Goal: Task Accomplishment & Management: Use online tool/utility

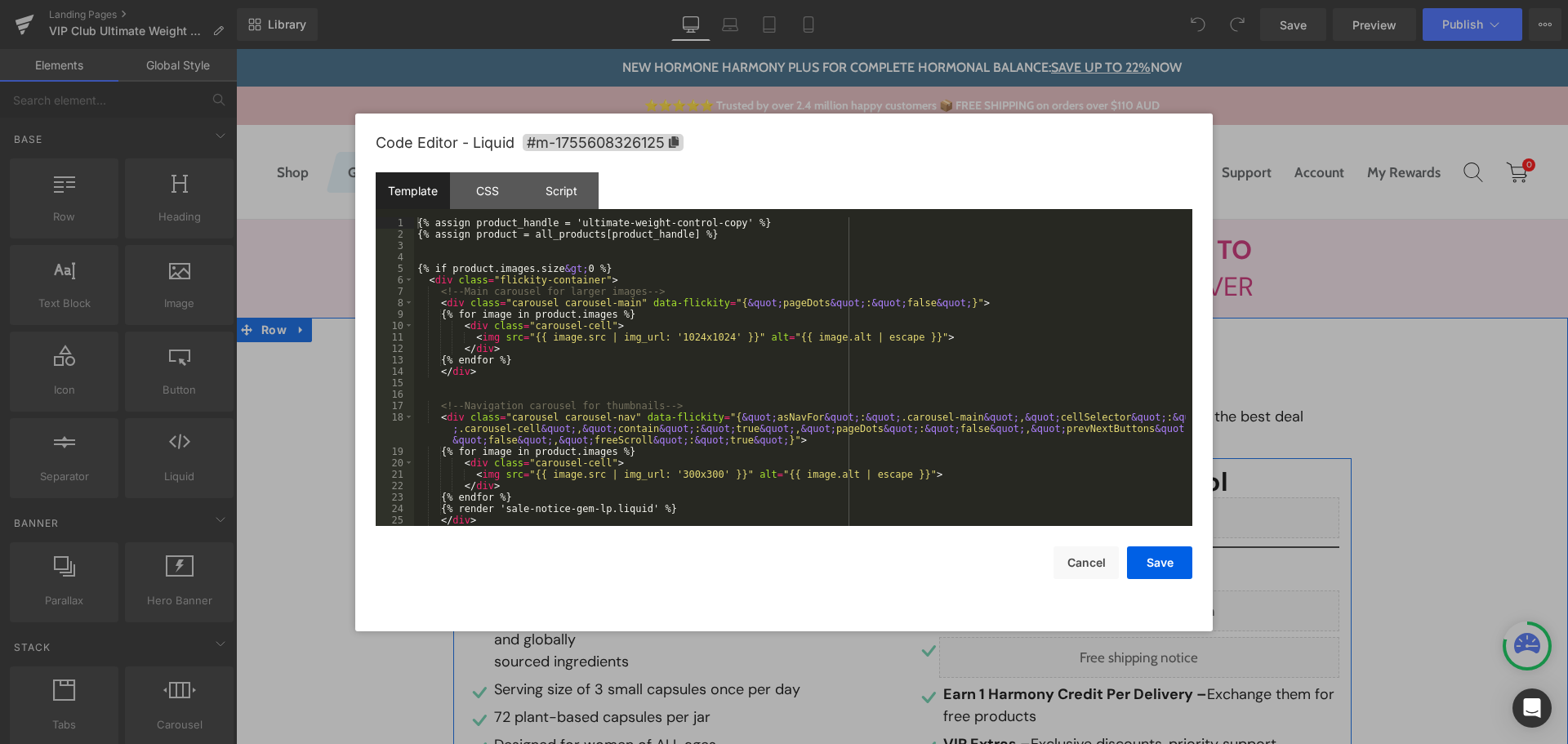
click at [700, 478] on div "Liquid" at bounding box center [677, 486] width 424 height 41
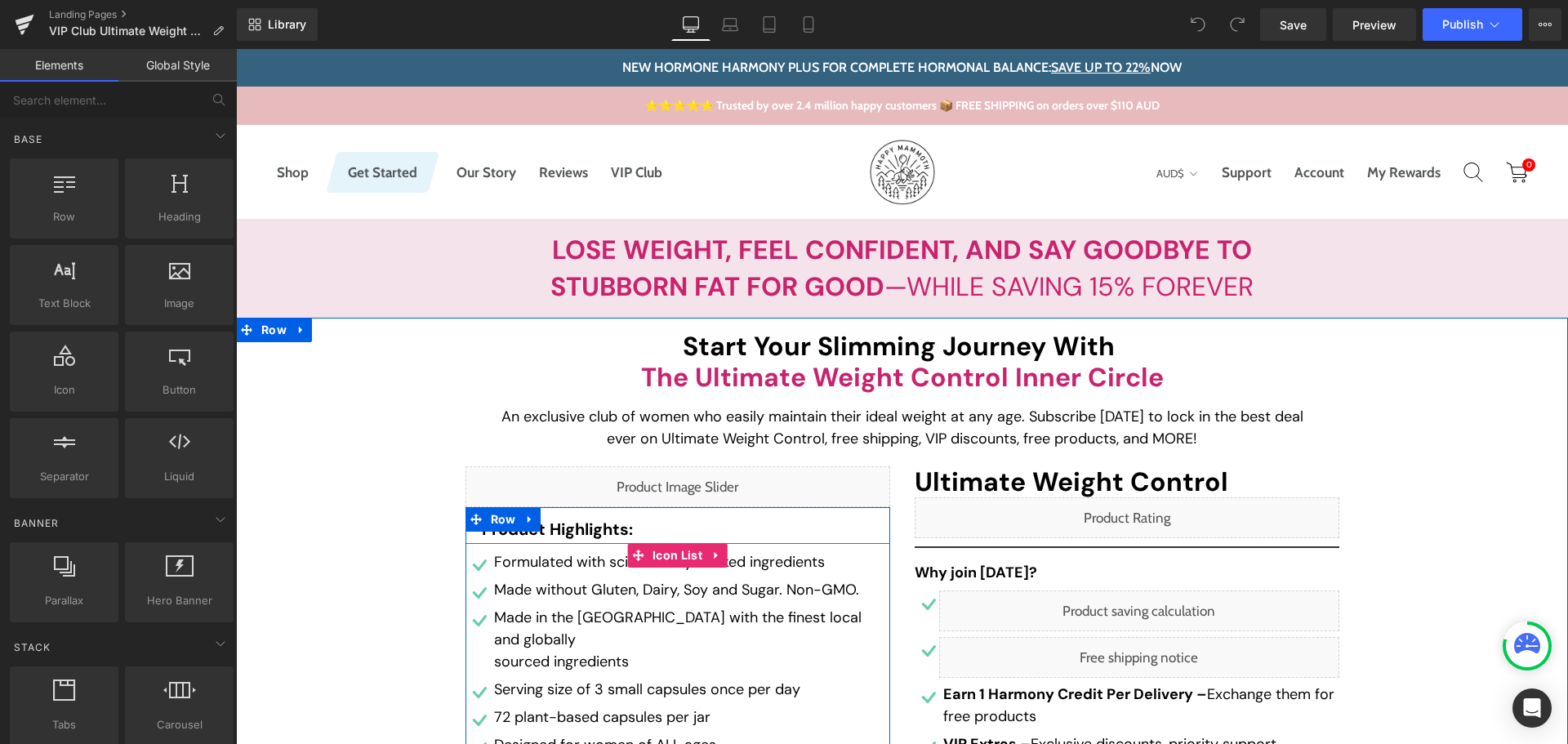
drag, startPoint x: 657, startPoint y: 552, endPoint x: 388, endPoint y: 483, distance: 277.7
click at [657, 552] on span "Icon List" at bounding box center [677, 555] width 58 height 24
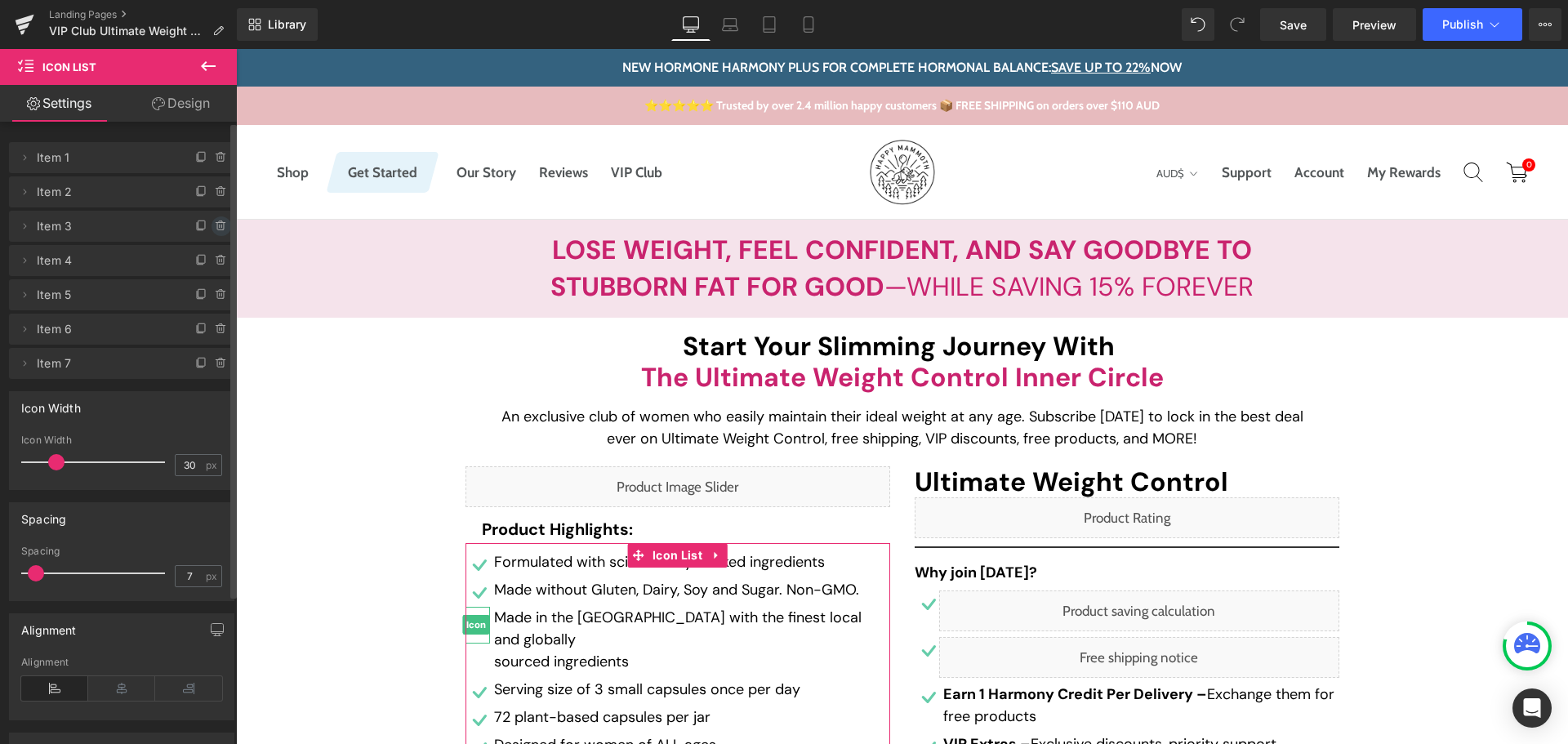
click at [215, 227] on icon at bounding box center [221, 226] width 13 height 13
click at [210, 222] on button "Delete" at bounding box center [204, 227] width 51 height 21
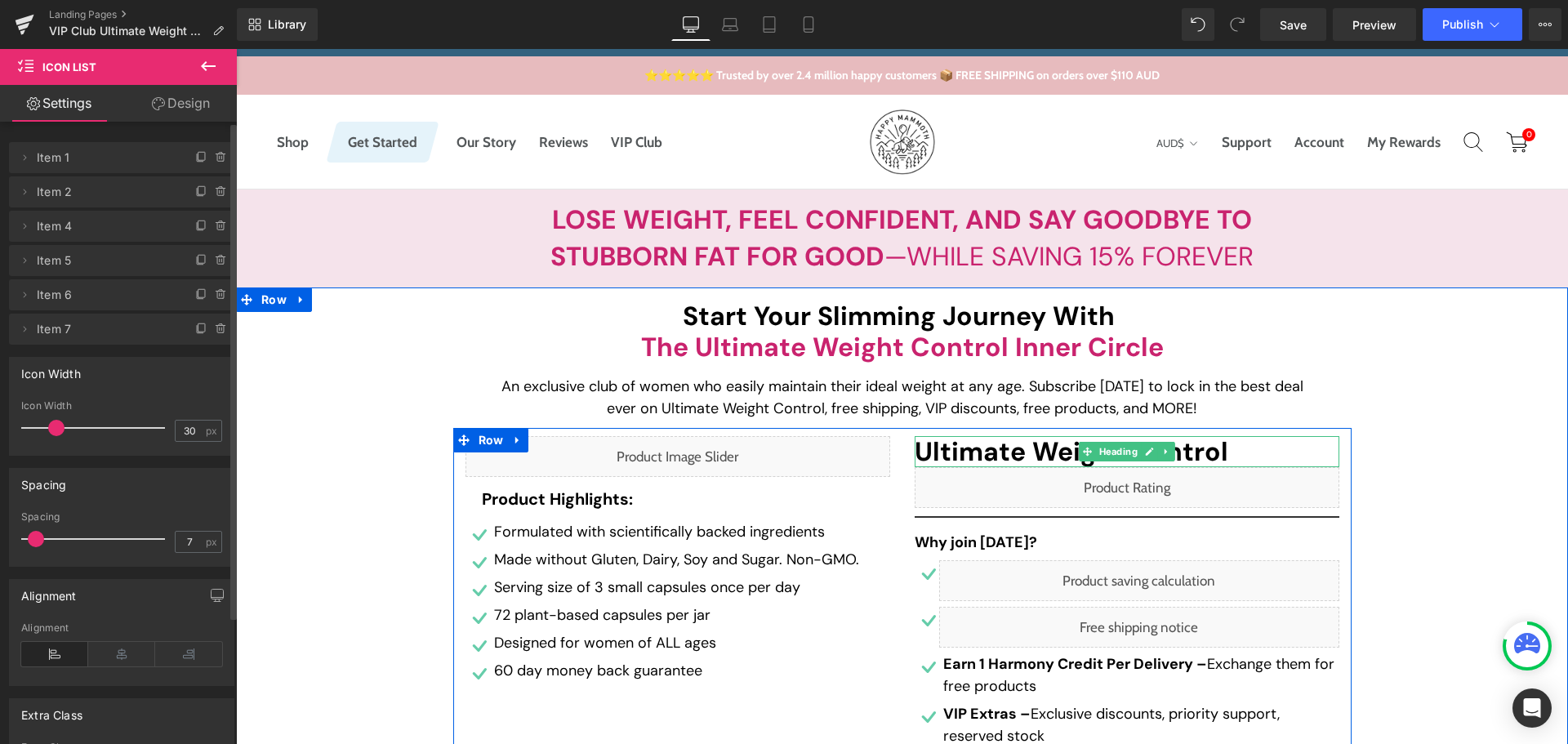
scroll to position [81, 0]
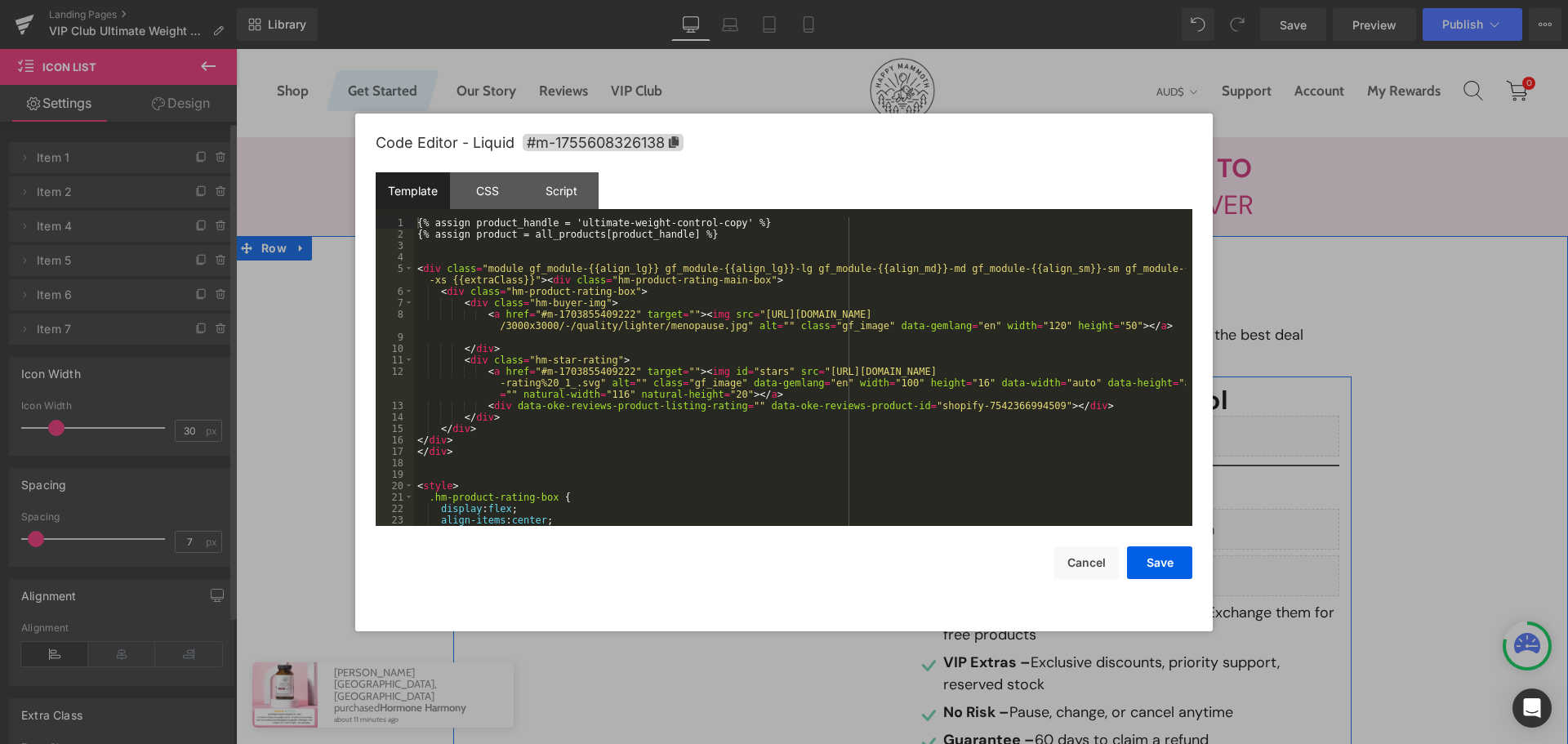
click at [1152, 434] on div "Liquid" at bounding box center [1127, 436] width 424 height 41
drag, startPoint x: 720, startPoint y: 228, endPoint x: 570, endPoint y: 221, distance: 150.2
click at [570, 221] on div "{% assign product_handle = 'ultimate-weight-control-copy' %} {% assign product …" at bounding box center [800, 383] width 772 height 331
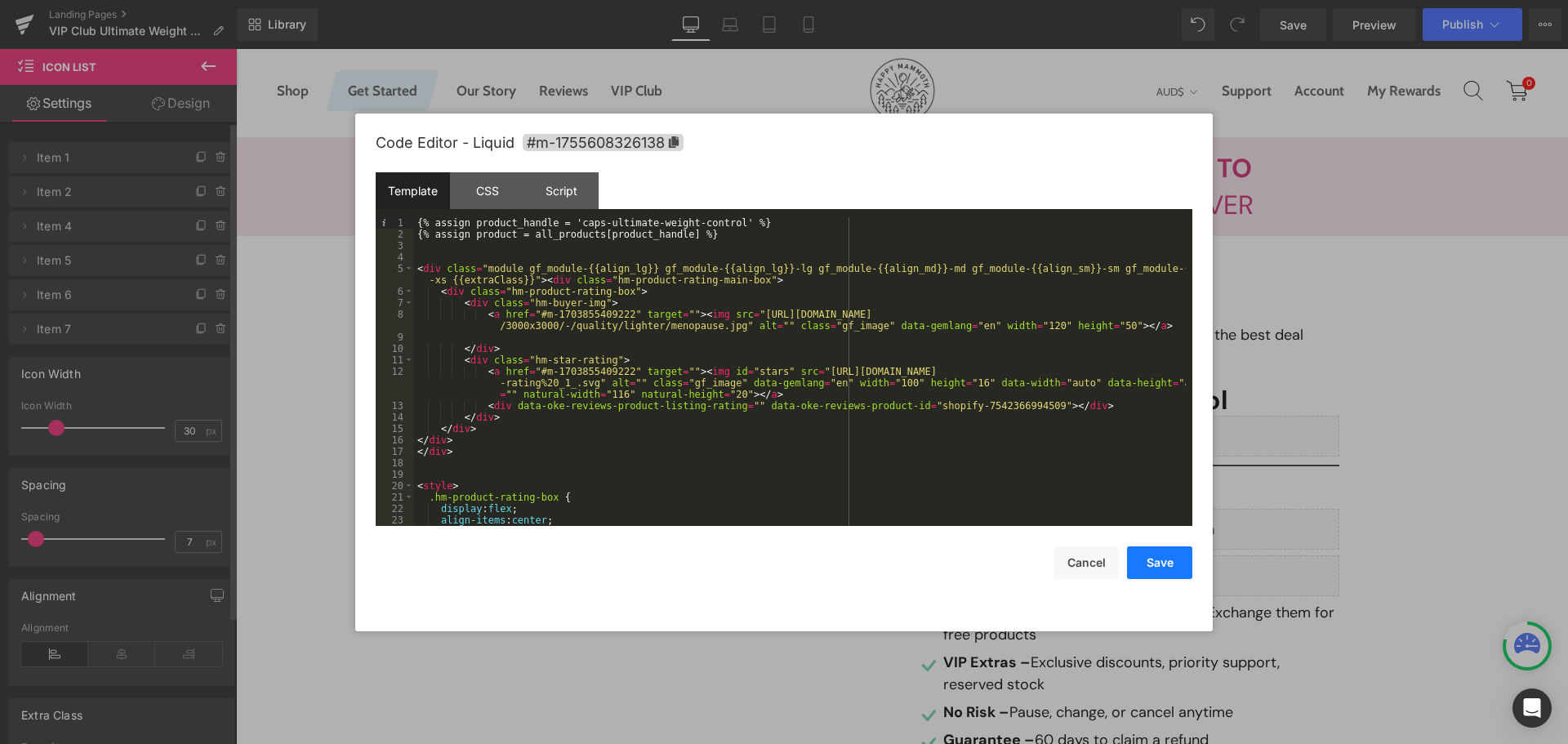
click at [1168, 564] on button "Save" at bounding box center [1159, 563] width 65 height 33
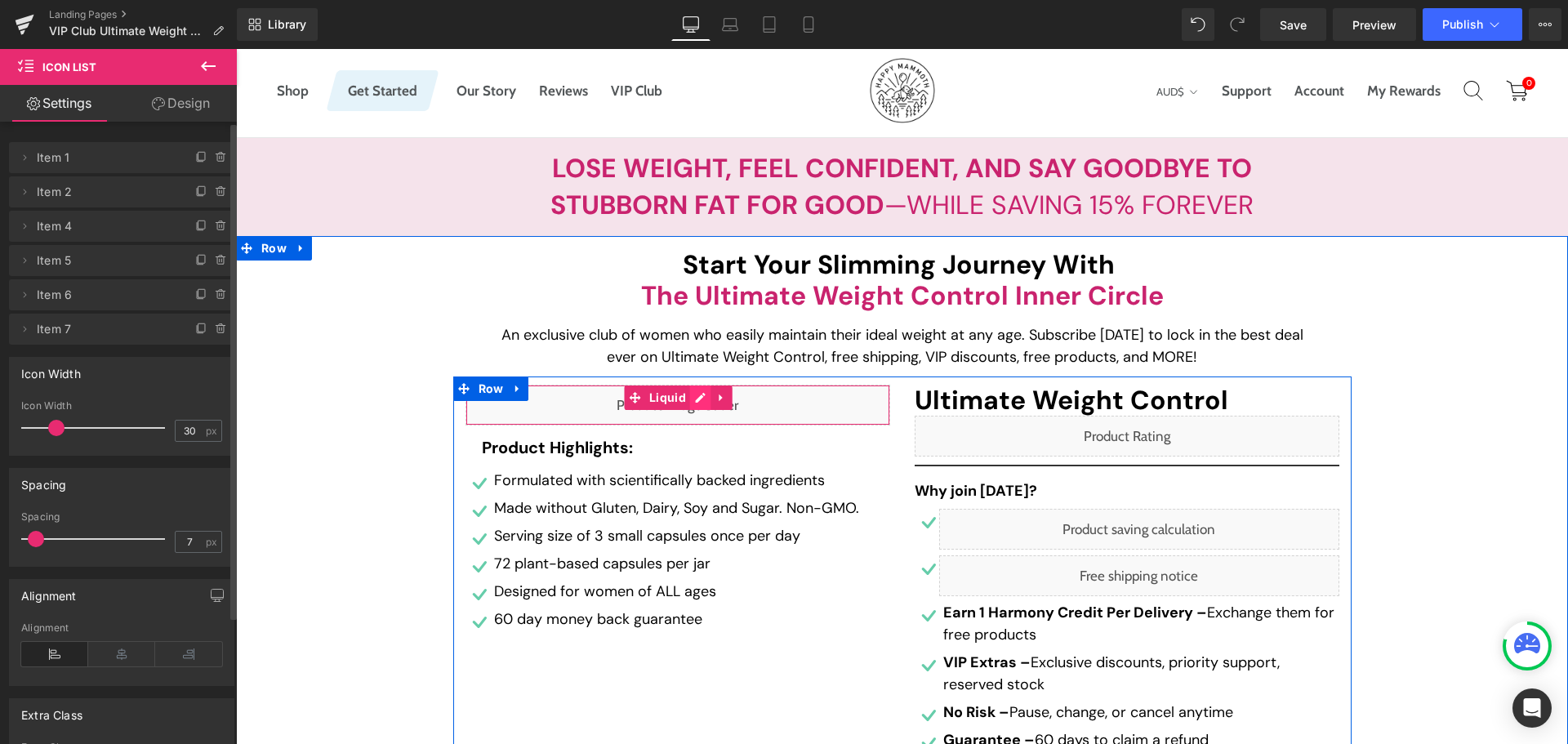
click at [697, 393] on div "Liquid" at bounding box center [677, 405] width 424 height 41
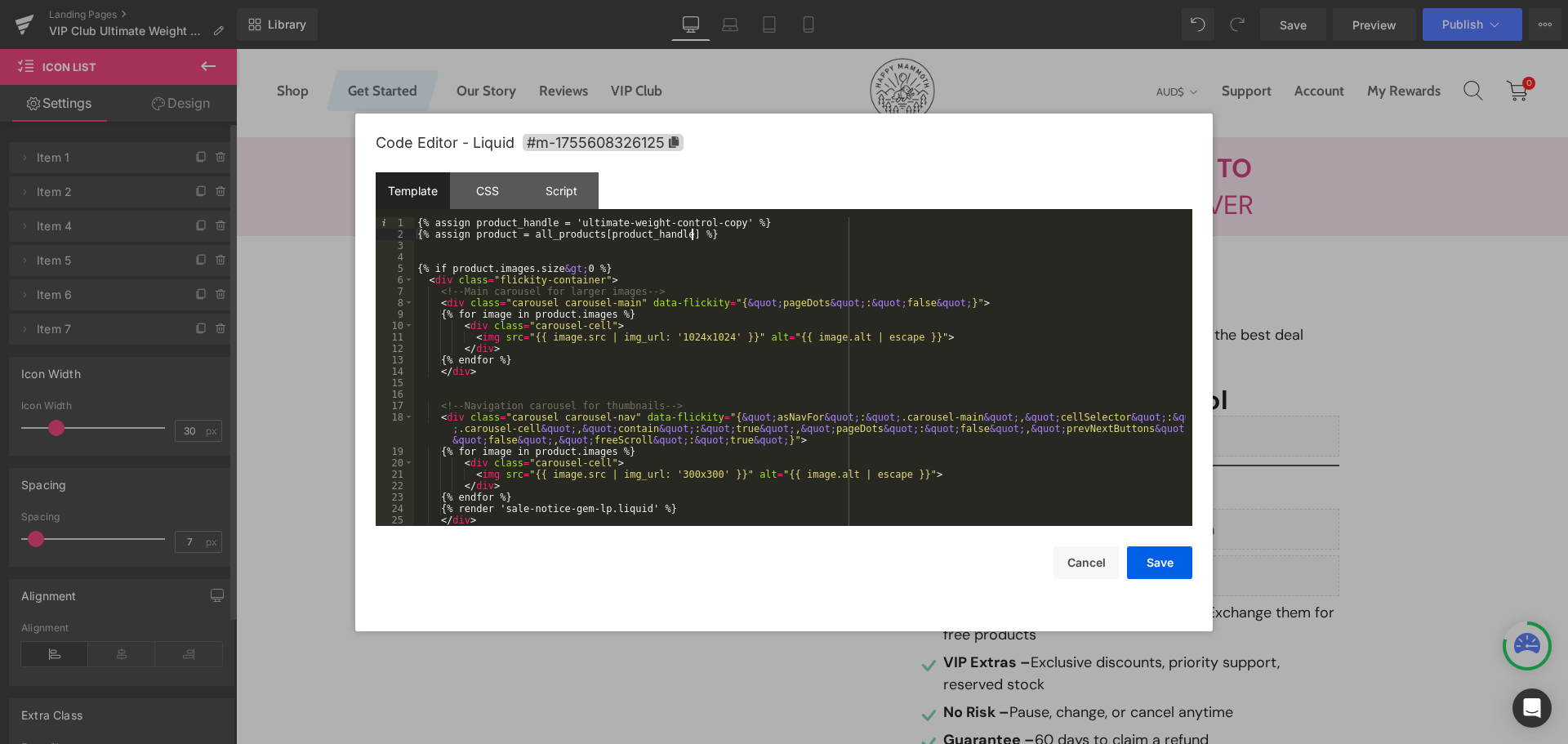
click at [722, 229] on div "{% assign product_handle = 'ultimate-weight-control-copy' %} {% assign product …" at bounding box center [800, 383] width 772 height 331
click at [719, 227] on div "{% assign product_handle = 'ultimate-weight-control-copy' %} {% assign product …" at bounding box center [800, 383] width 772 height 331
click at [565, 222] on div "{% assign product_handle = 'ultimate-weight-control-copy' %} {% assign product …" at bounding box center [800, 383] width 772 height 331
click at [568, 222] on div "{% assign product_handle = 'ultimate-weight-control-copy' %} {% assign product …" at bounding box center [800, 371] width 772 height 309
click at [1175, 563] on button "Save" at bounding box center [1159, 563] width 65 height 33
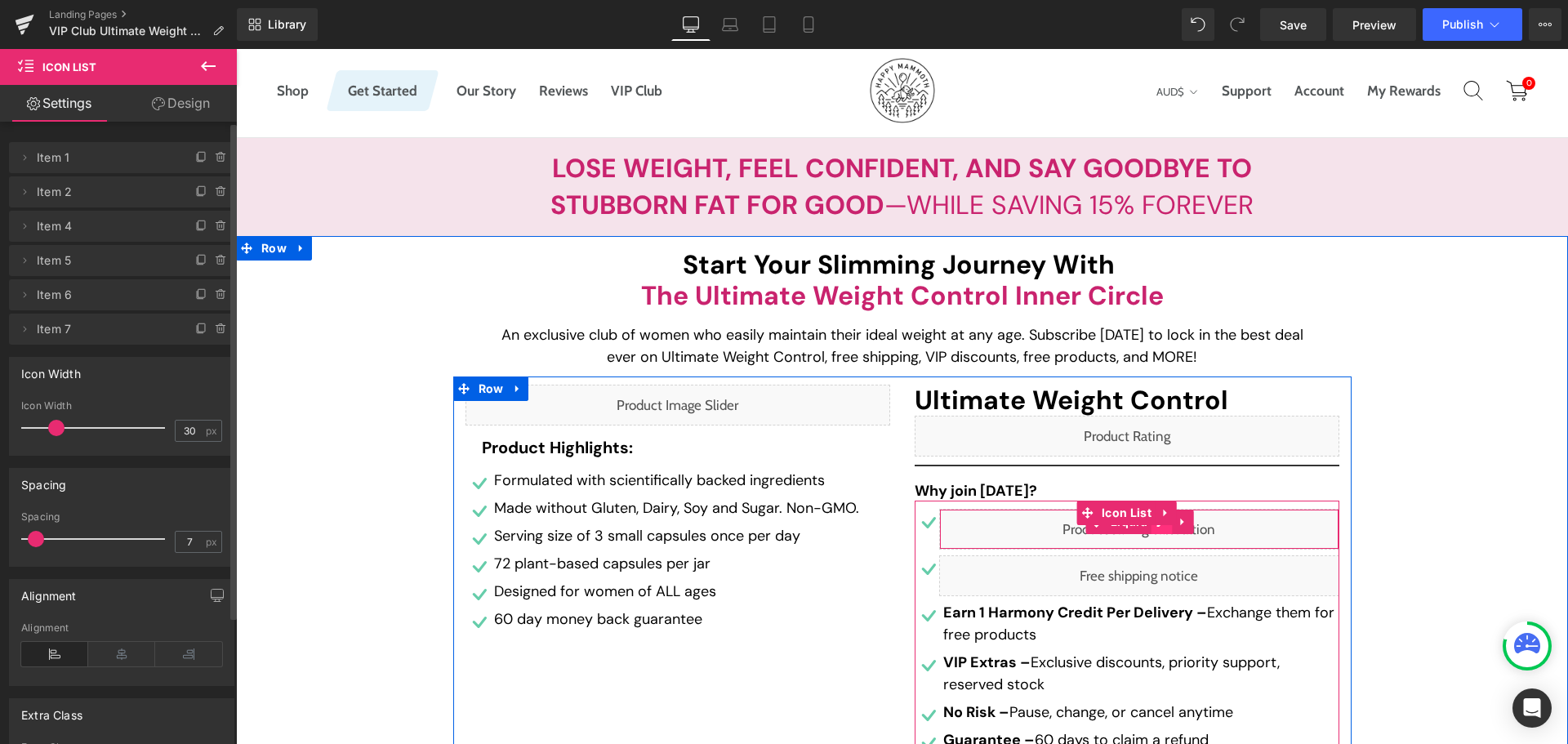
click at [1155, 533] on link at bounding box center [1163, 521] width 21 height 24
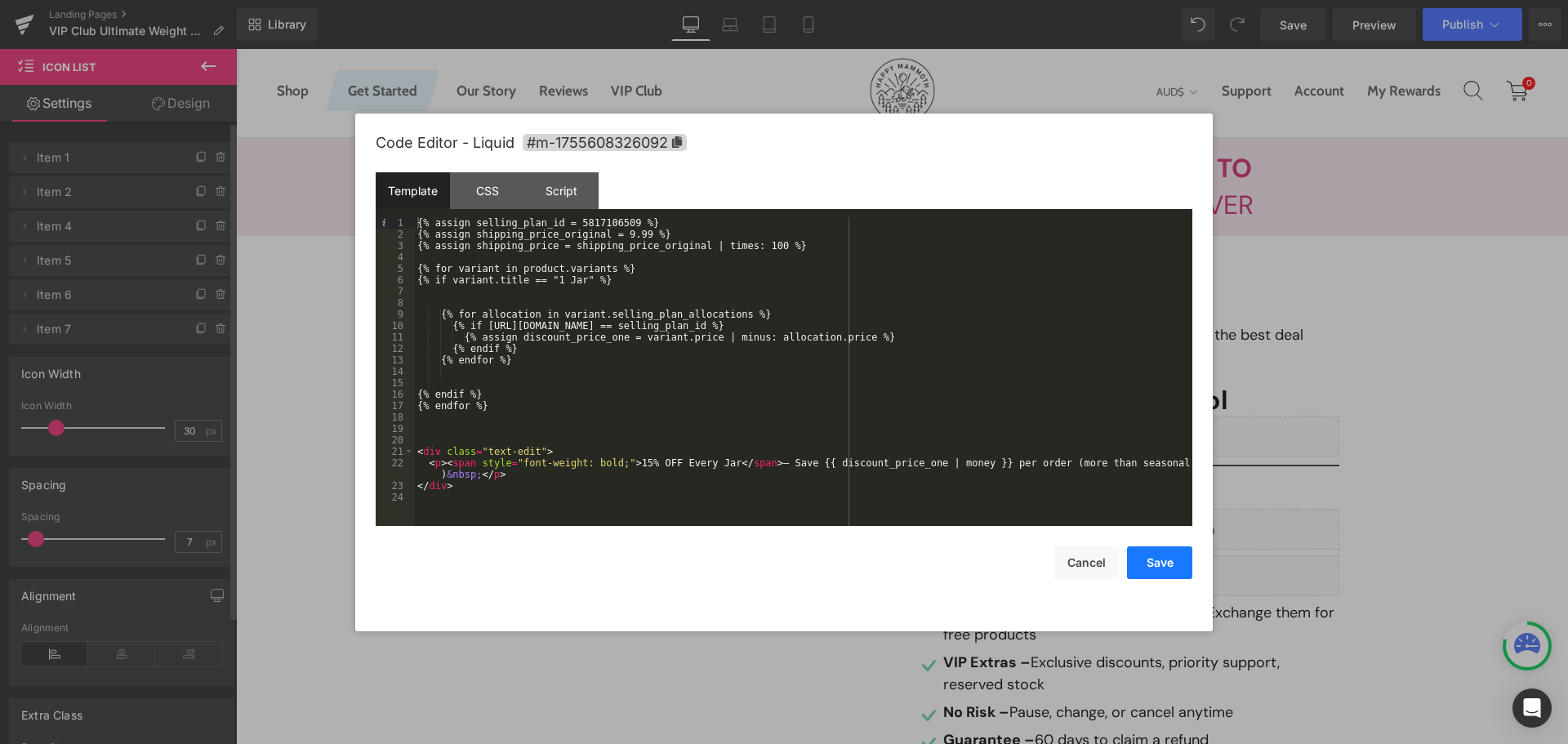
click at [1162, 570] on button "Save" at bounding box center [1159, 563] width 65 height 33
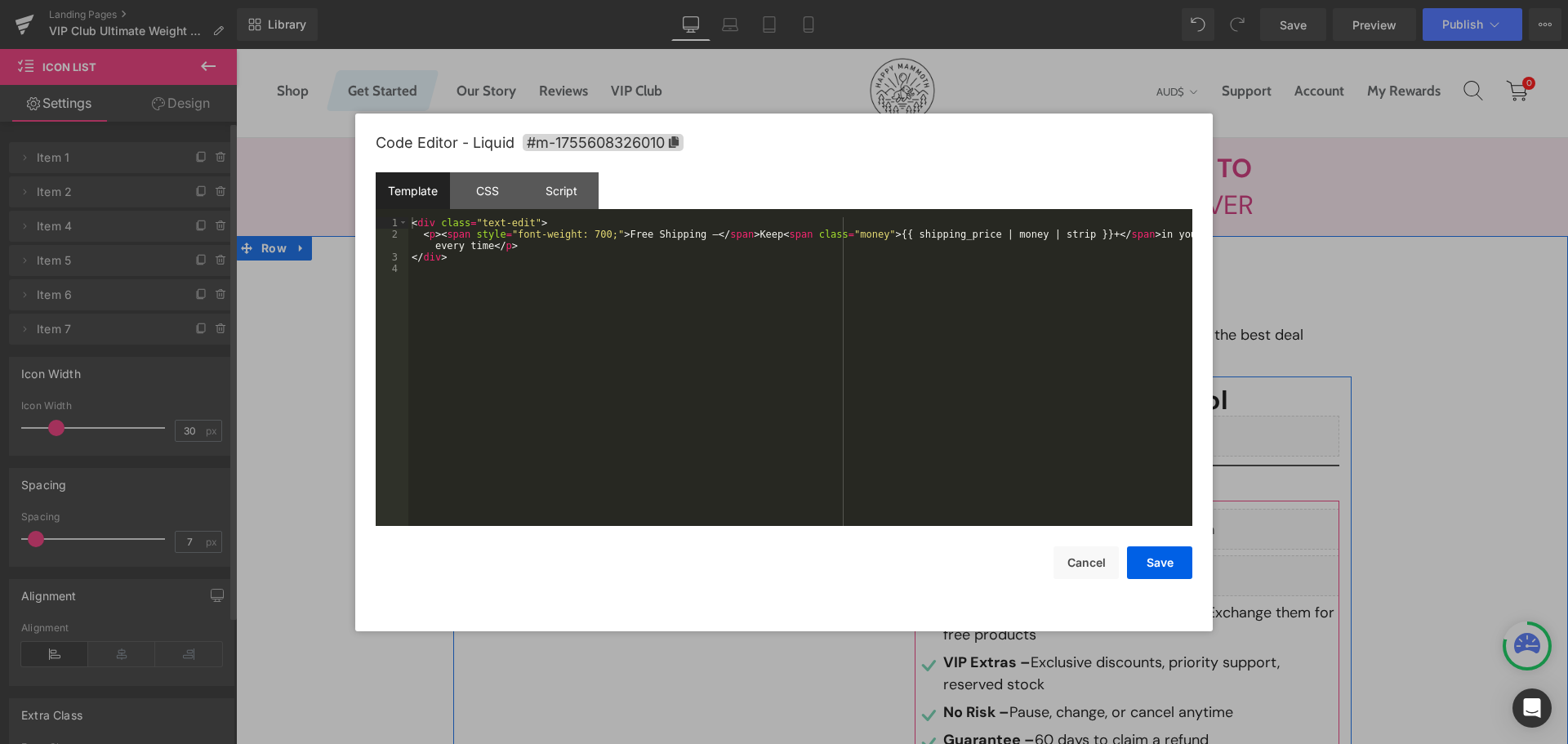
drag, startPoint x: 1152, startPoint y: 570, endPoint x: 1343, endPoint y: 600, distance: 193.3
click at [1152, 570] on div "Liquid" at bounding box center [1139, 575] width 400 height 41
click at [1158, 555] on button "Save" at bounding box center [1159, 563] width 65 height 33
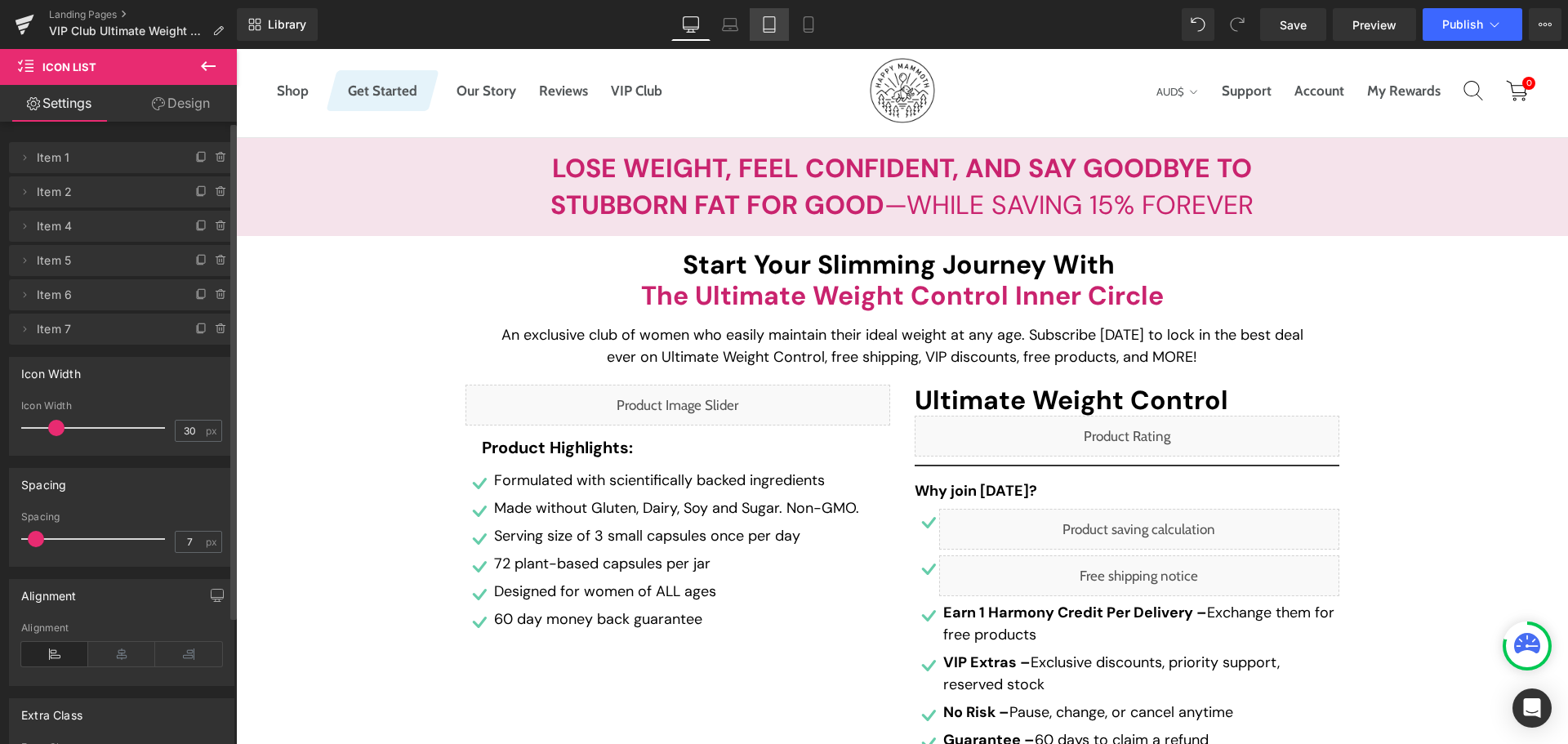
click at [778, 28] on link "Tablet" at bounding box center [769, 24] width 39 height 33
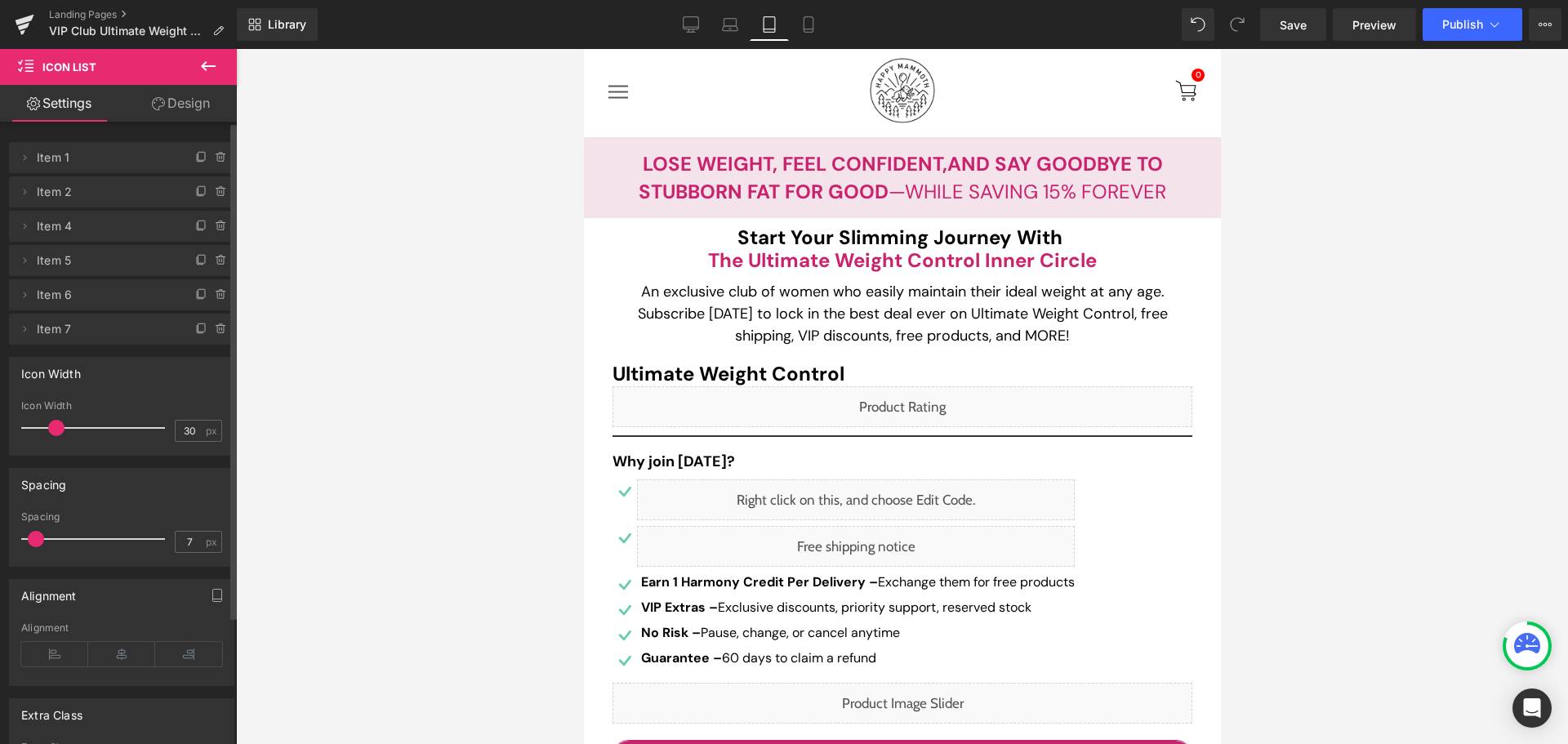
scroll to position [0, 0]
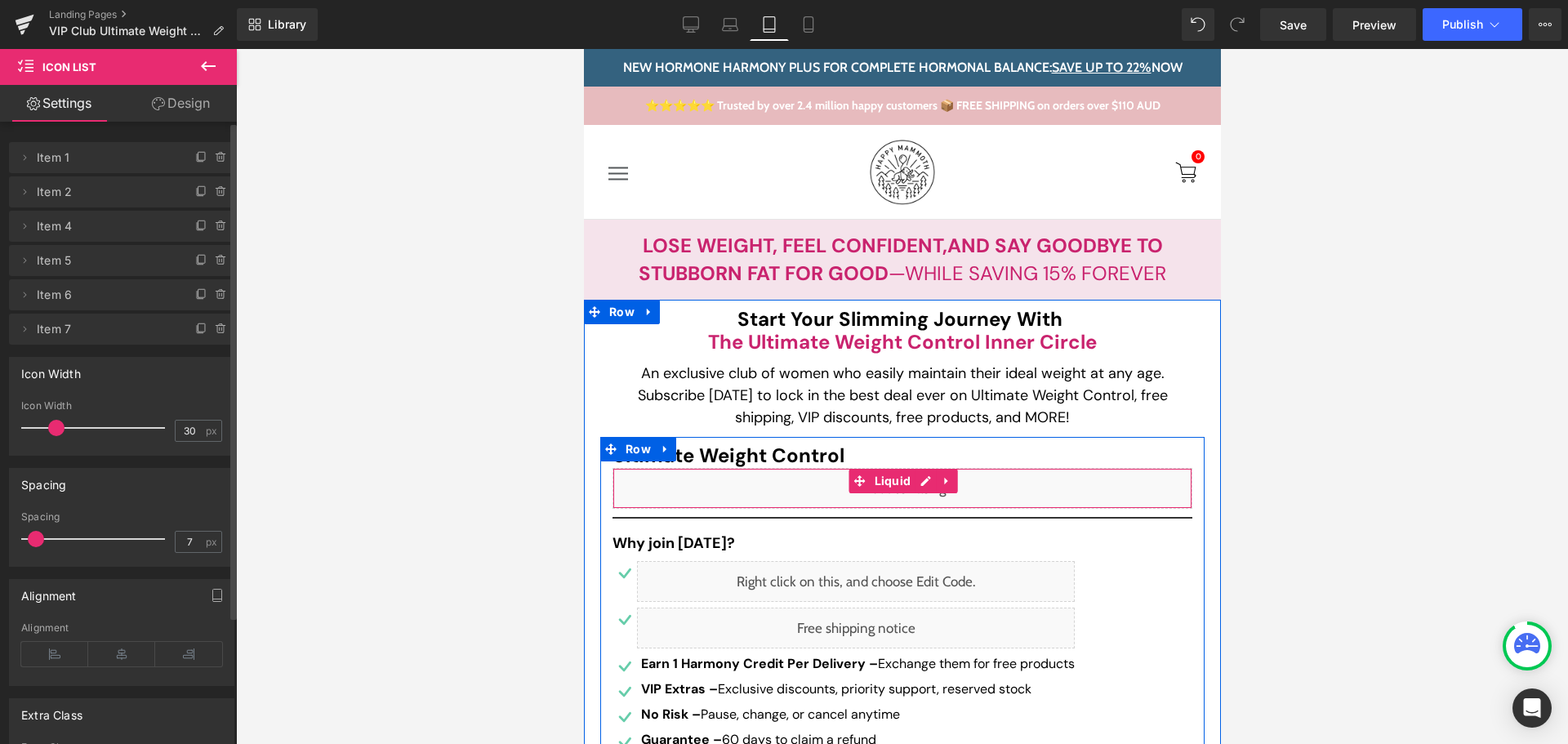
click at [918, 486] on div "Liquid" at bounding box center [901, 488] width 580 height 41
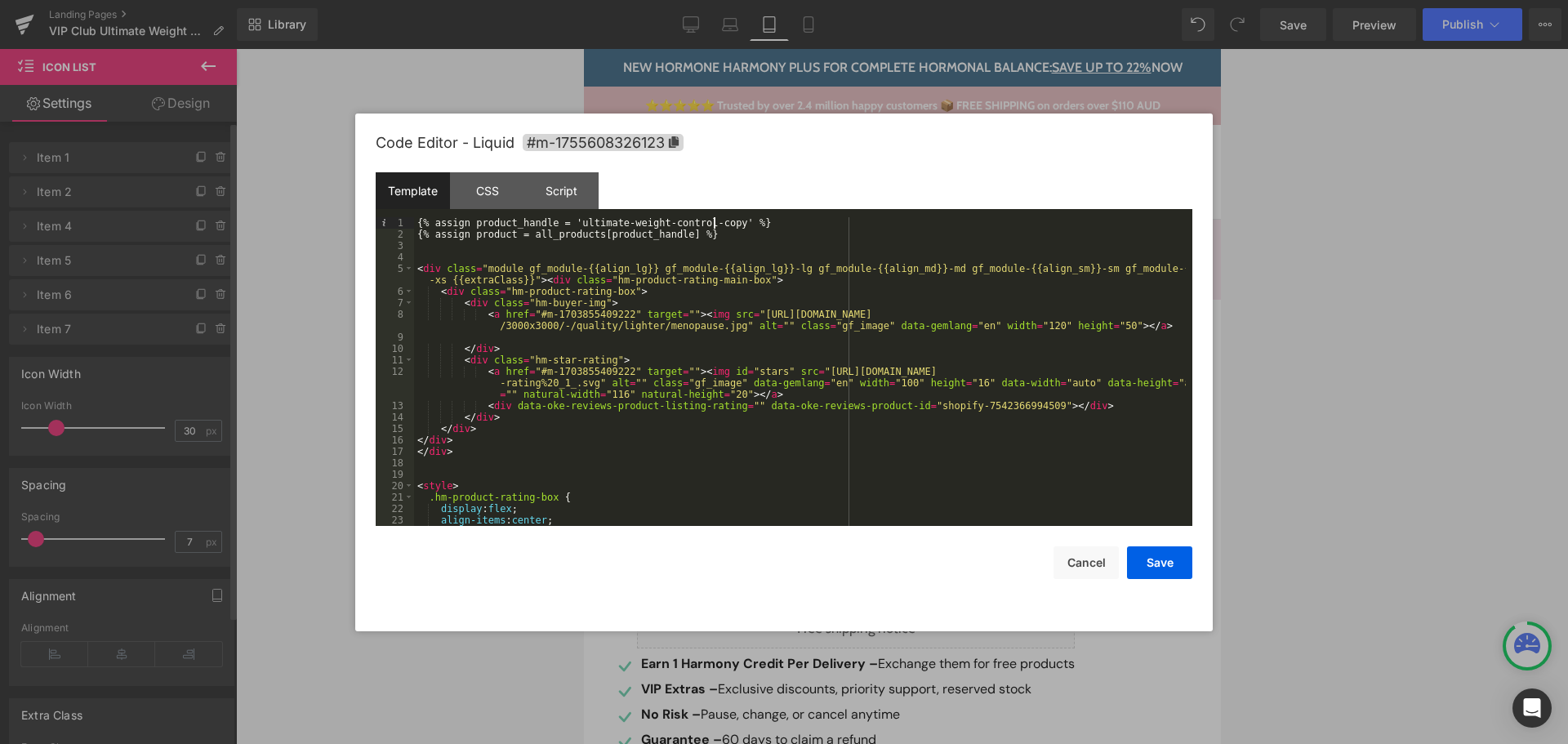
click at [716, 225] on div "{% assign product_handle = 'ultimate-weight-control-copy' %} {% assign product …" at bounding box center [800, 383] width 772 height 331
click at [718, 221] on div "{% assign product_handle = 'ultimate-weight-control-copy' %} {% assign product …" at bounding box center [800, 383] width 772 height 331
click at [571, 221] on div "{% assign product_handle = 'ultimate-weight-control-copy' %} {% assign product …" at bounding box center [800, 383] width 772 height 331
click at [1144, 561] on button "Save" at bounding box center [1159, 563] width 65 height 33
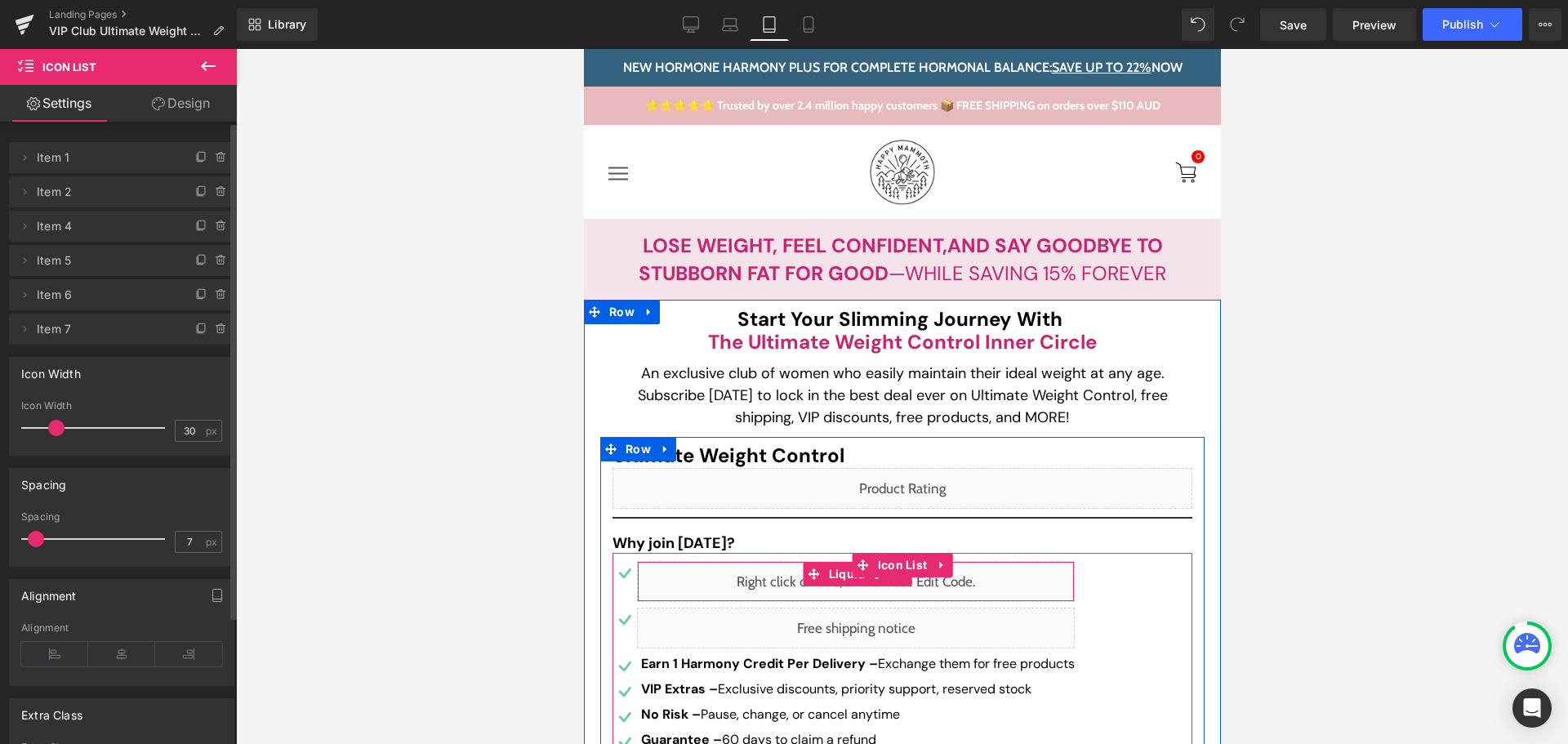
click at [793, 588] on div "Liquid" at bounding box center [856, 581] width 438 height 41
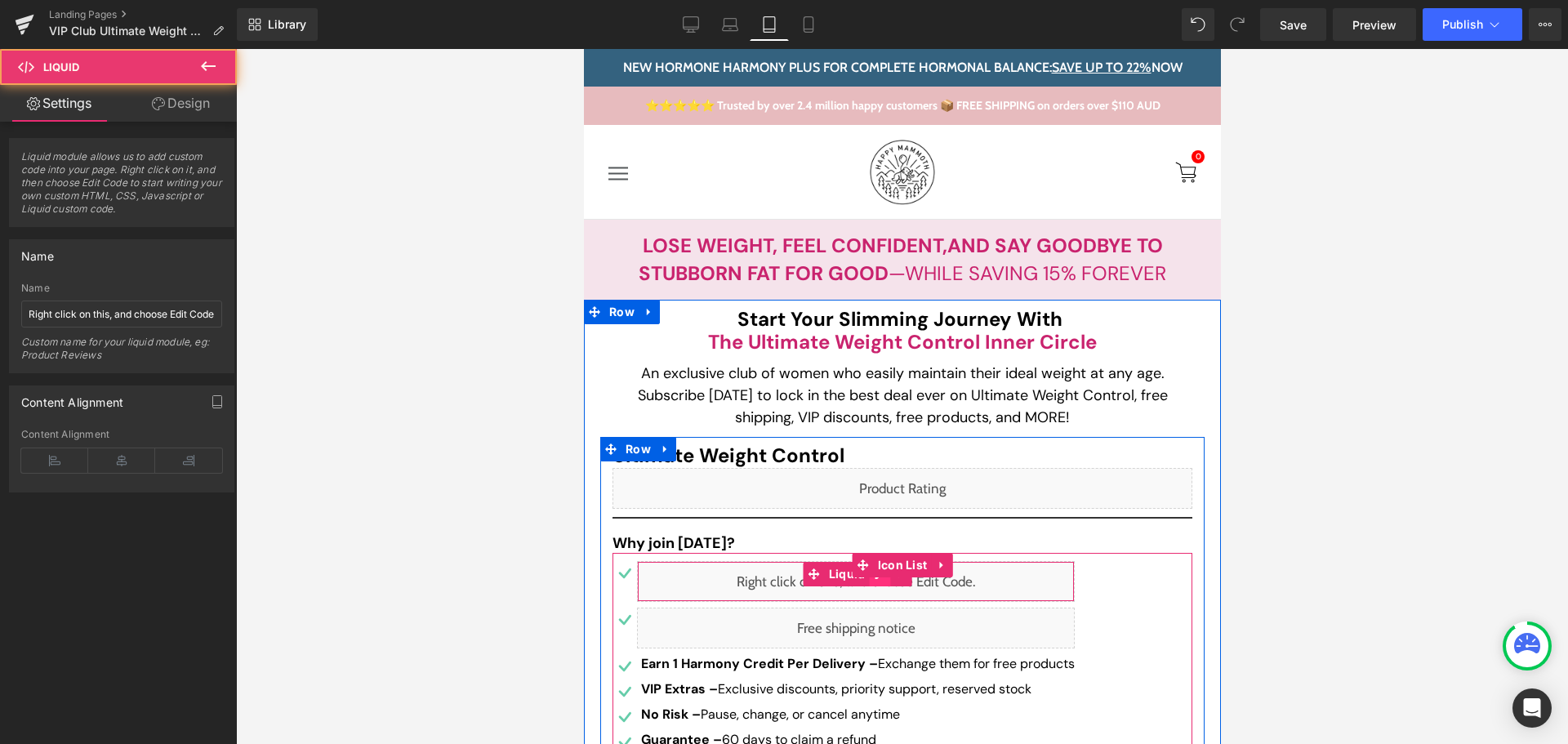
click at [870, 581] on div "Liquid" at bounding box center [856, 581] width 438 height 41
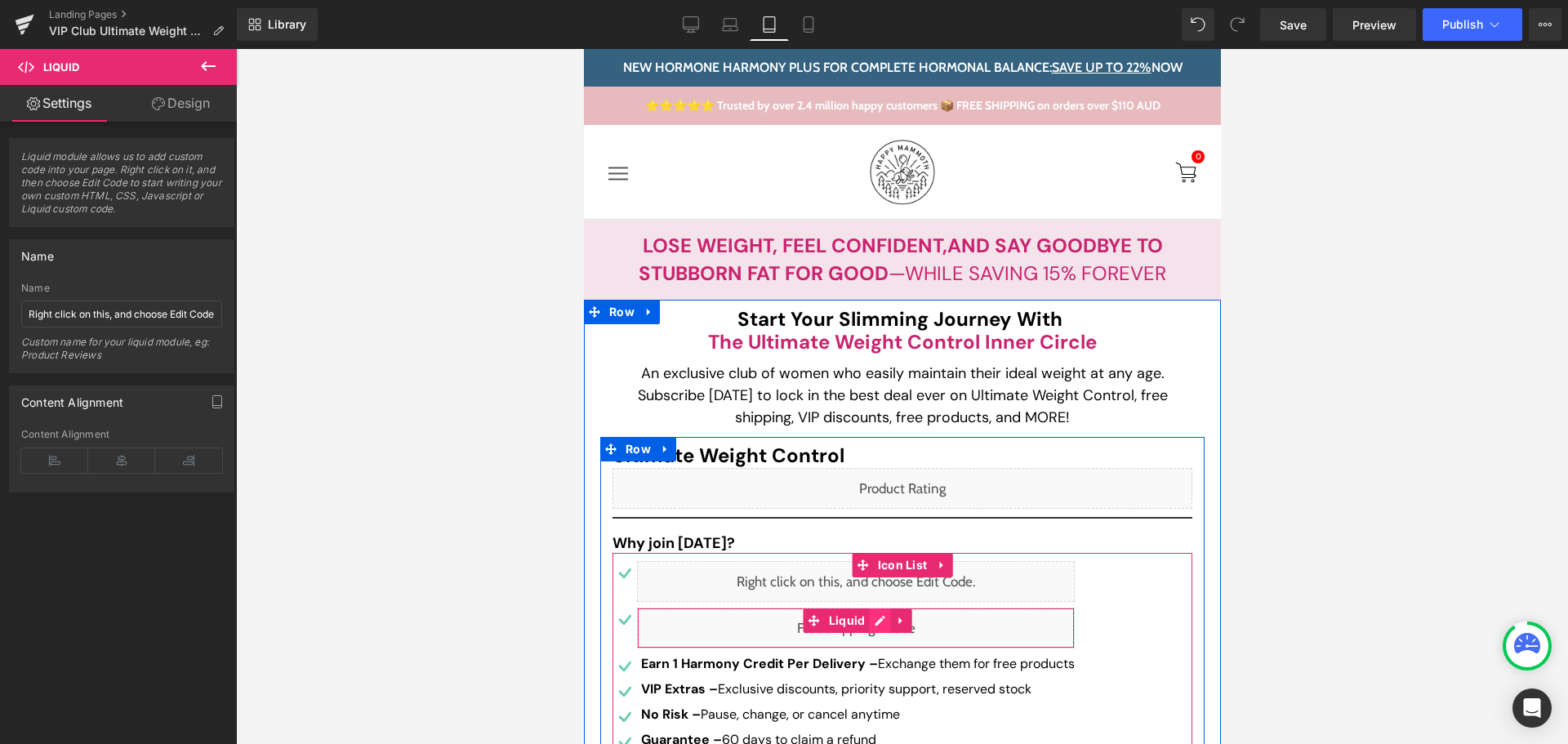
click at [866, 624] on div "Liquid" at bounding box center [856, 628] width 438 height 41
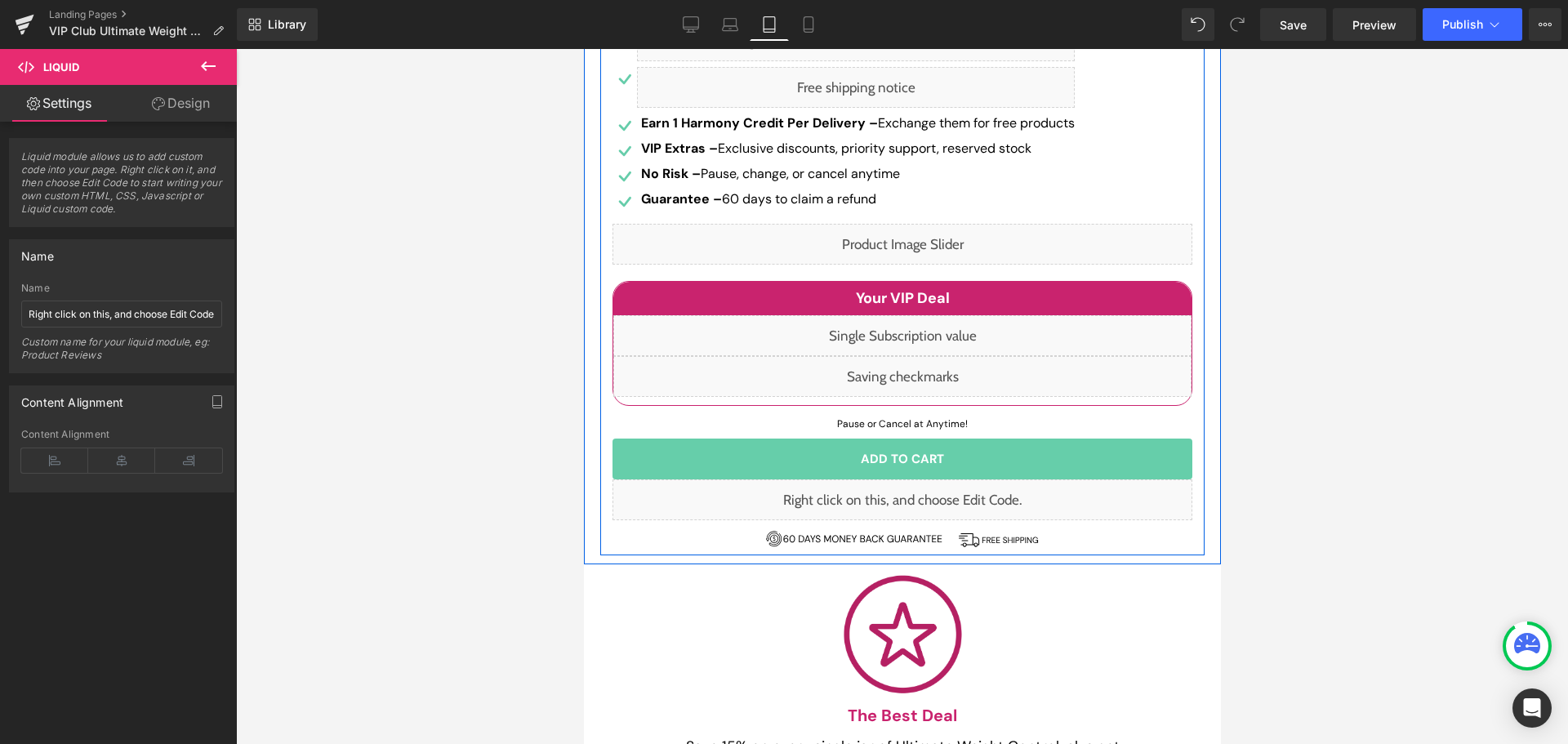
scroll to position [572, 0]
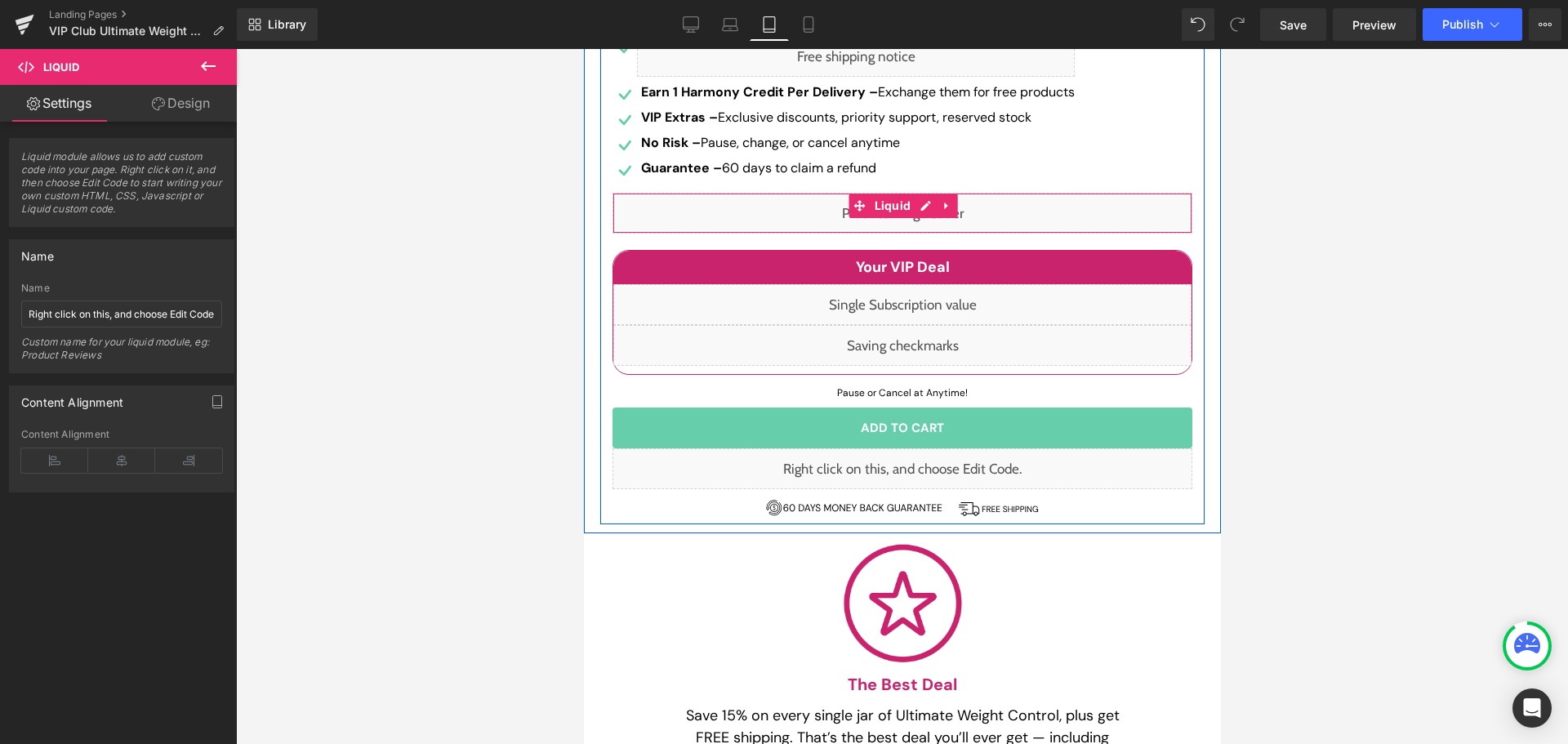
click at [911, 208] on div "Liquid" at bounding box center [901, 213] width 580 height 41
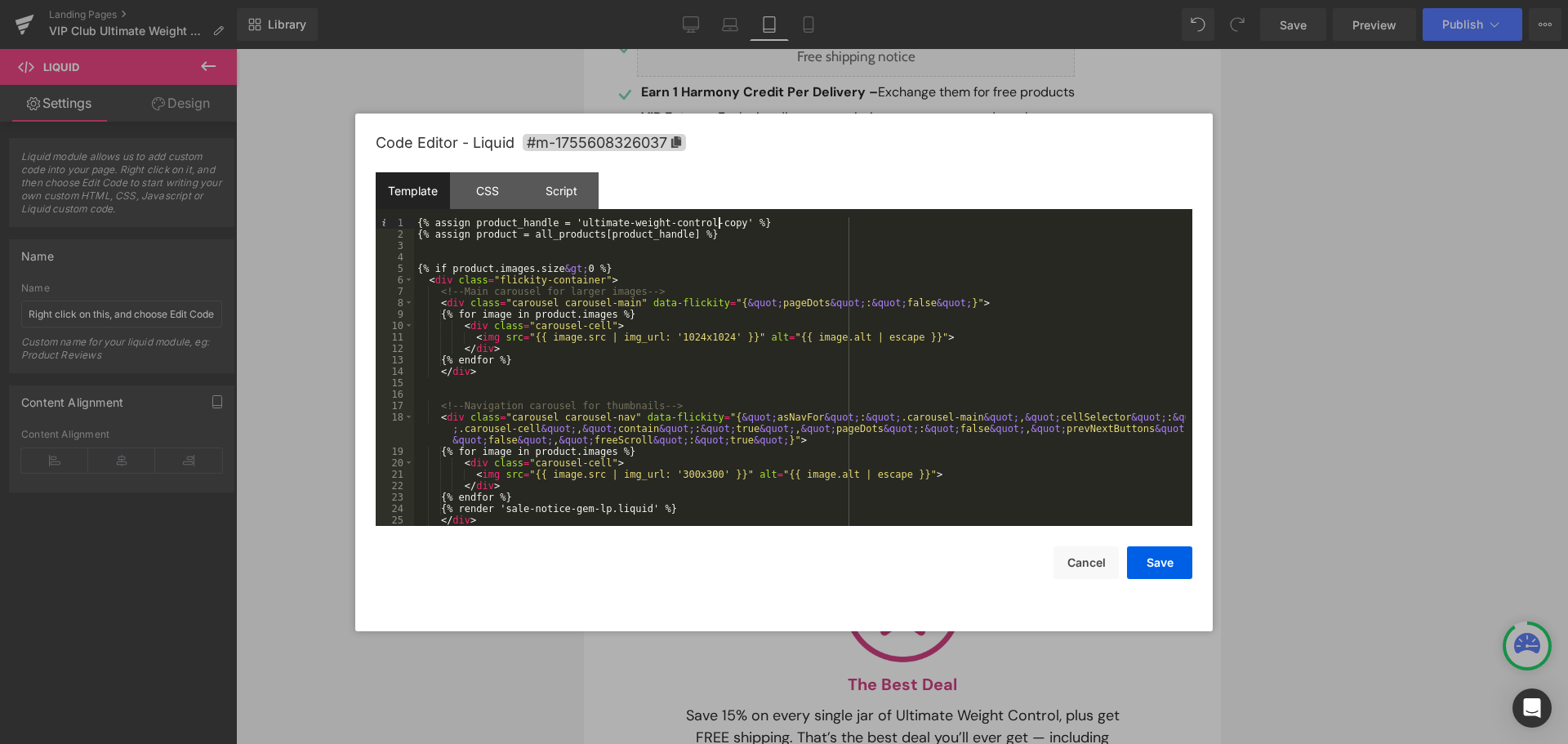
click at [719, 221] on div "{% assign product_handle = 'ultimate-weight-control-copy' %} {% assign product …" at bounding box center [800, 383] width 772 height 331
click at [564, 221] on div "{% assign product_handle = 'ultimate-weight-control-copy' %} {% assign product …" at bounding box center [800, 383] width 772 height 331
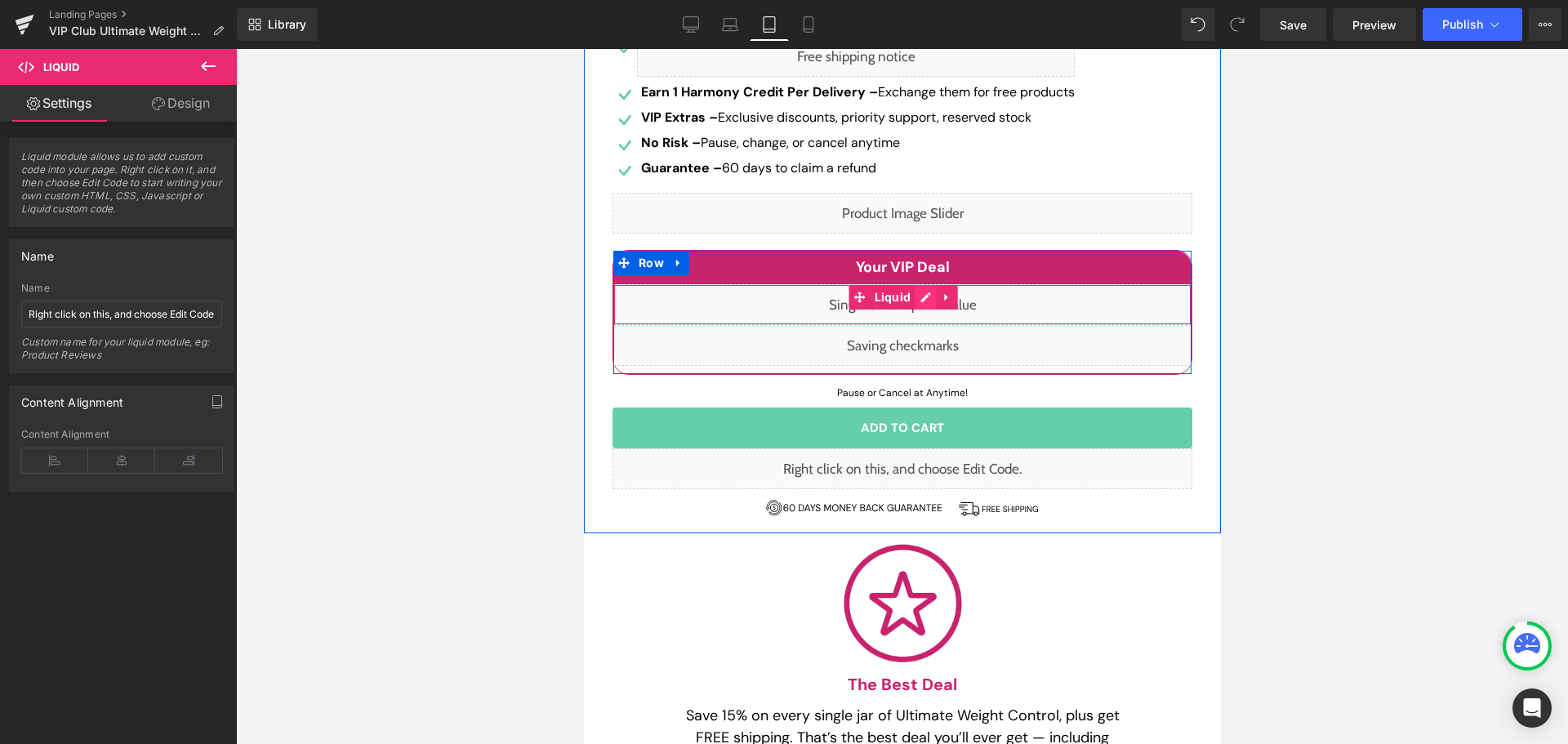
click at [923, 297] on div "Liquid" at bounding box center [901, 304] width 579 height 41
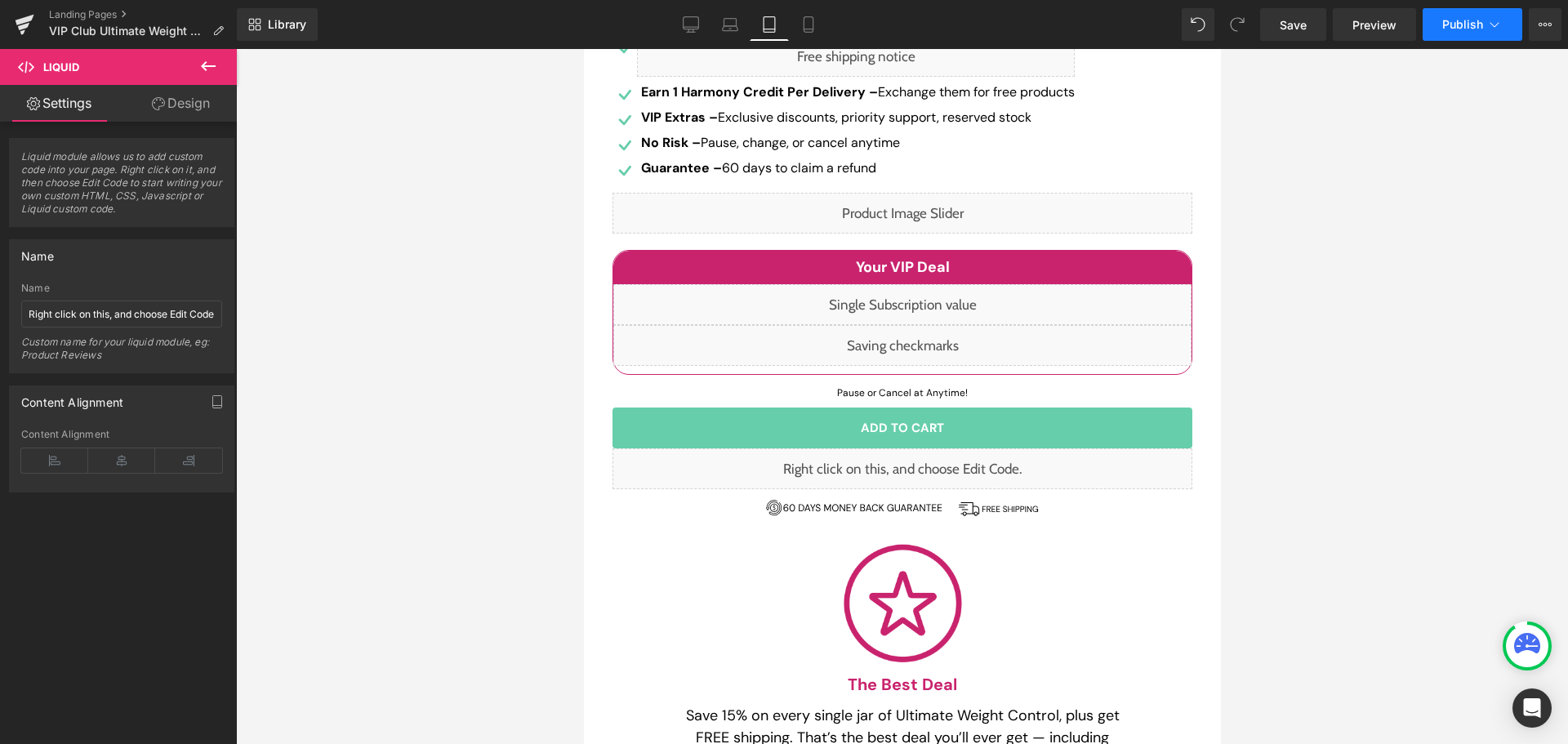
click at [1463, 33] on button "Publish" at bounding box center [1472, 24] width 100 height 33
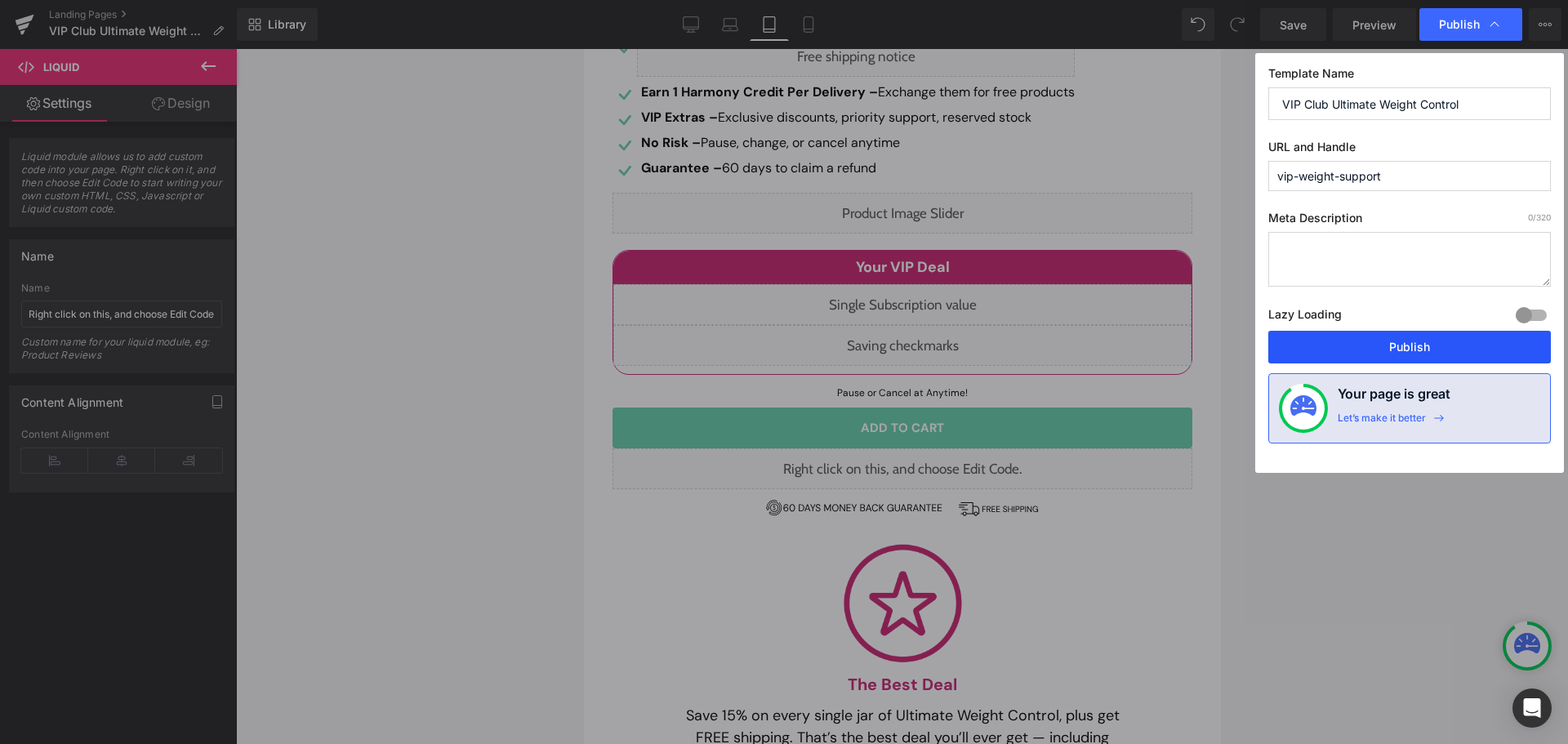
click at [0, 0] on button "Publish" at bounding box center [0, 0] width 0 height 0
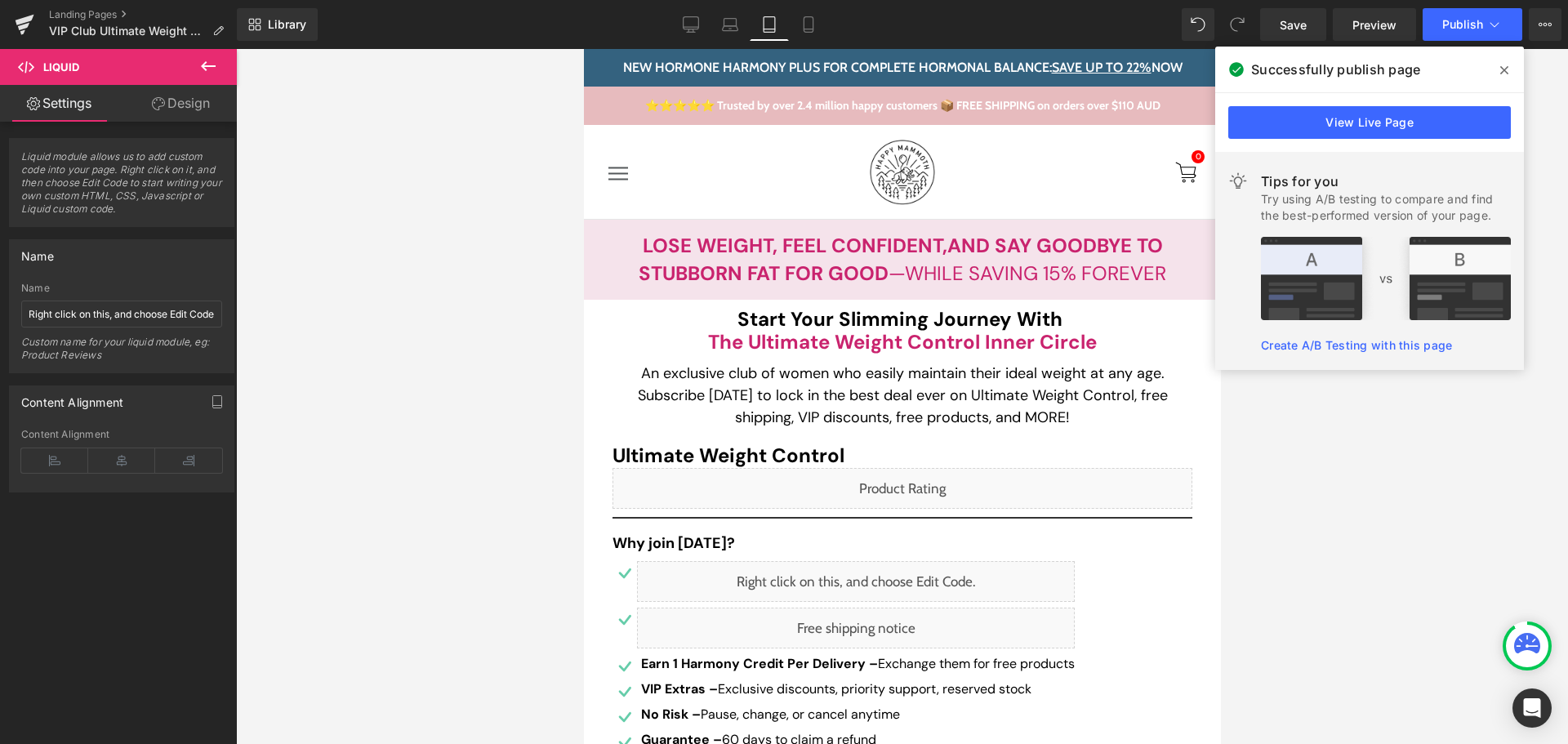
click at [0, 0] on link "View Live Page" at bounding box center [0, 0] width 0 height 0
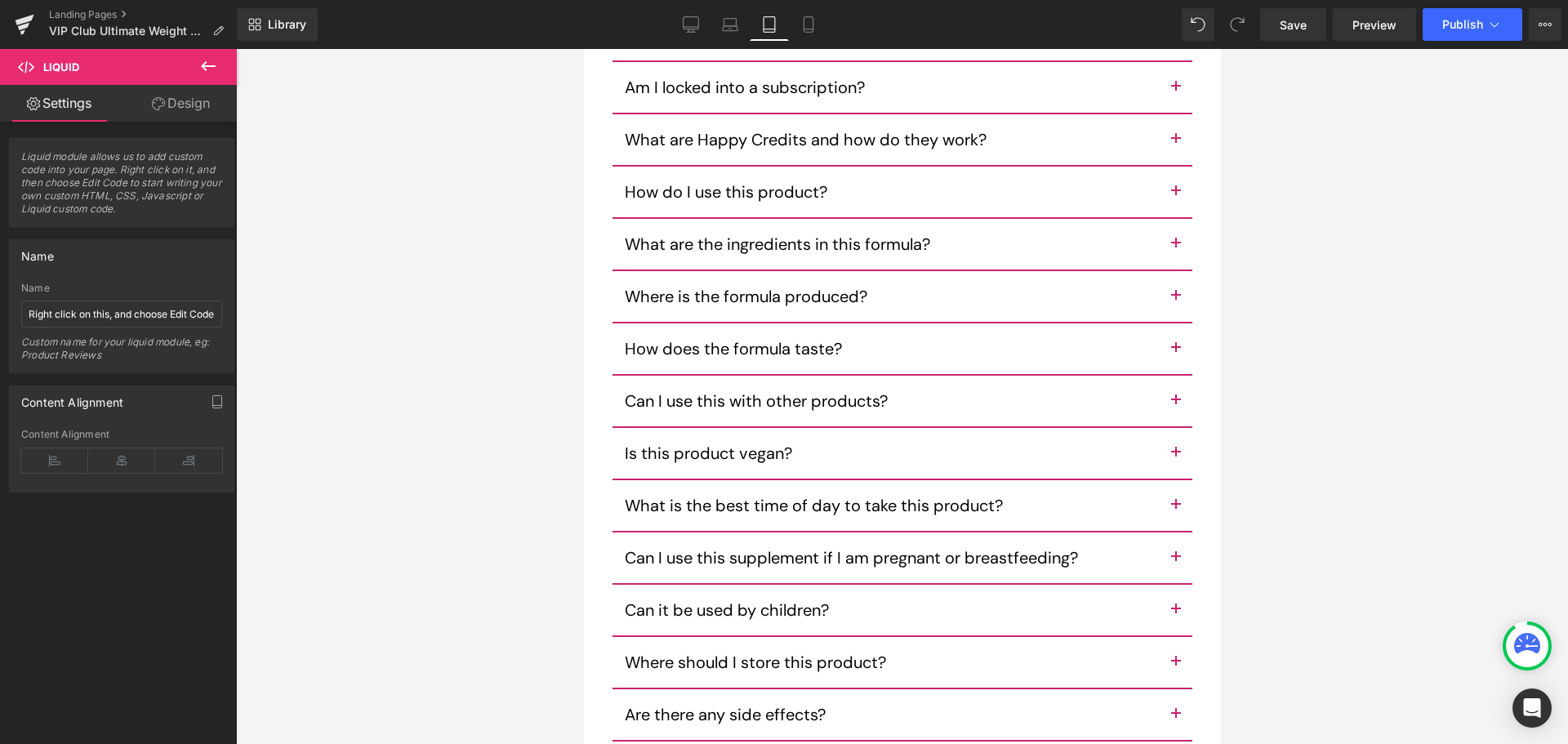
scroll to position [10270, 0]
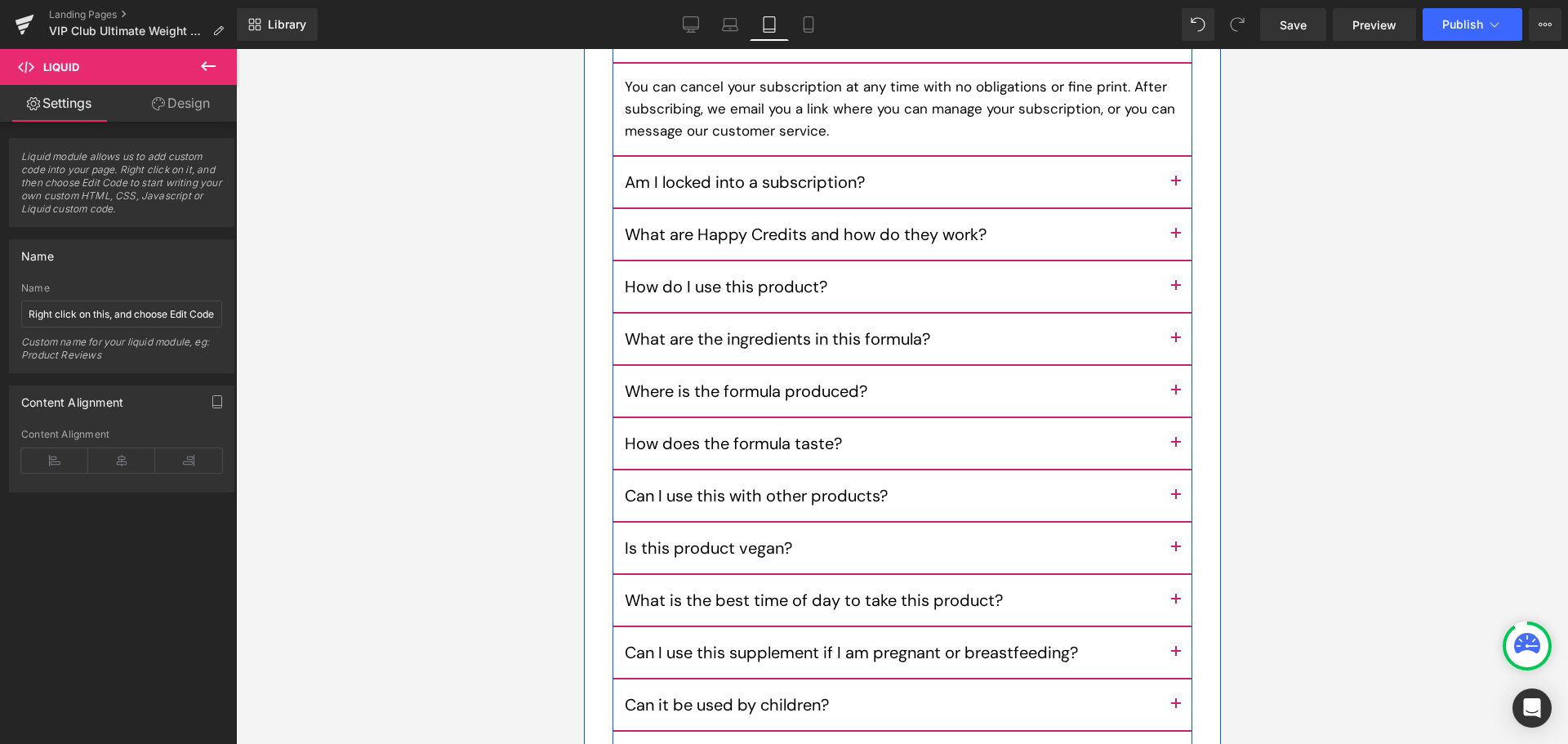
click at [1163, 397] on button "button" at bounding box center [1176, 391] width 33 height 50
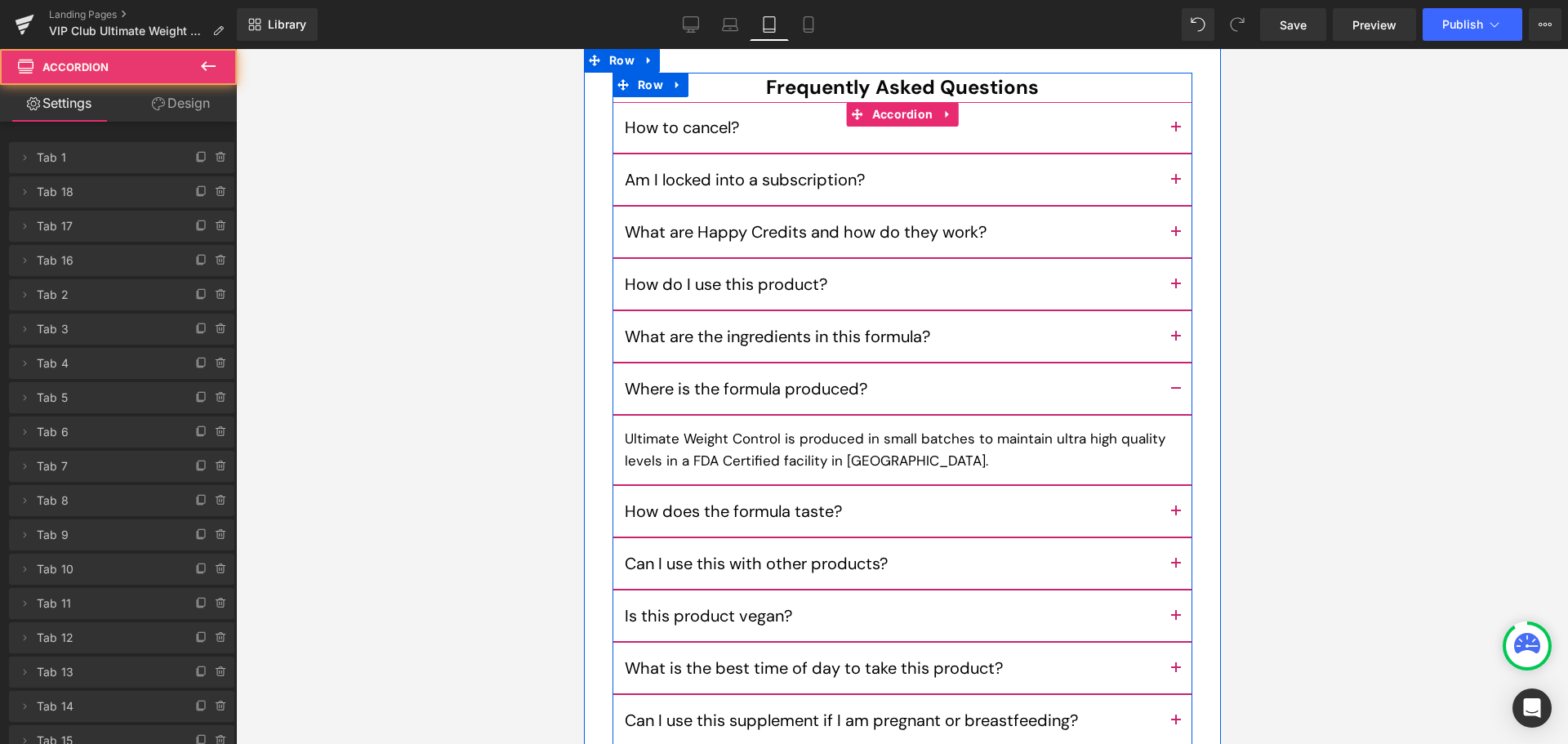
scroll to position [10177, 0]
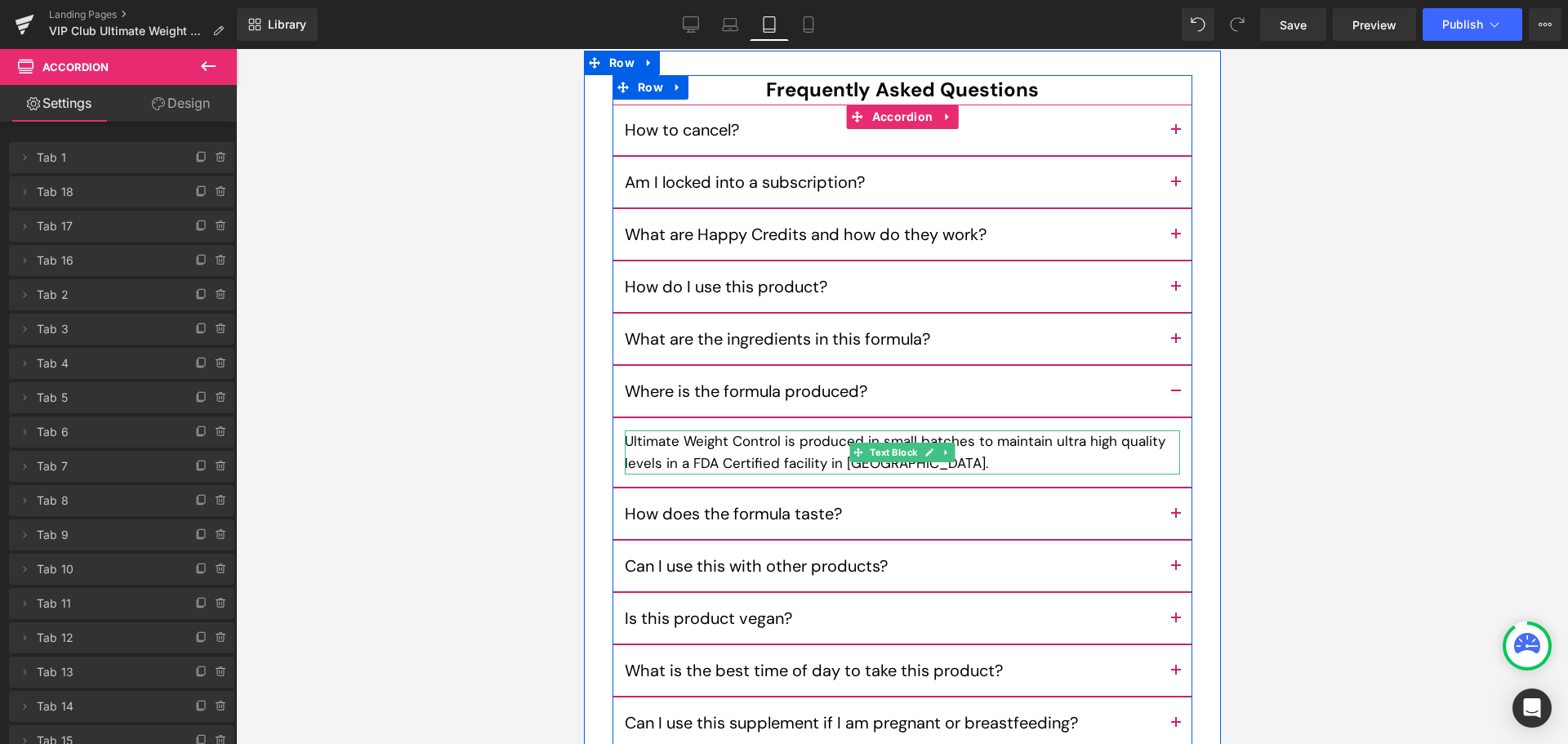
click at [633, 447] on p "Ultimate Weight Control is produced in small batches to maintain ultra high qua…" at bounding box center [901, 452] width 555 height 45
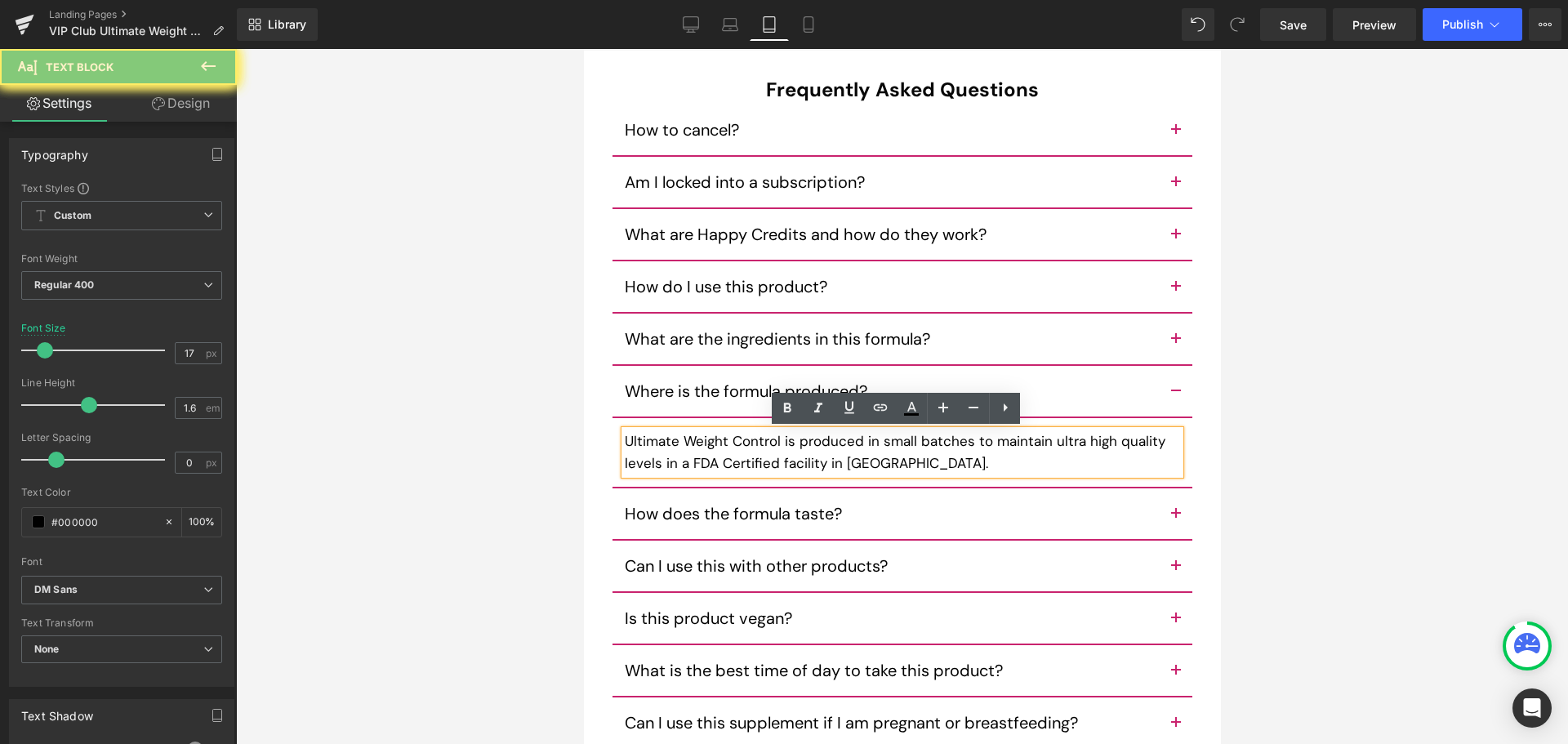
click at [633, 447] on p "Ultimate Weight Control is produced in small batches to maintain ultra high qua…" at bounding box center [901, 452] width 555 height 45
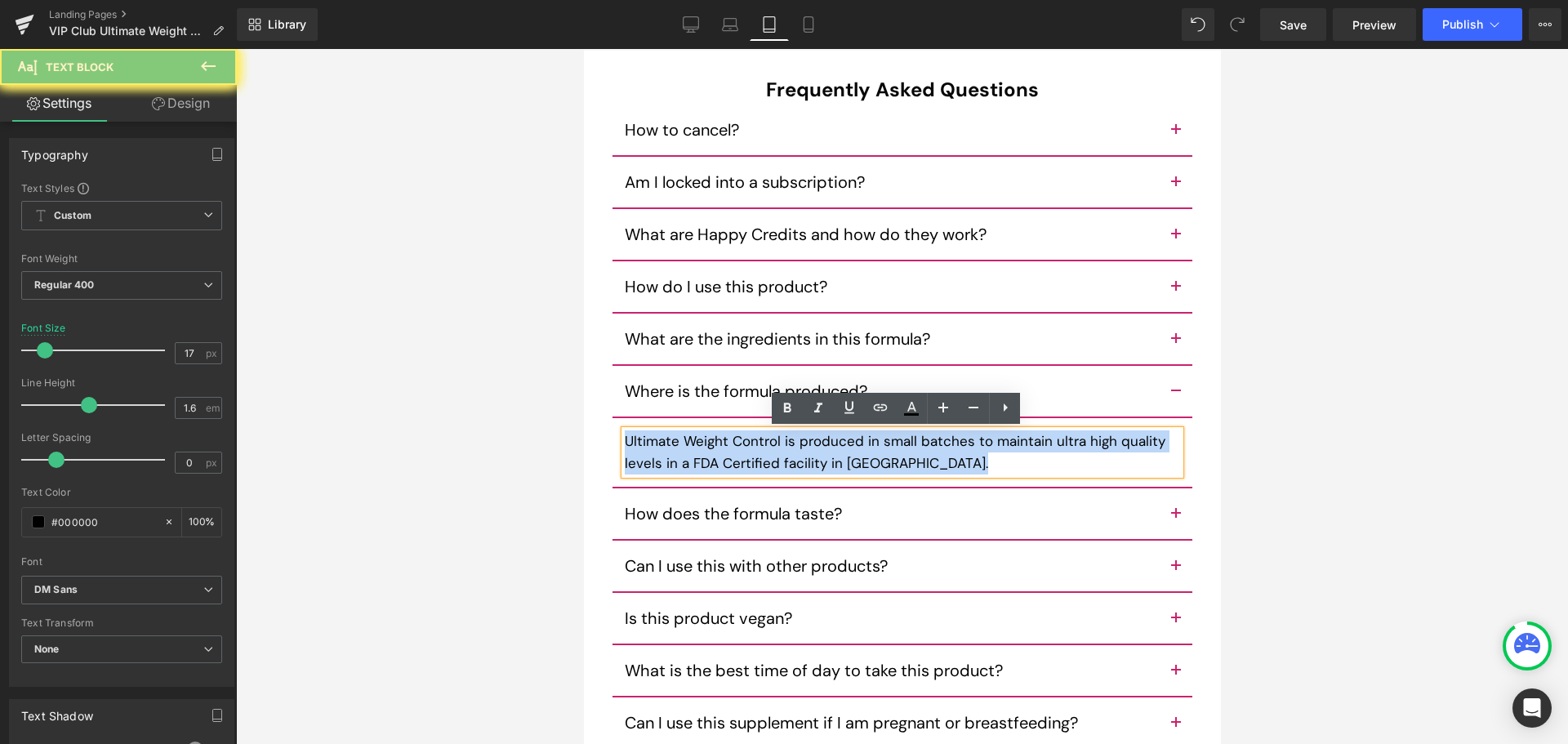
paste div
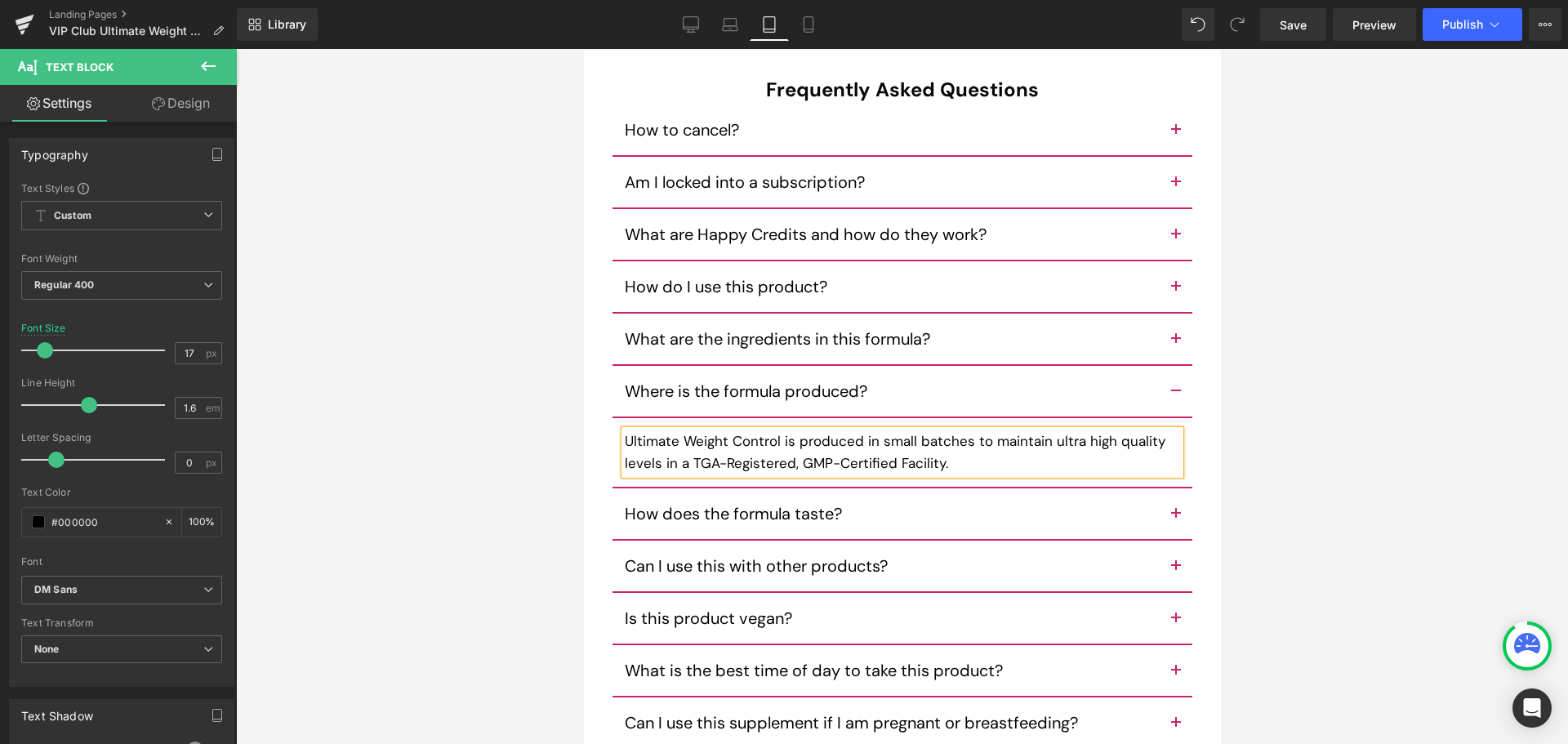
click at [1159, 512] on button "button" at bounding box center [1176, 513] width 33 height 50
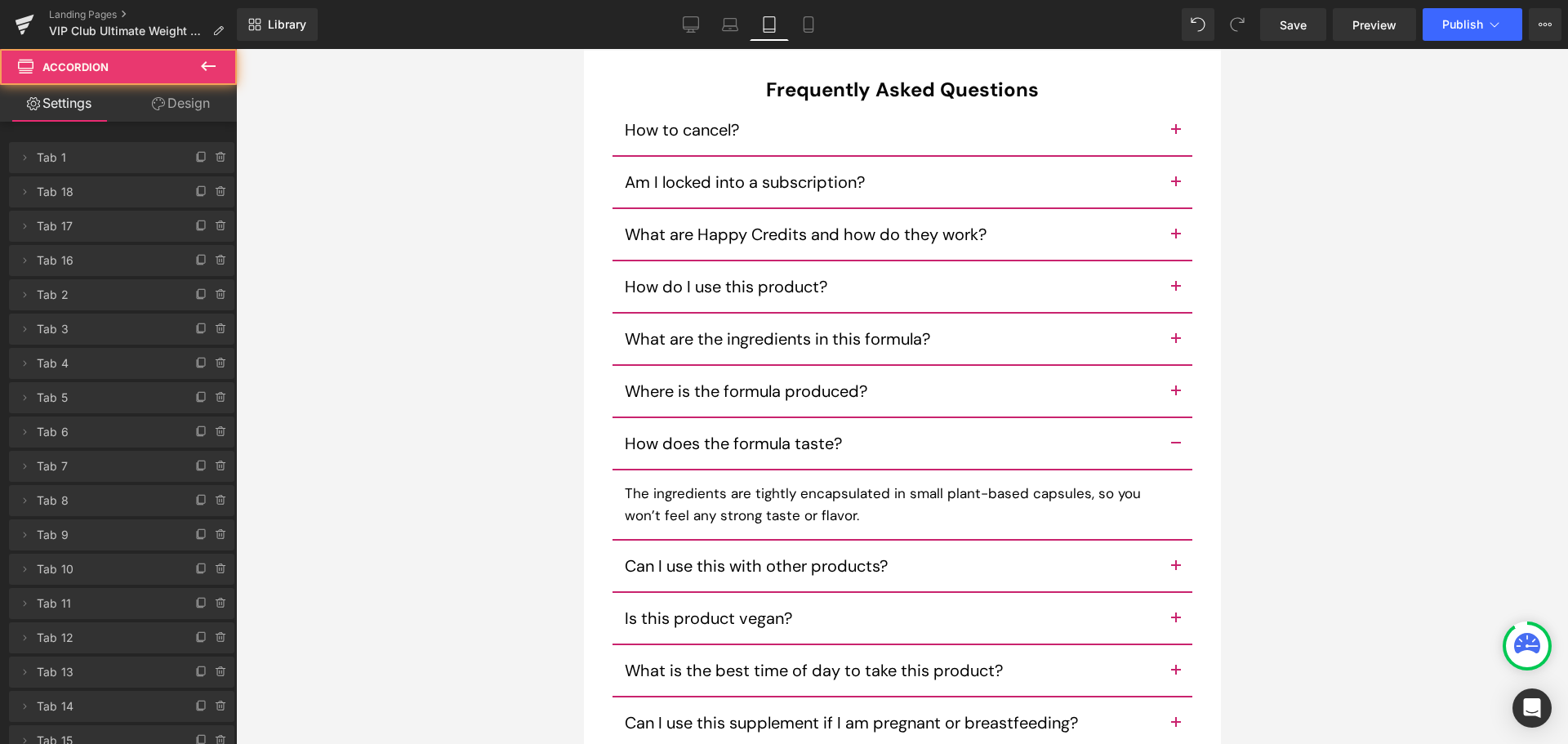
click at [1171, 554] on button "button" at bounding box center [1176, 566] width 33 height 50
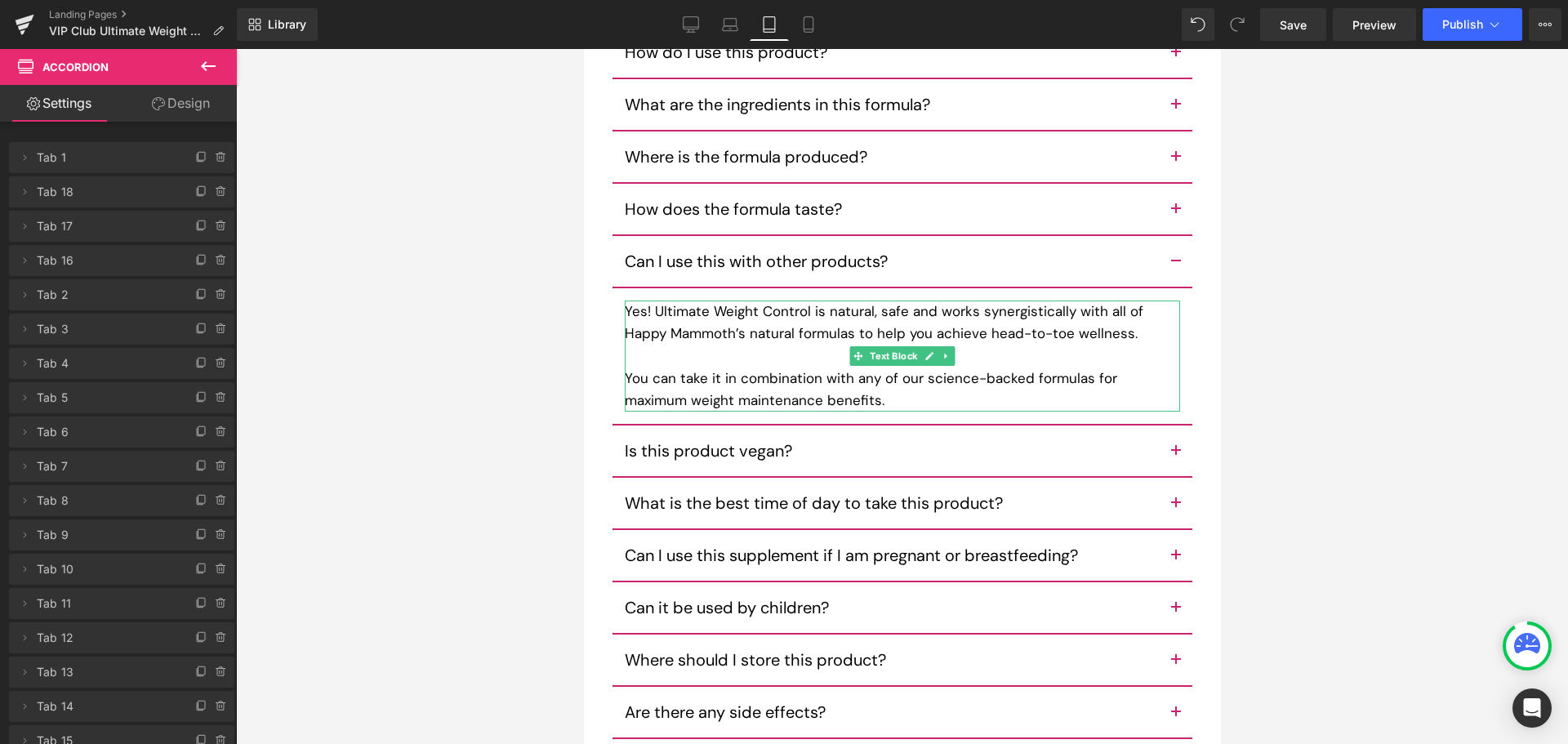
scroll to position [10422, 0]
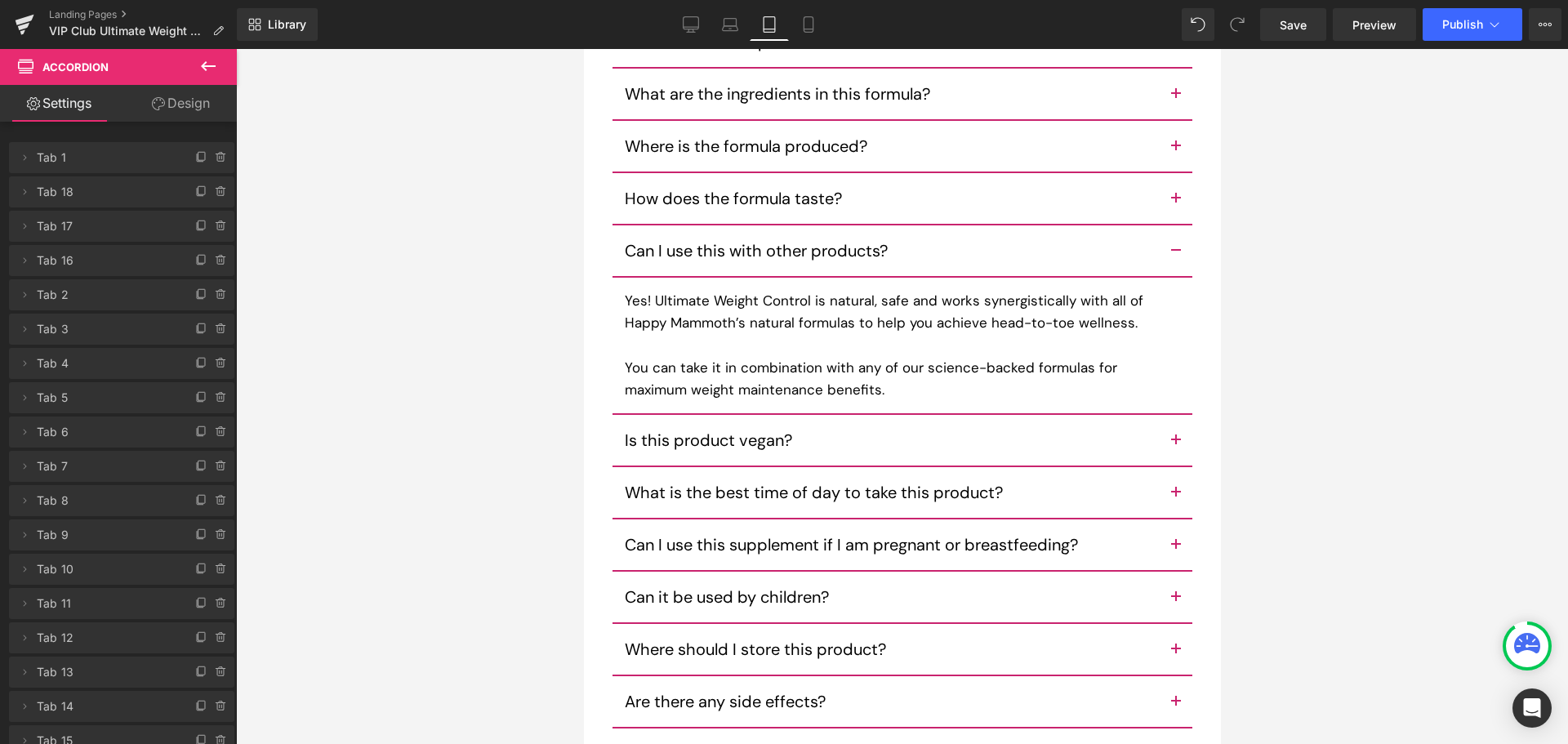
click at [1159, 445] on button "button" at bounding box center [1176, 440] width 33 height 50
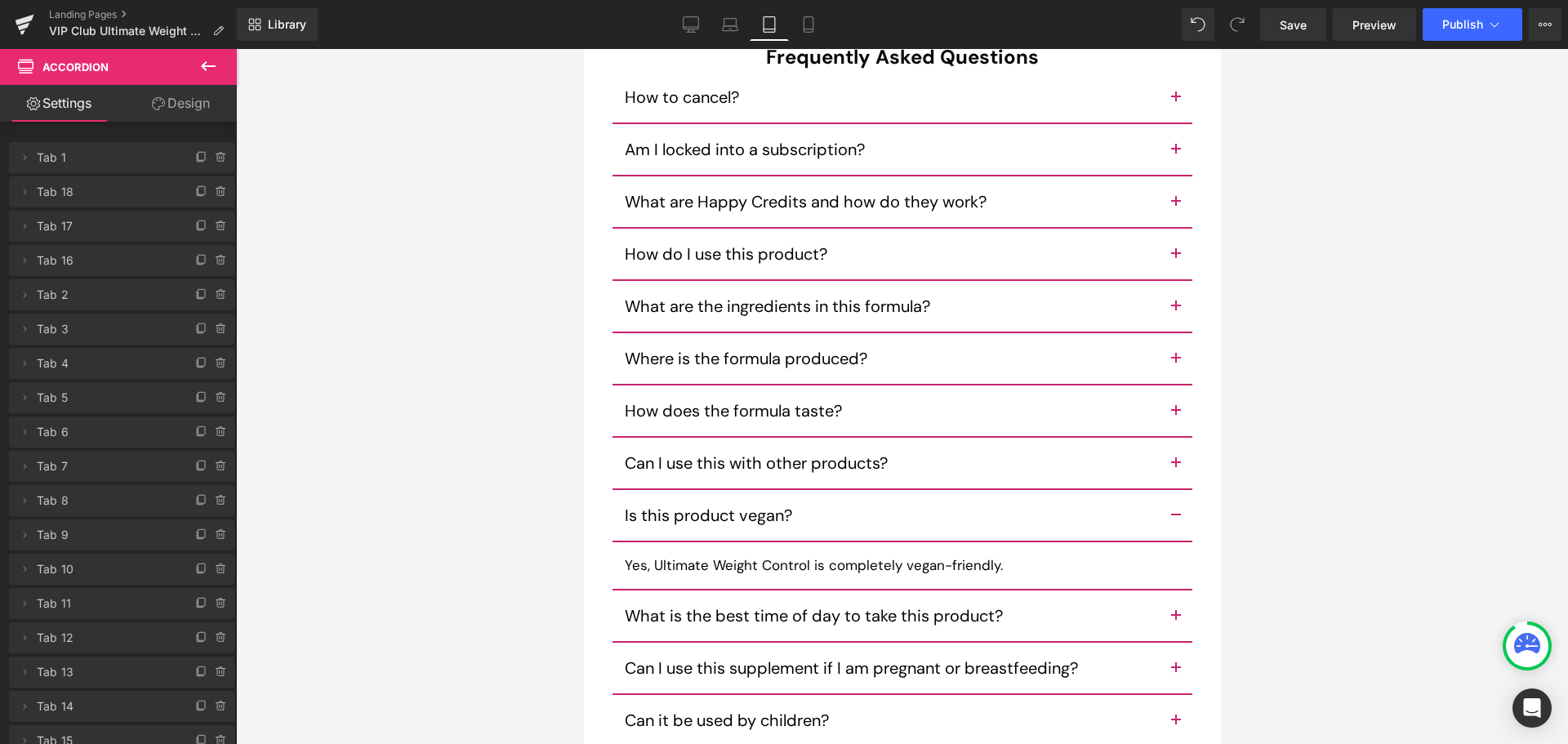
scroll to position [10203, 0]
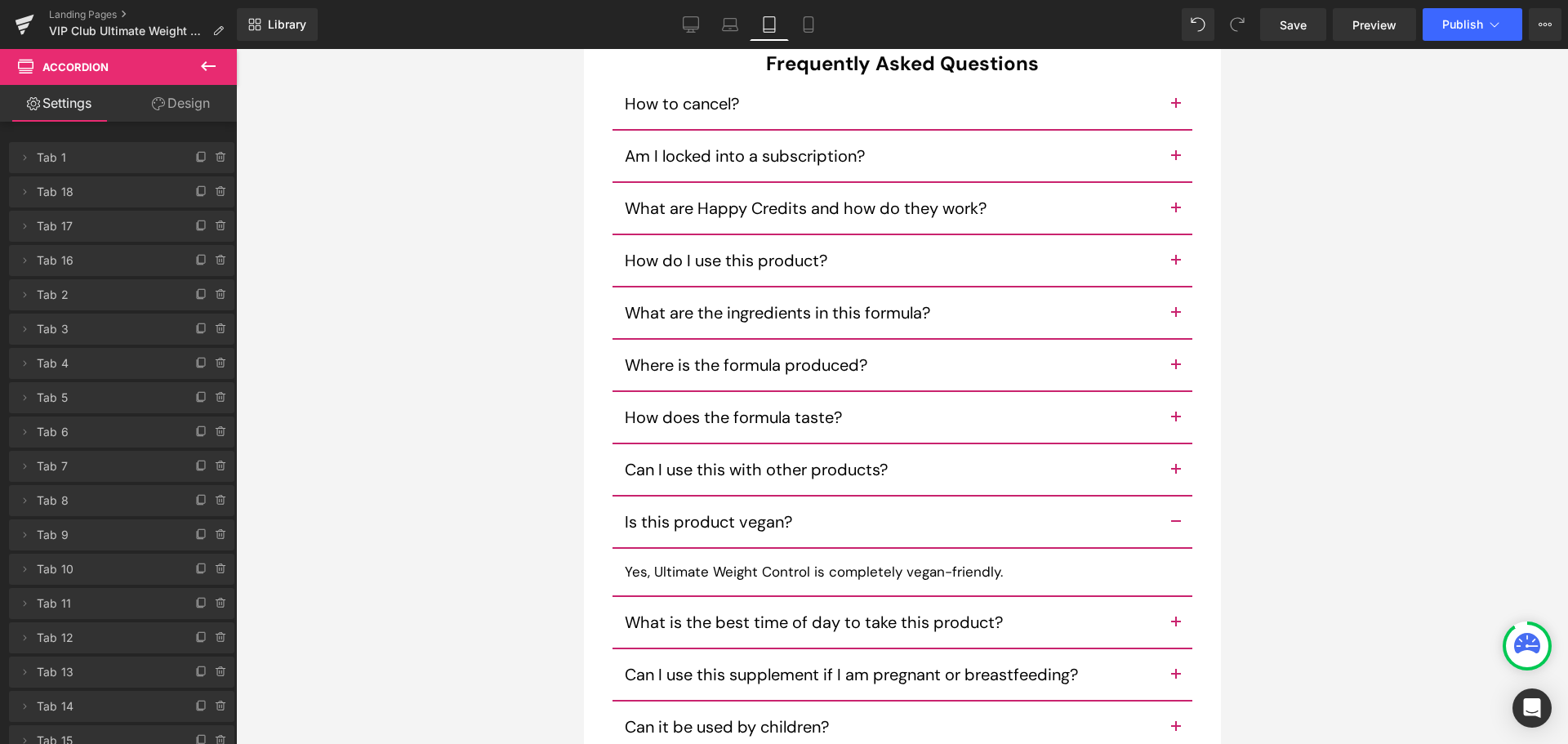
click at [1160, 312] on button "button" at bounding box center [1176, 313] width 33 height 50
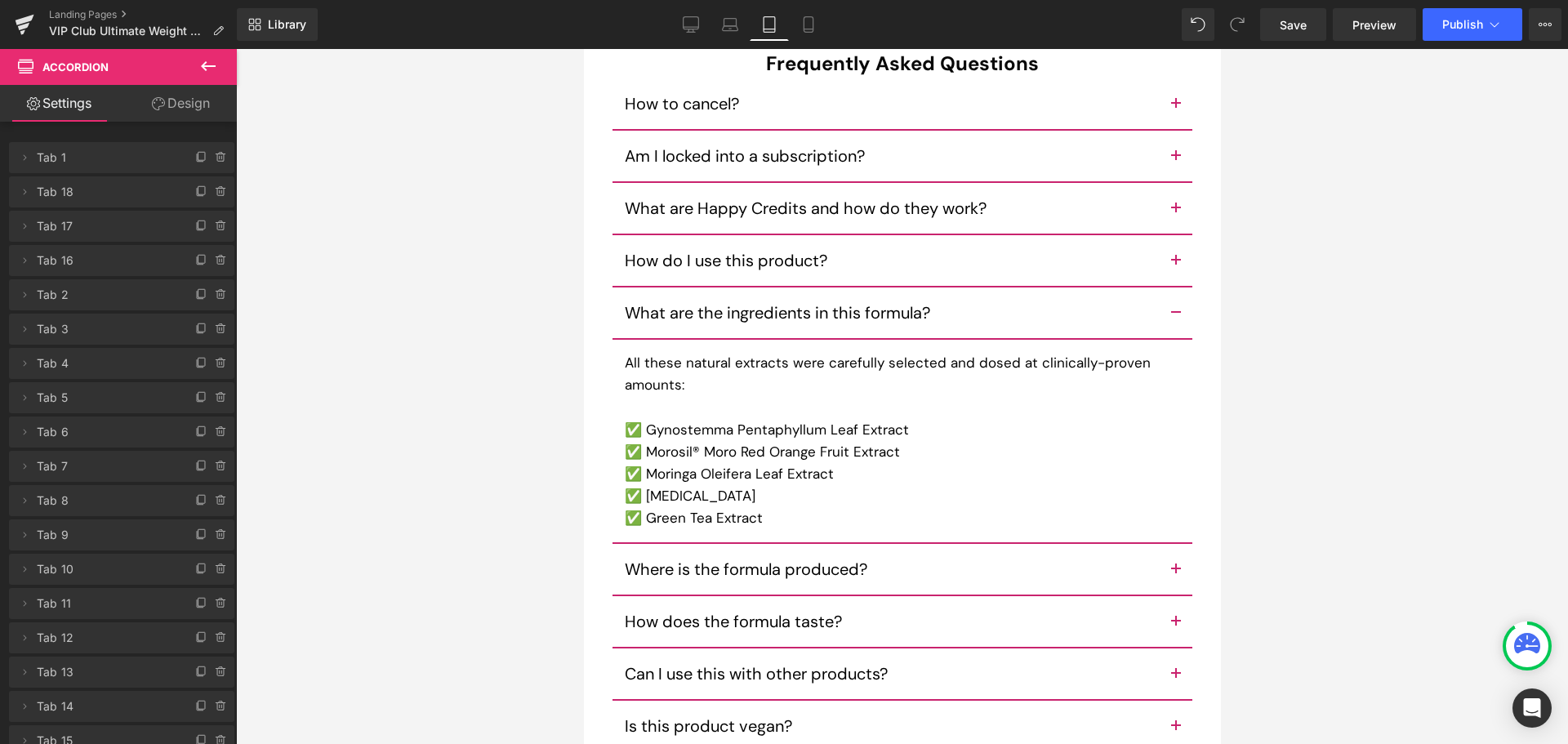
click at [1174, 564] on button "button" at bounding box center [1176, 569] width 33 height 50
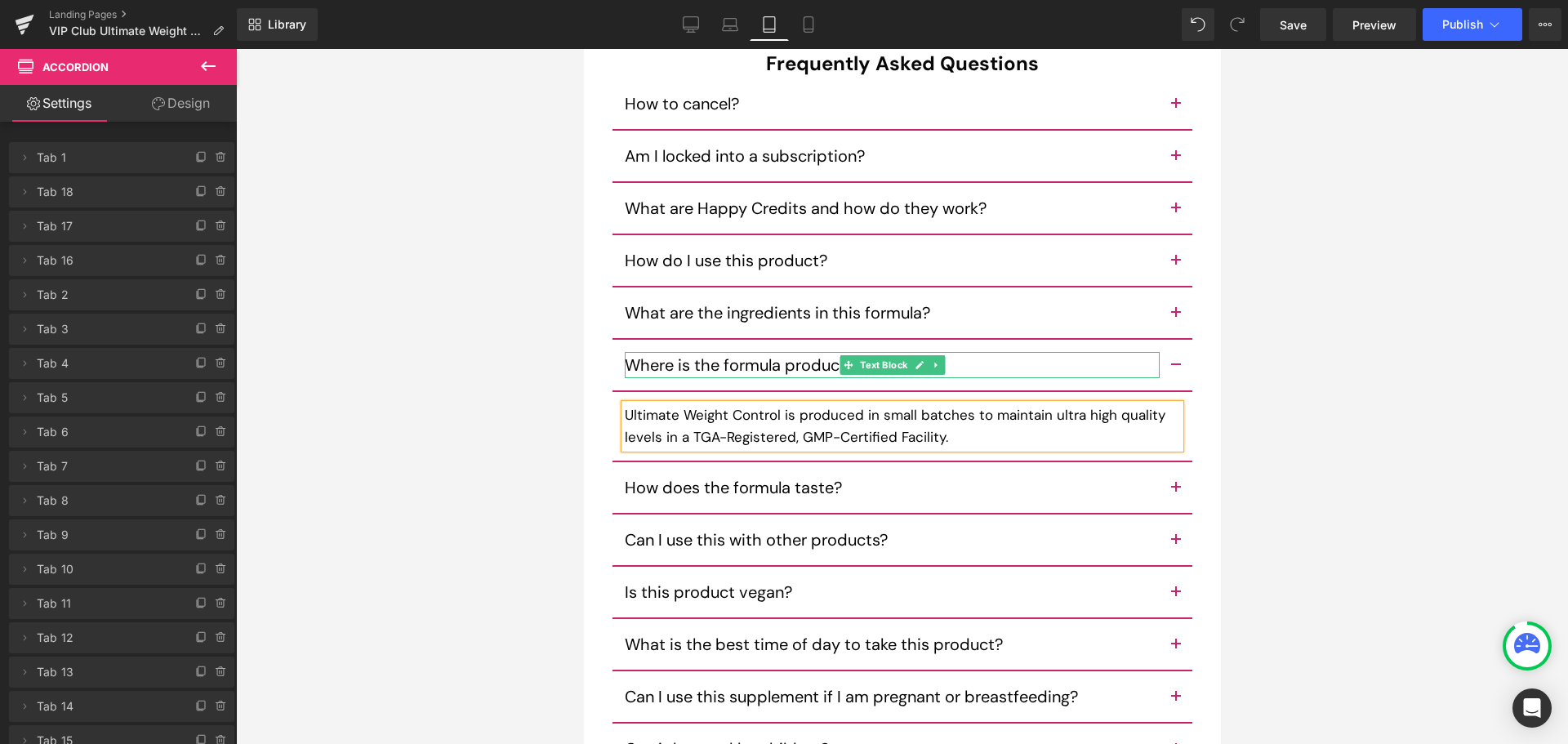
click at [788, 369] on p "Where is the formula produced?" at bounding box center [892, 364] width 535 height 26
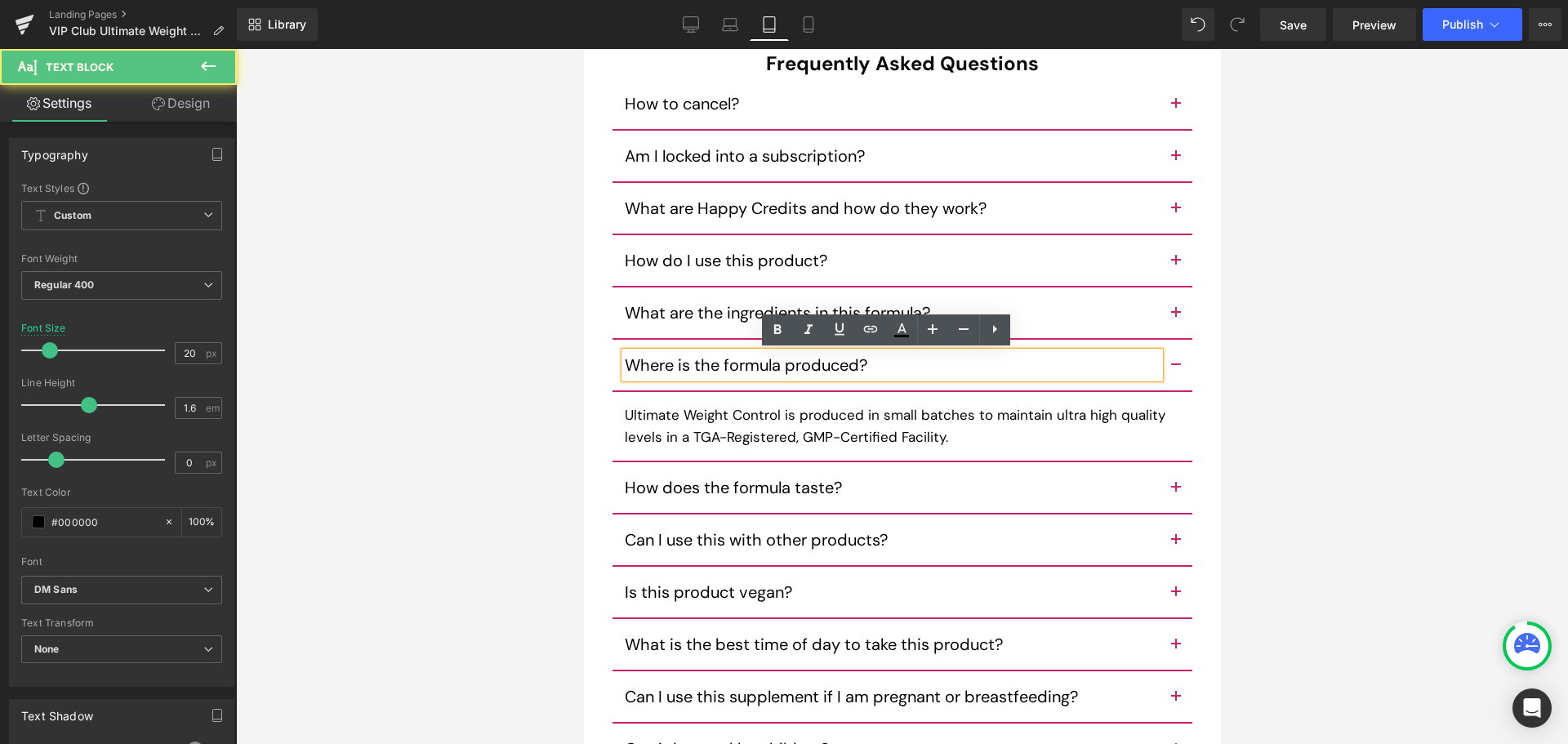
click at [787, 369] on p "Where is the formula produced?" at bounding box center [892, 364] width 535 height 26
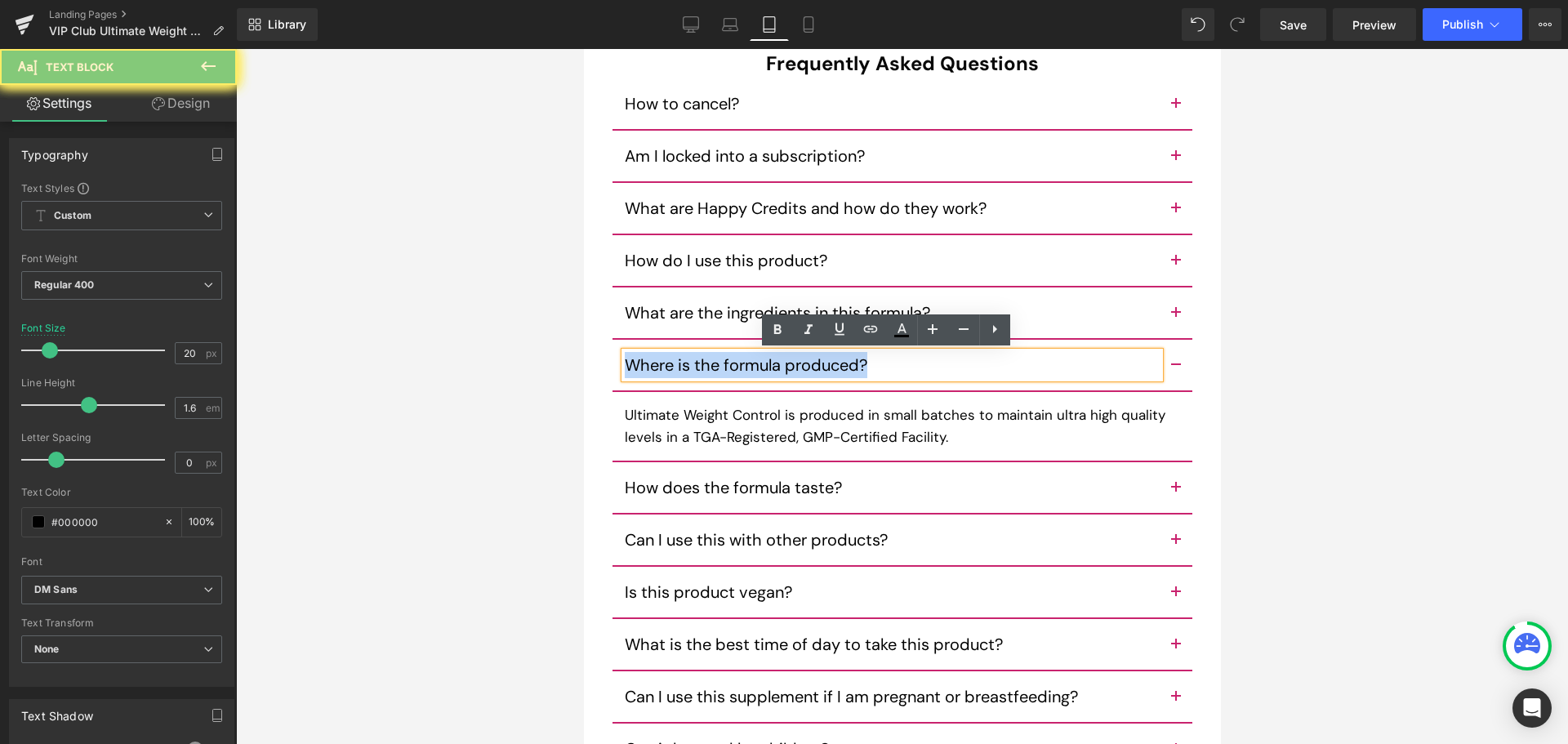
click at [787, 369] on p "Where is the formula produced?" at bounding box center [892, 364] width 535 height 26
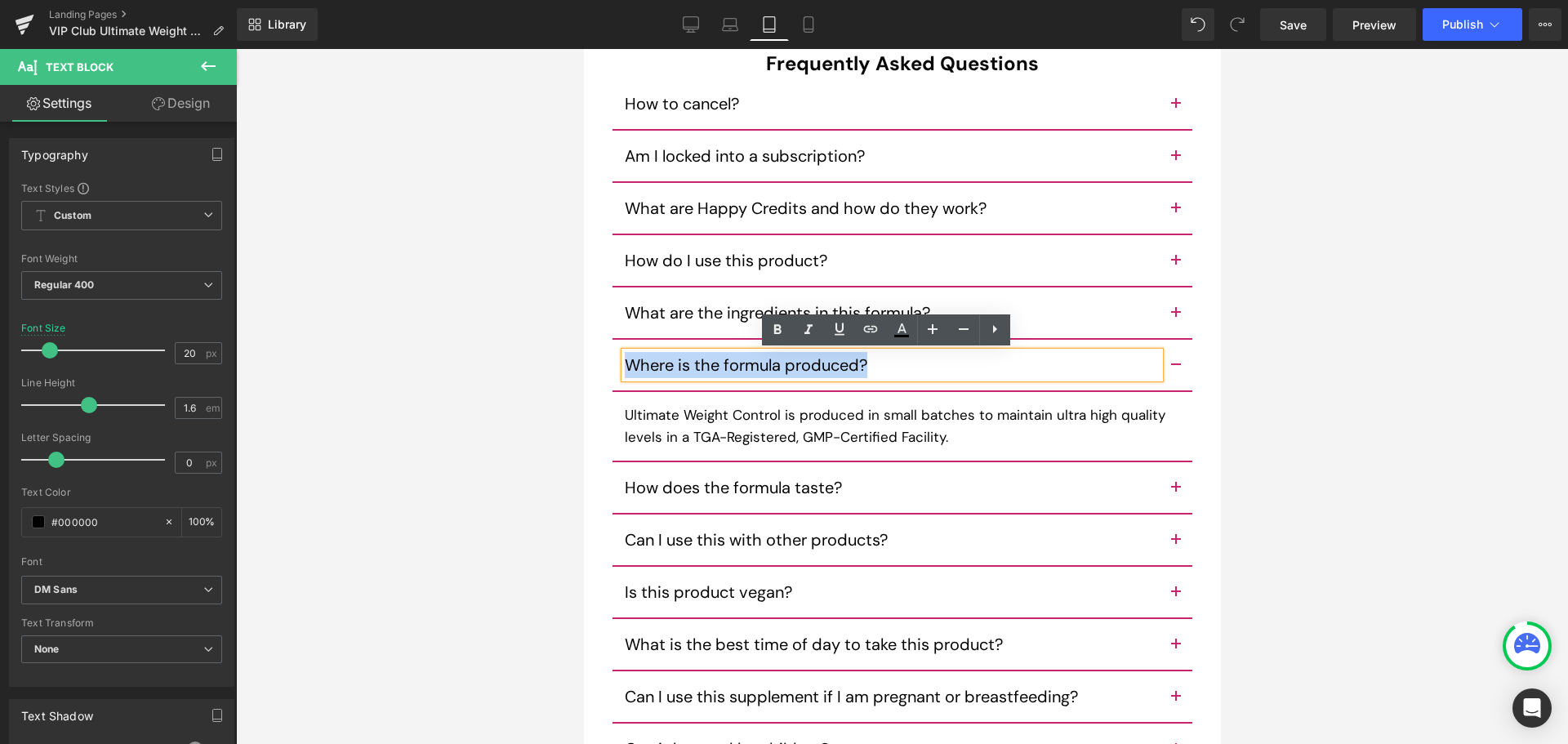
copy p "Where is the formula produced?"
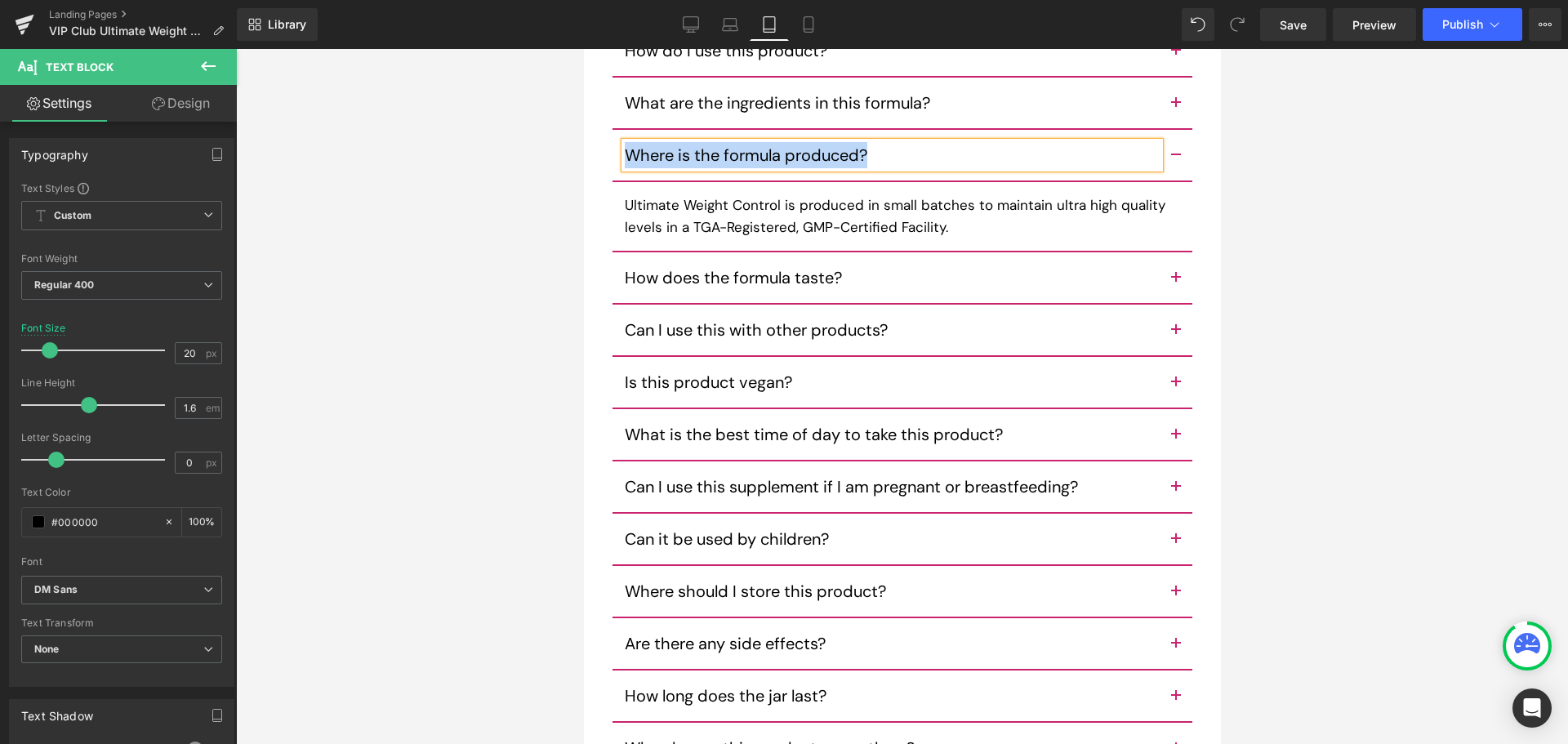
scroll to position [10039, 0]
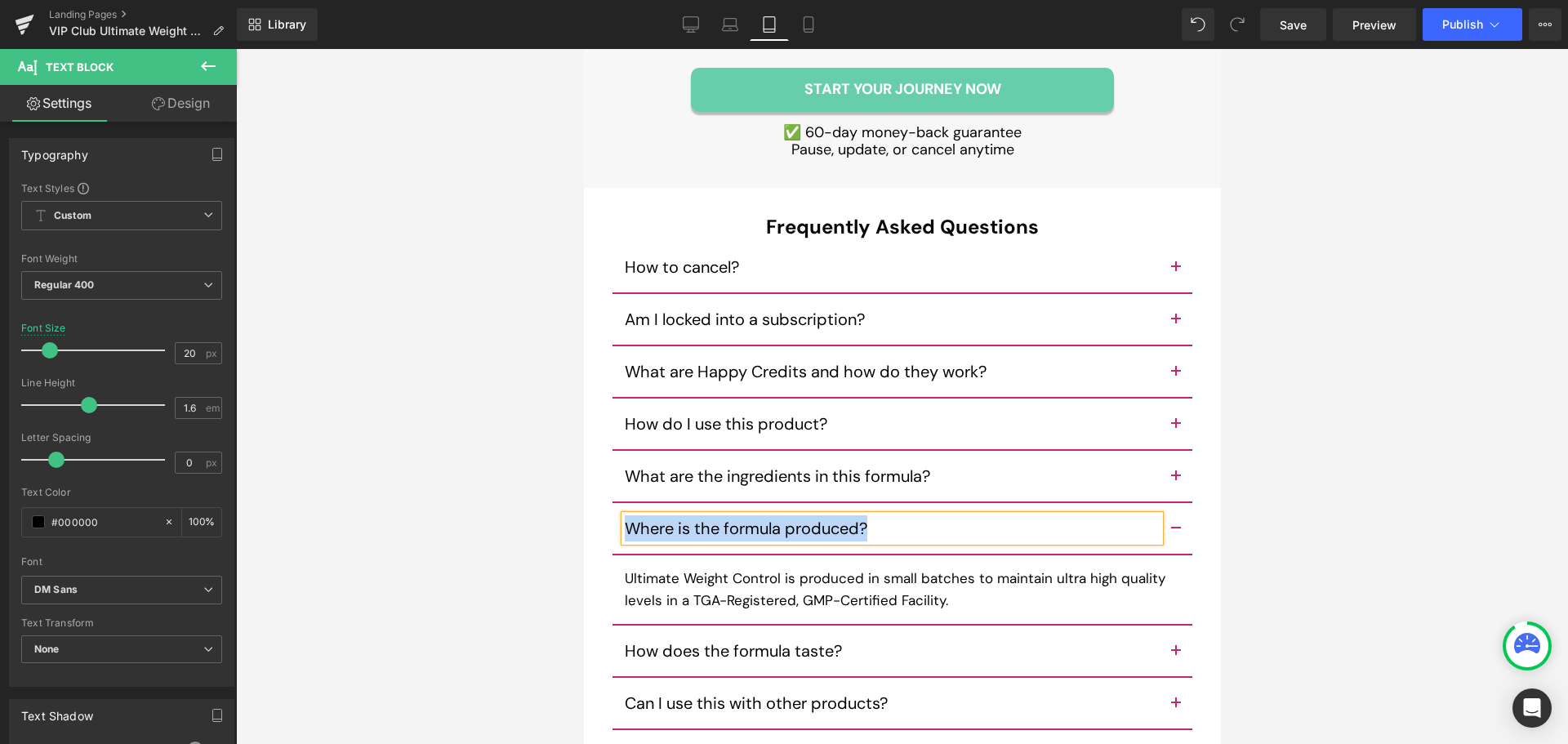
click at [691, 522] on p "Where is the formula produced?" at bounding box center [892, 528] width 535 height 26
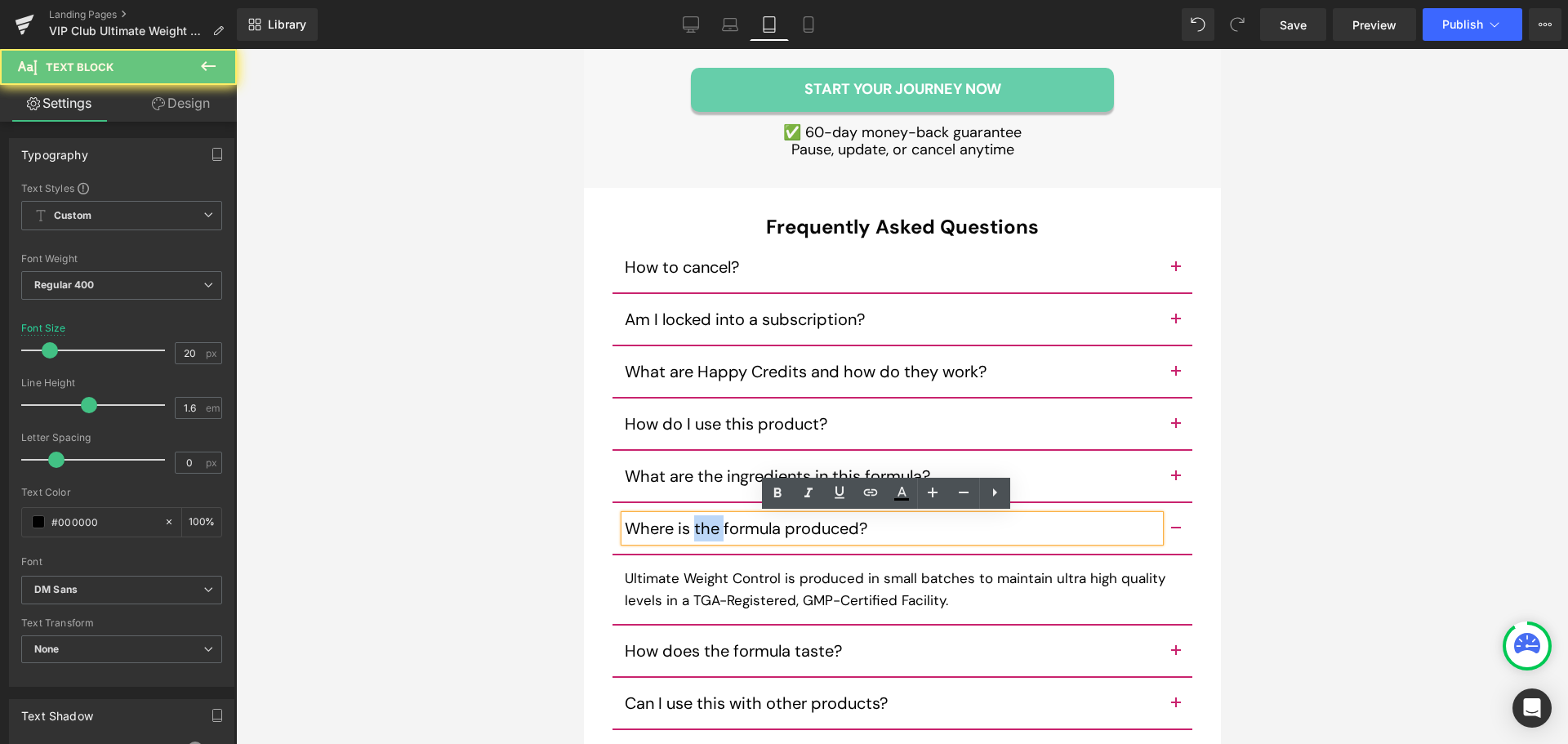
click at [691, 522] on p "Where is the formula produced?" at bounding box center [892, 528] width 535 height 26
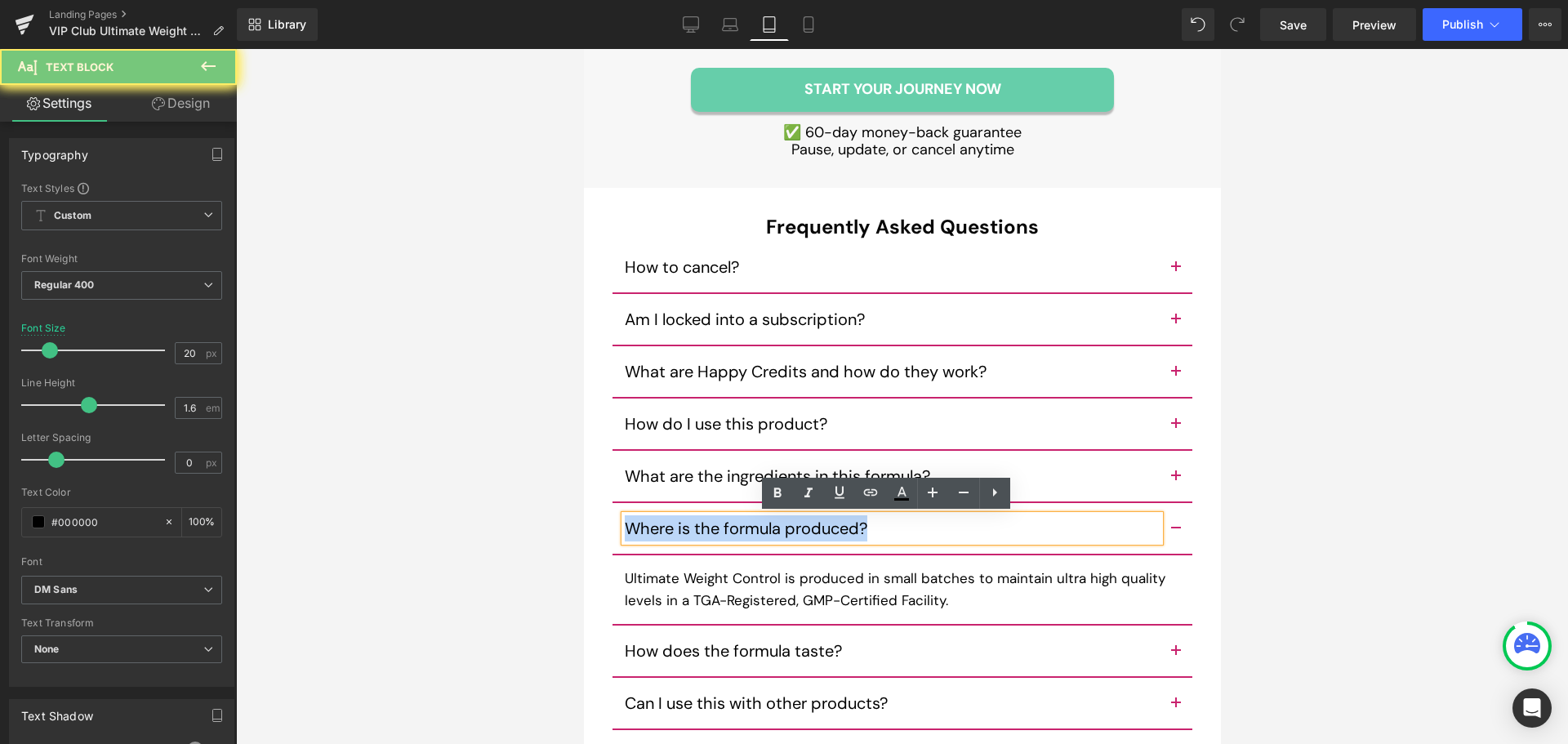
copy p "Where is the formula produced?"
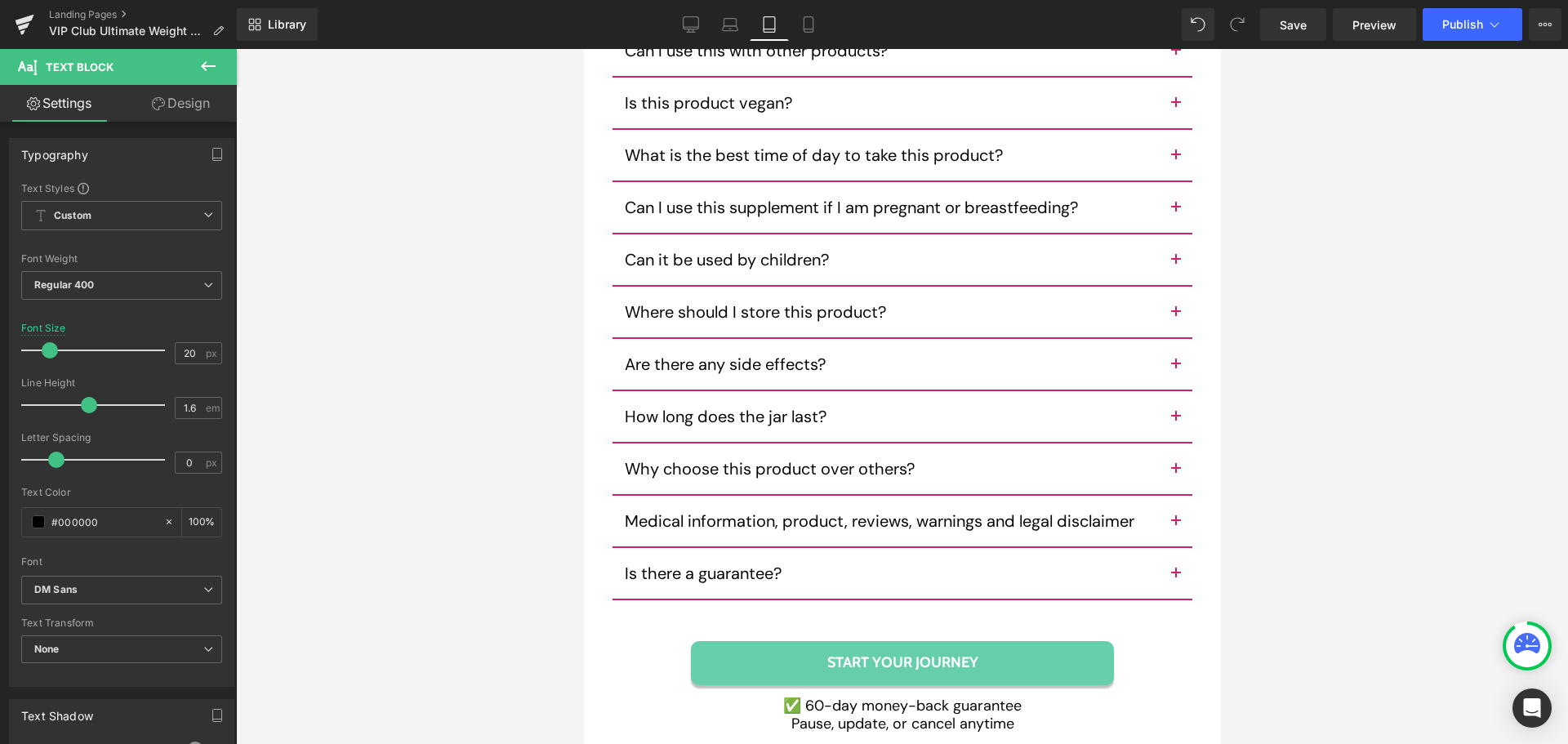
scroll to position [10692, 0]
click at [1164, 576] on button "button" at bounding box center [1176, 573] width 33 height 50
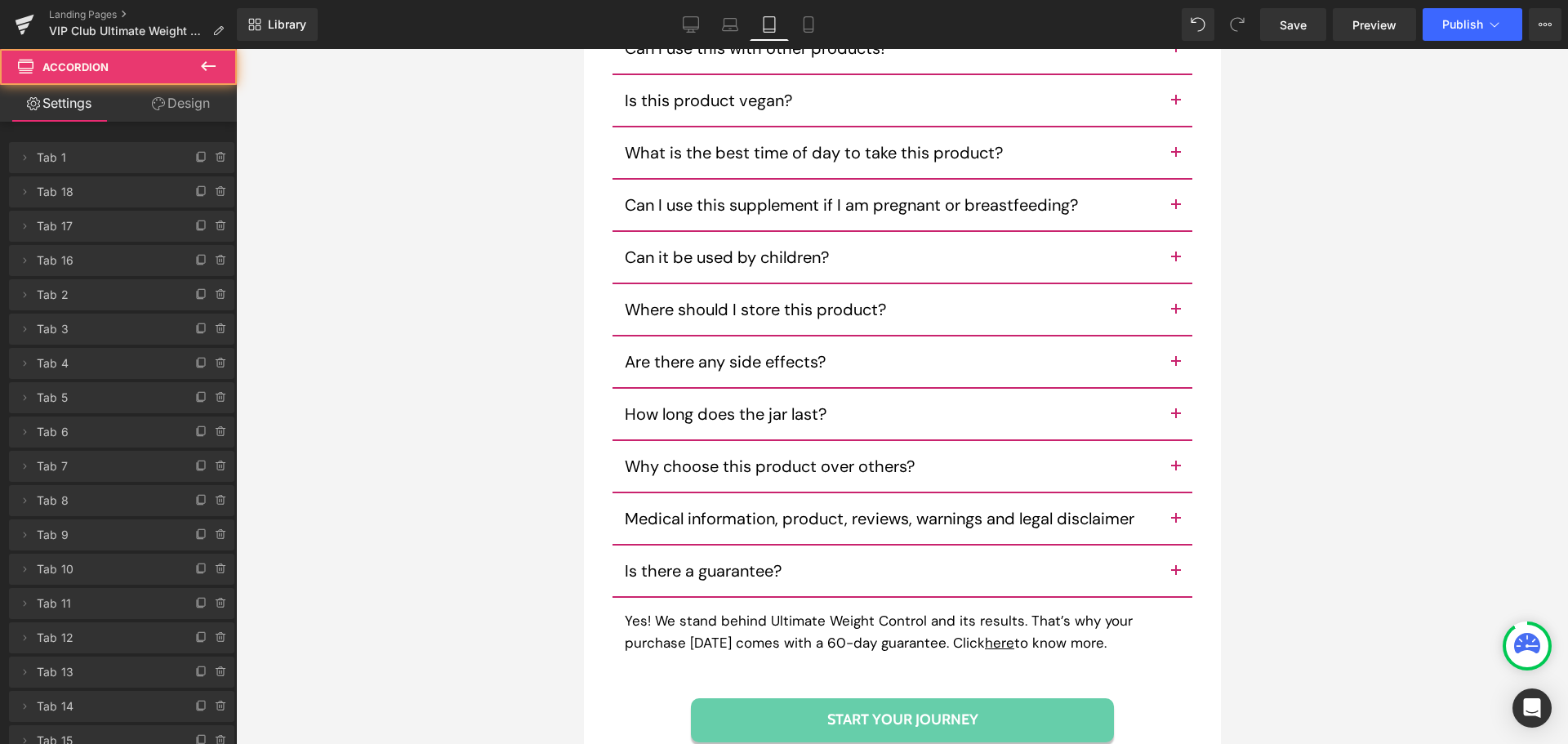
scroll to position [10620, 0]
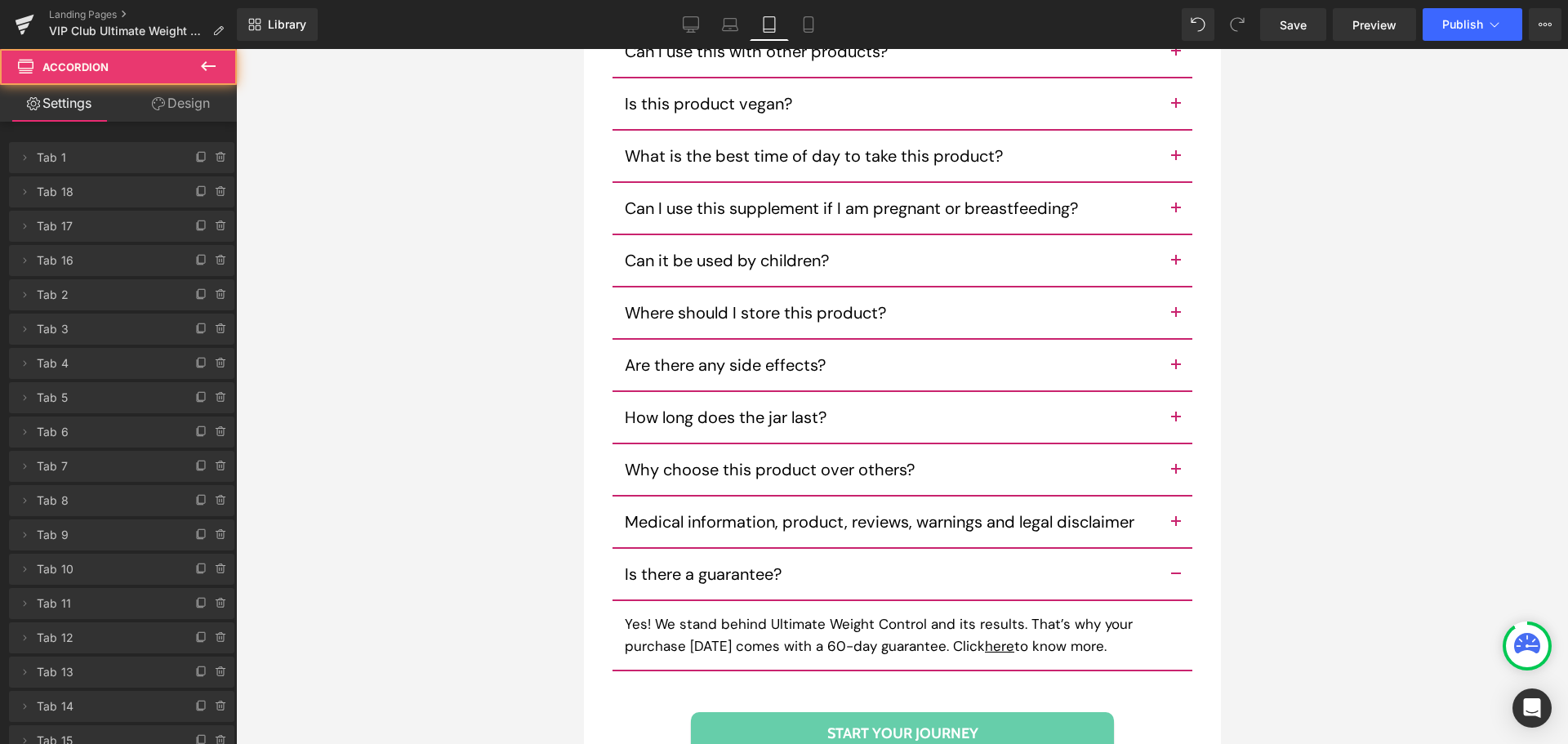
click at [1176, 521] on button "button" at bounding box center [1176, 522] width 33 height 50
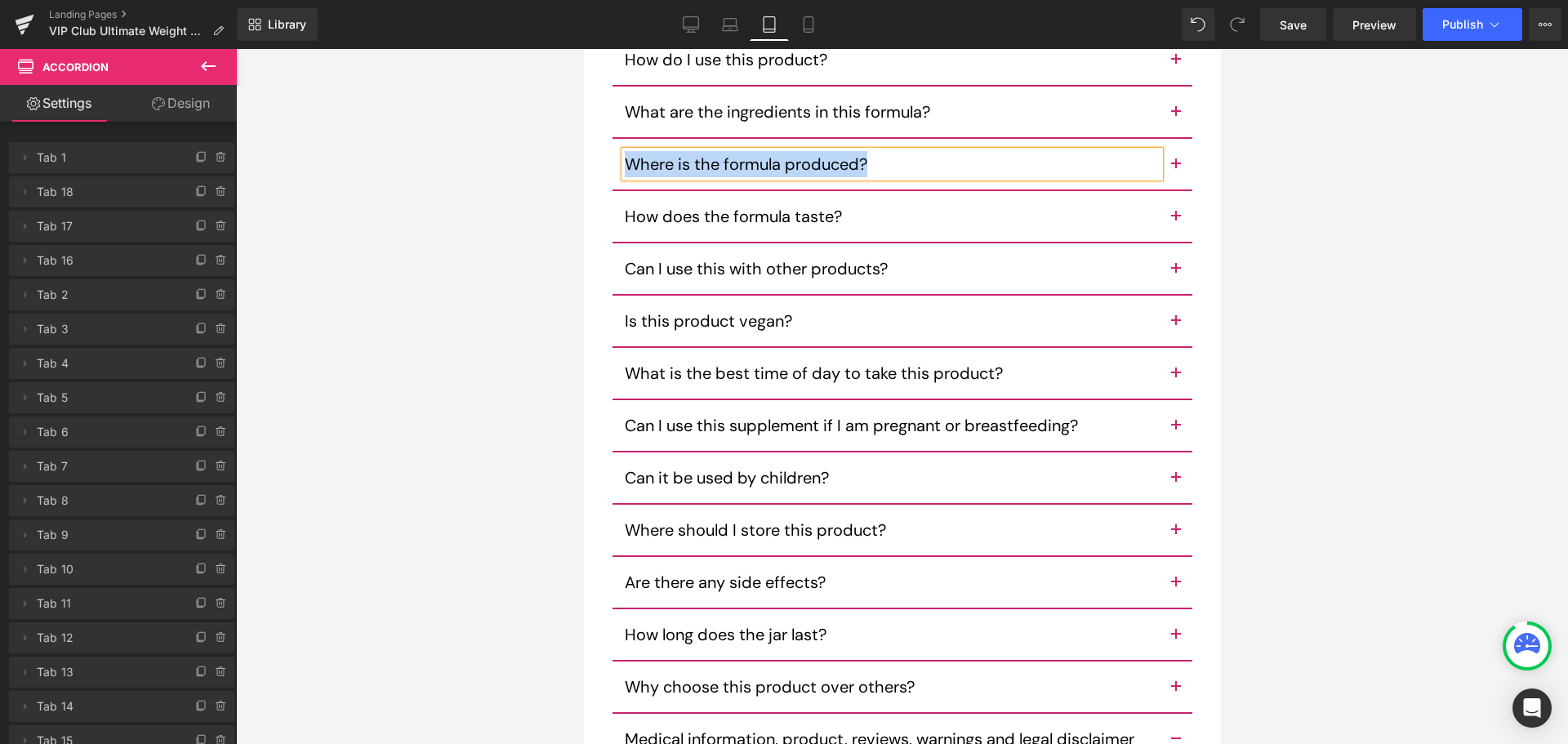
scroll to position [10375, 0]
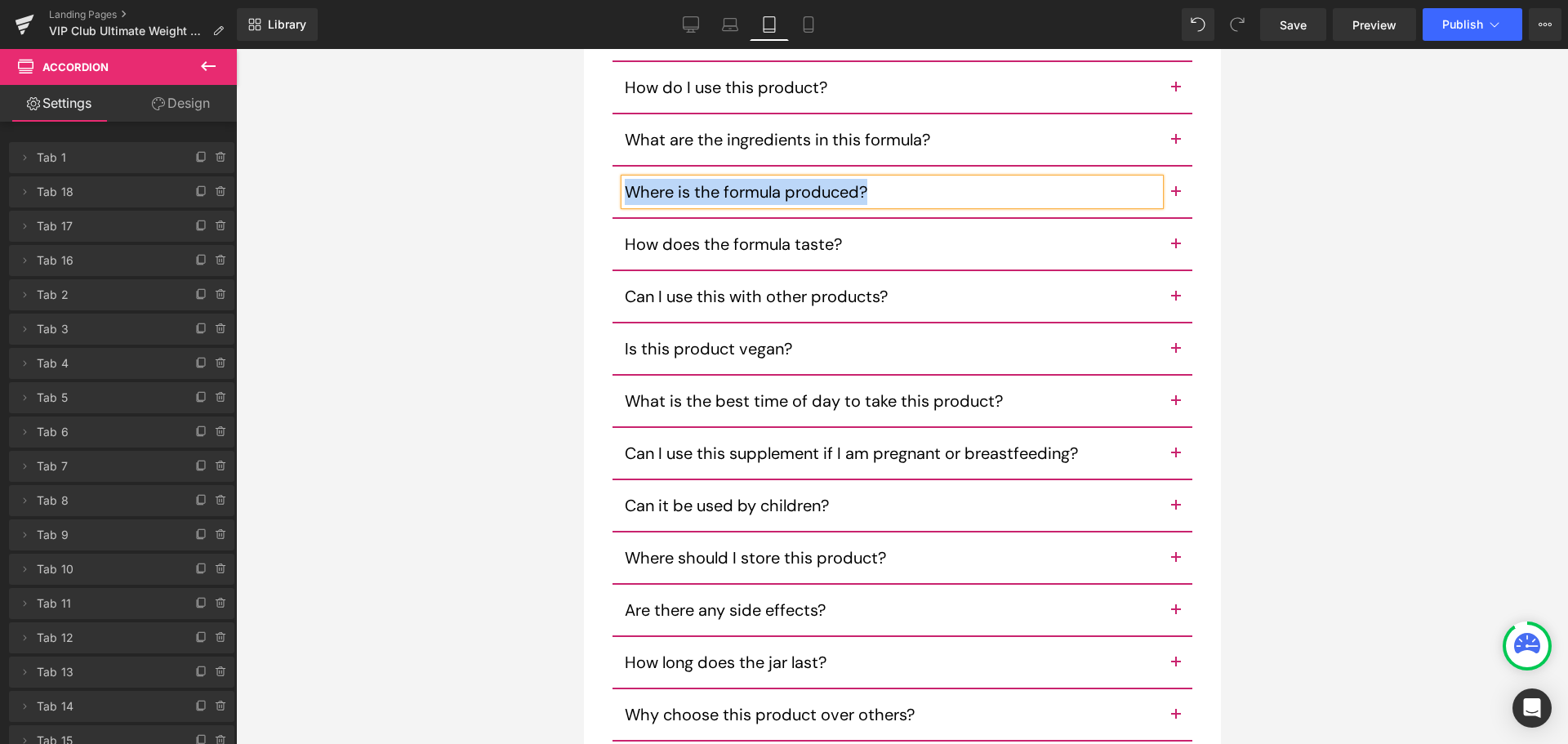
click at [1181, 196] on button "button" at bounding box center [1176, 192] width 33 height 50
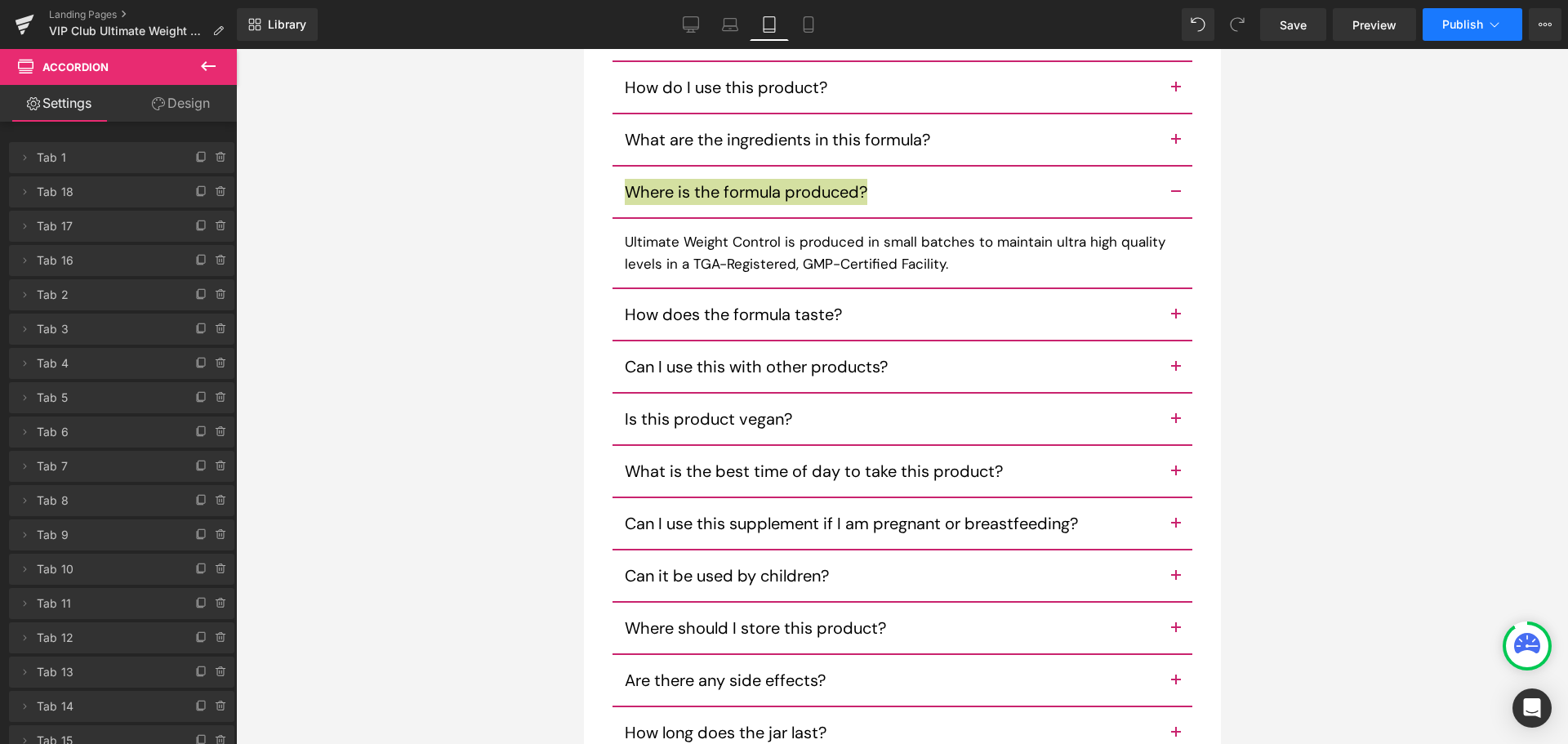
click at [1462, 22] on span "Publish" at bounding box center [1463, 24] width 41 height 13
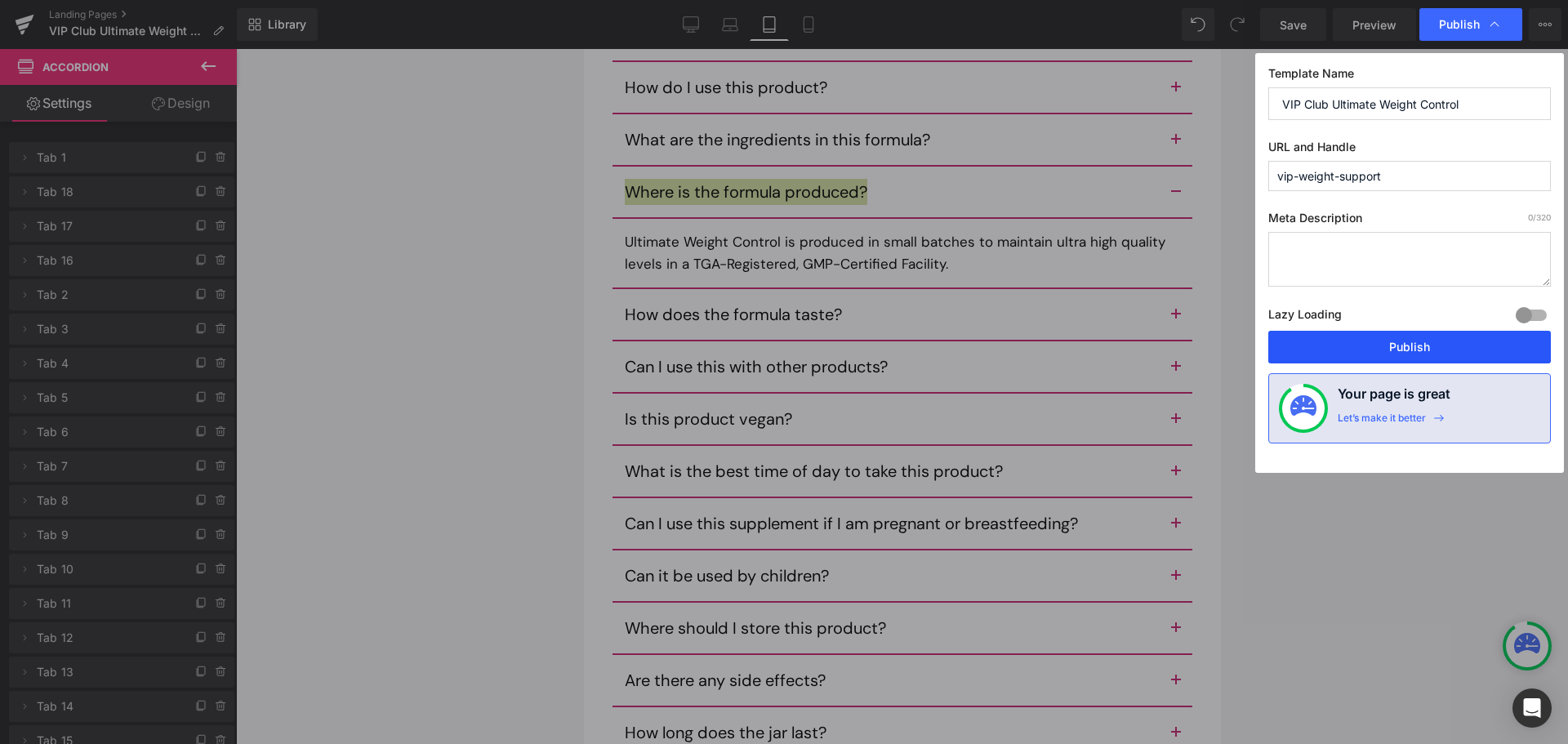
click at [0, 0] on button "Publish" at bounding box center [0, 0] width 0 height 0
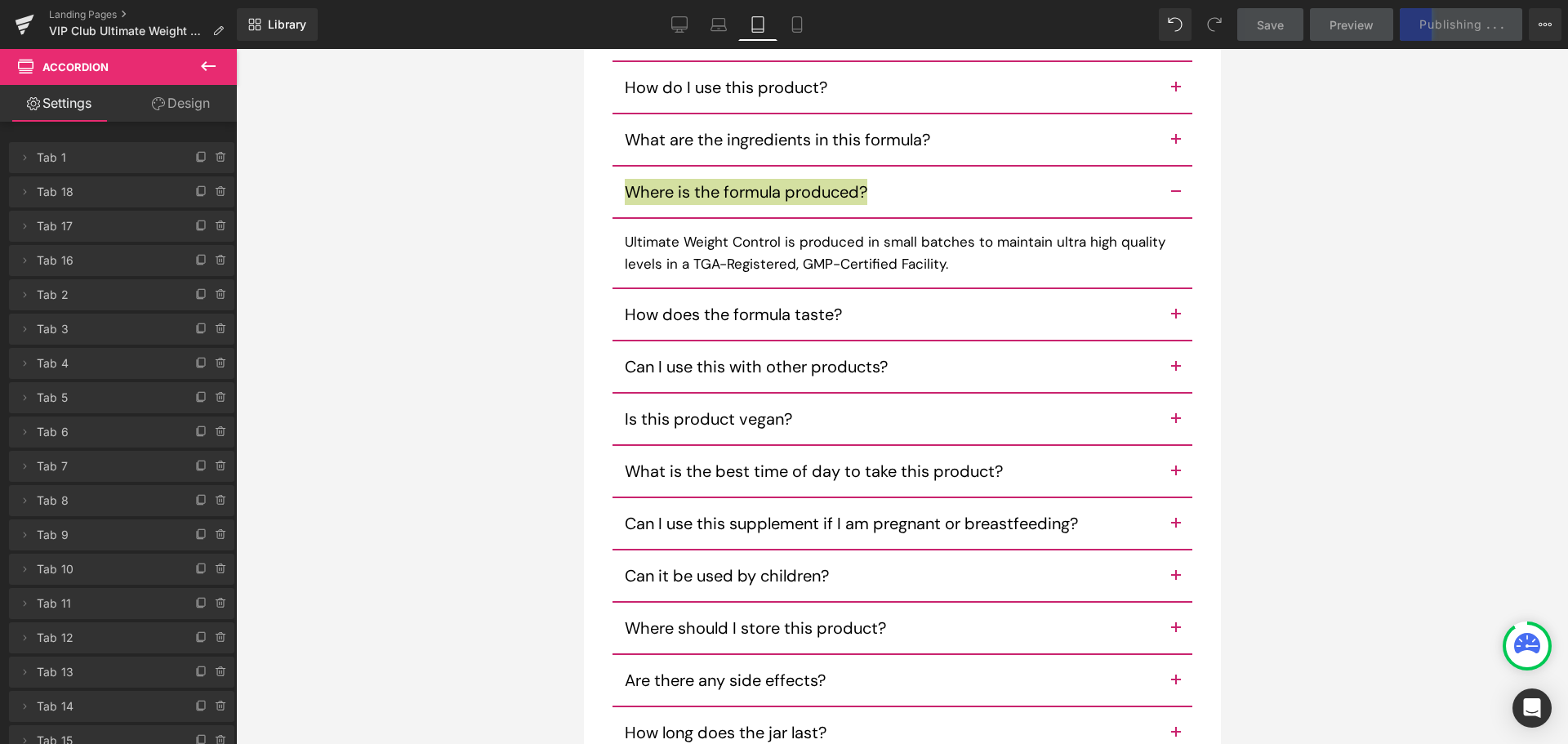
click at [1322, 264] on div at bounding box center [902, 396] width 1333 height 695
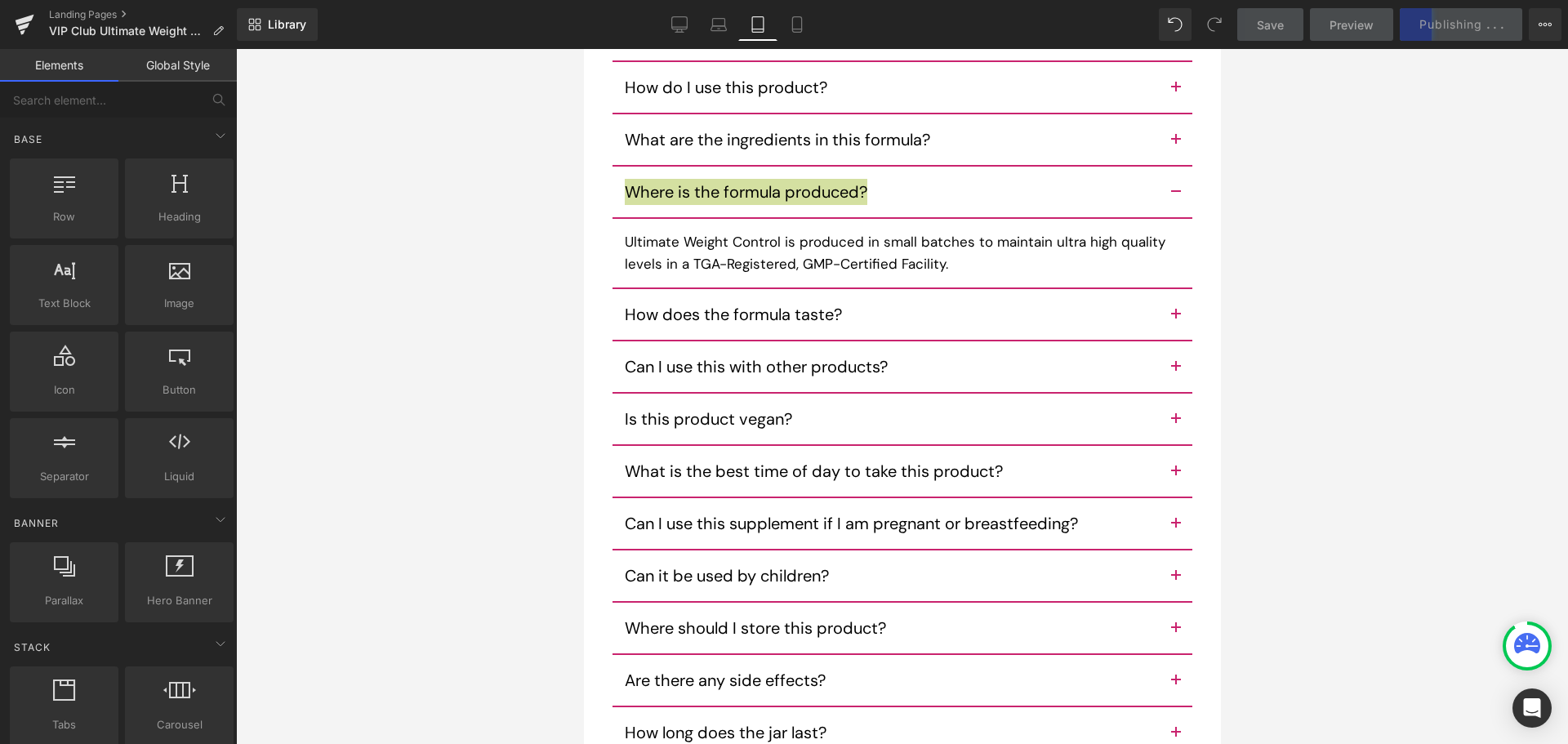
click at [1437, 31] on div "Save Preview Publishing . . . Scheduled View Live Page View with current Templa…" at bounding box center [1399, 24] width 338 height 33
click at [1238, 14] on link "Save" at bounding box center [1270, 24] width 66 height 33
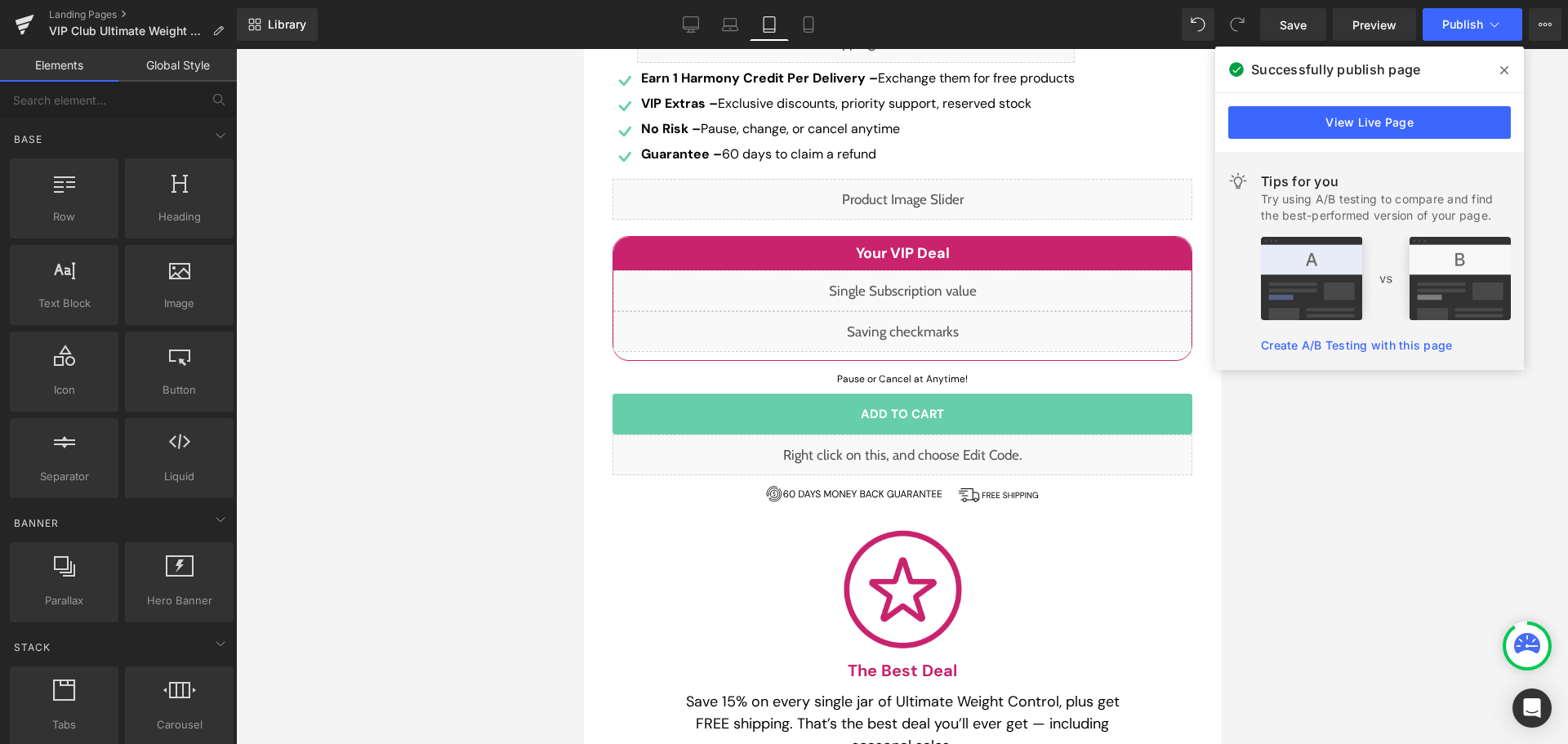
scroll to position [0, 0]
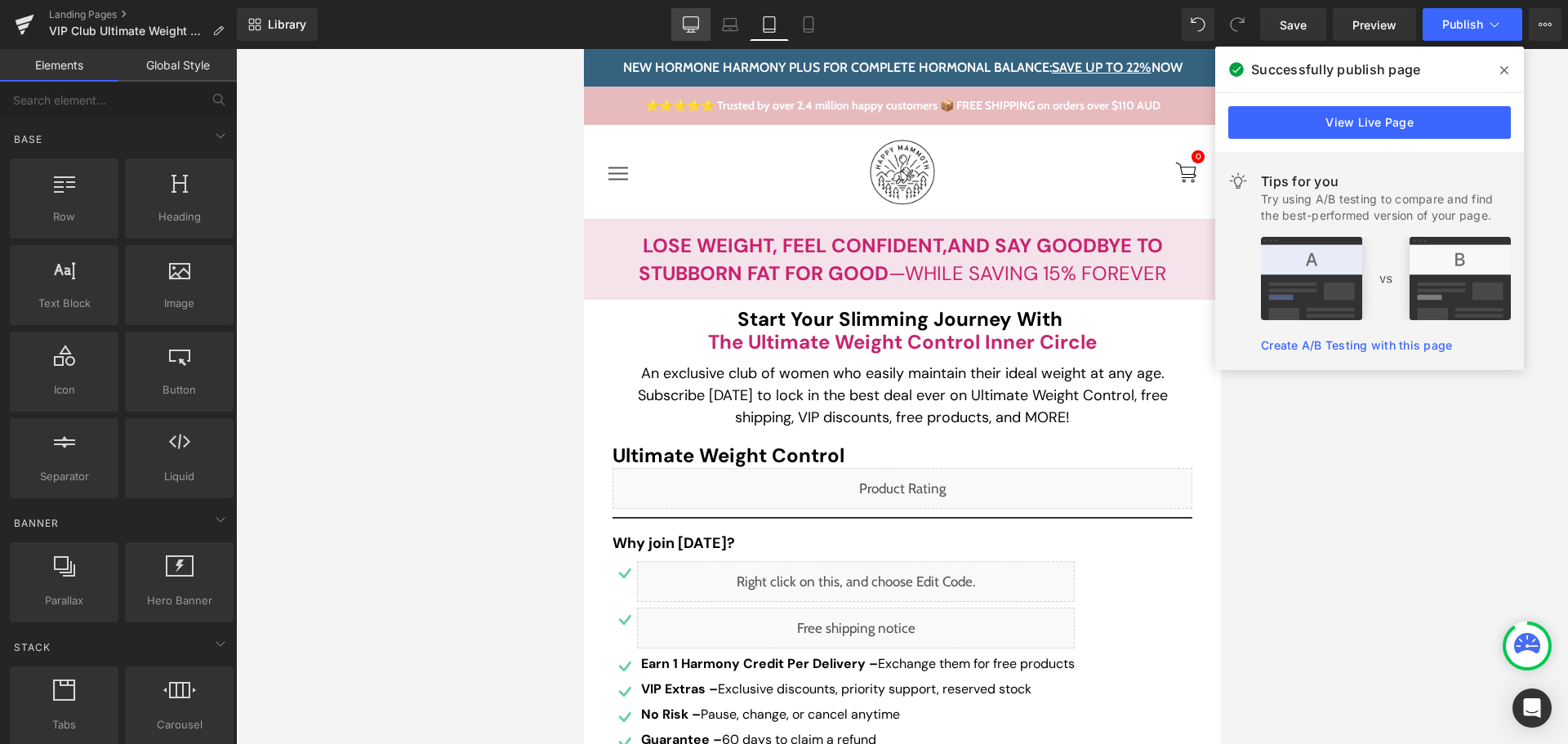
click at [688, 27] on icon at bounding box center [692, 27] width 16 height 0
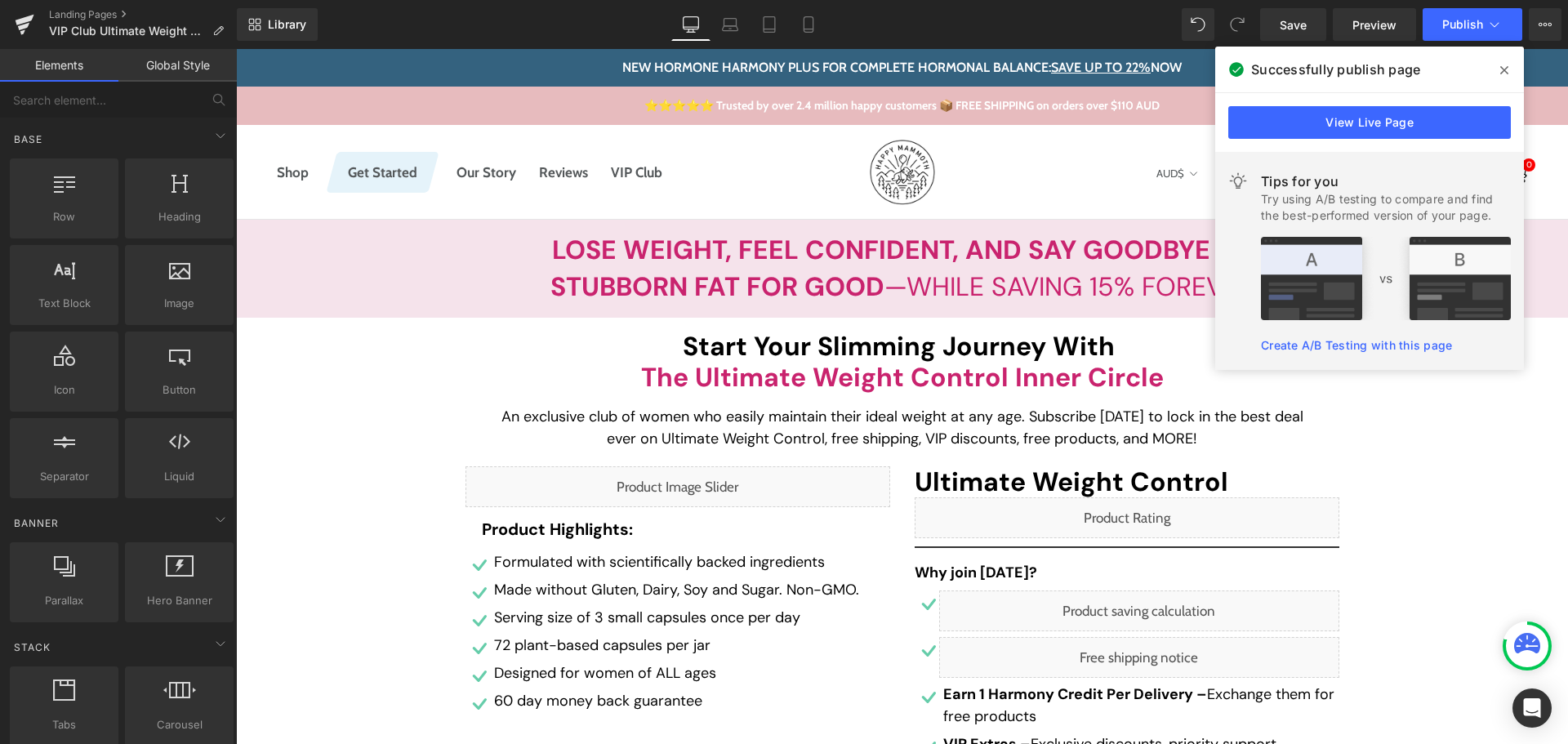
scroll to position [170, 0]
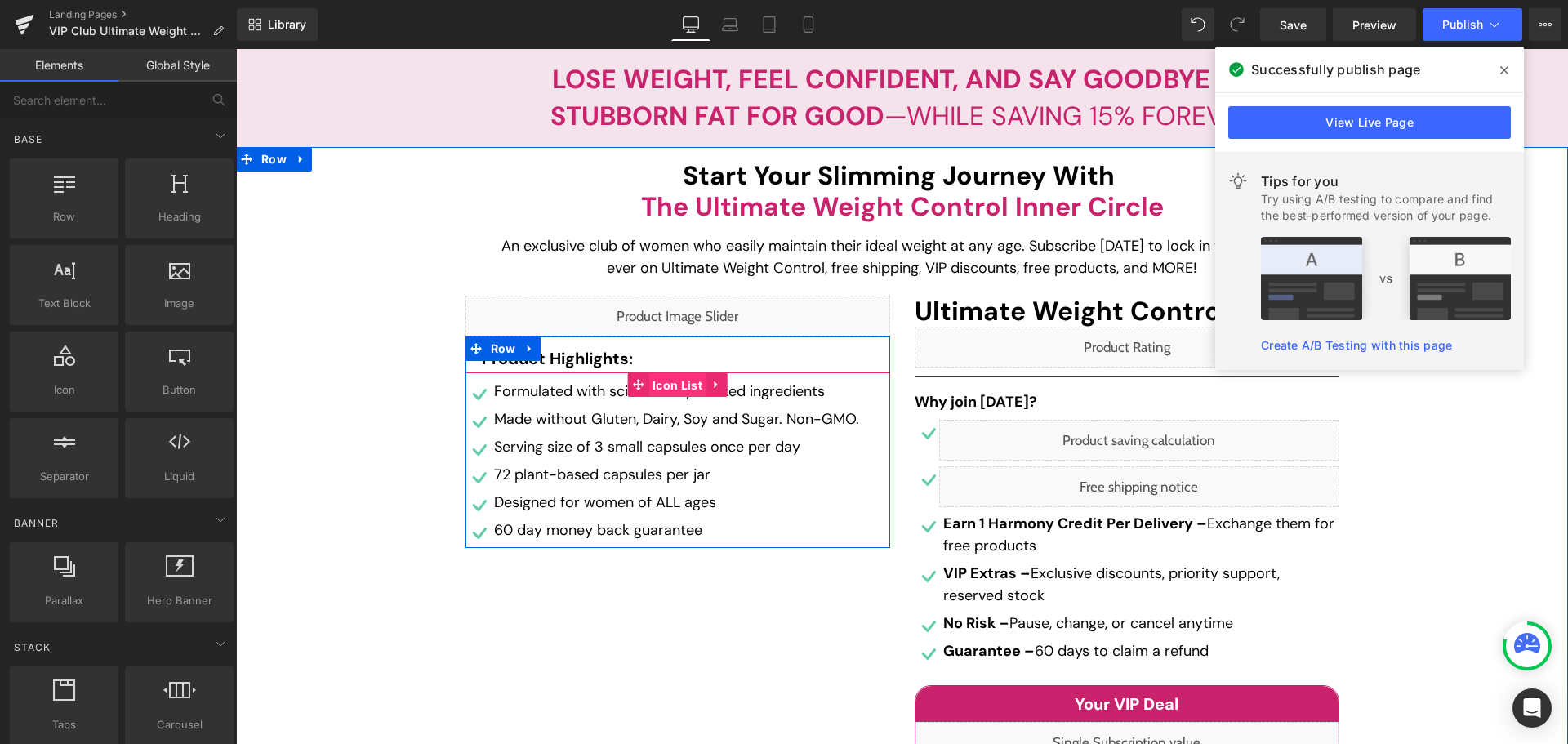
click at [670, 390] on span "Icon List" at bounding box center [677, 385] width 58 height 24
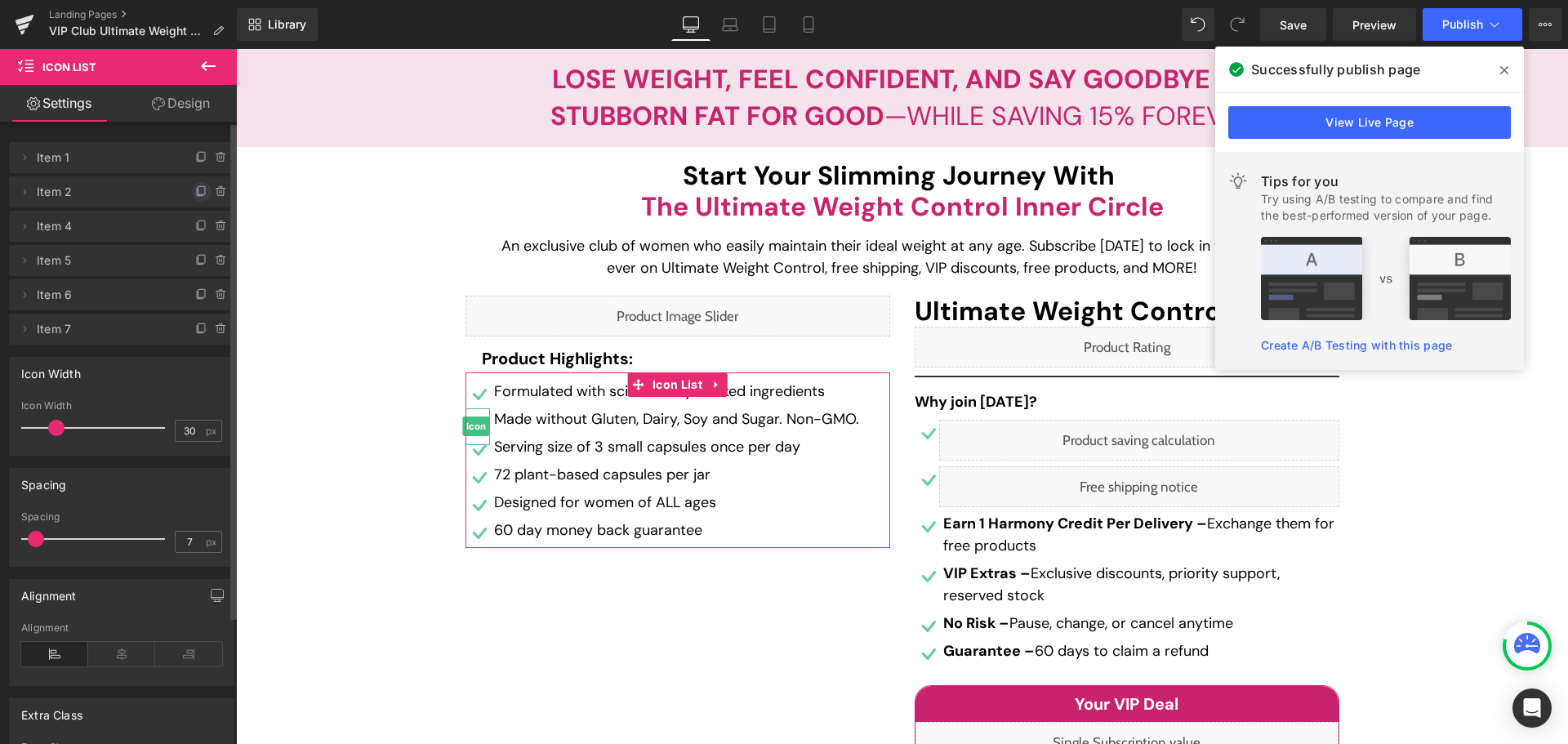
click at [198, 193] on icon at bounding box center [201, 191] width 13 height 13
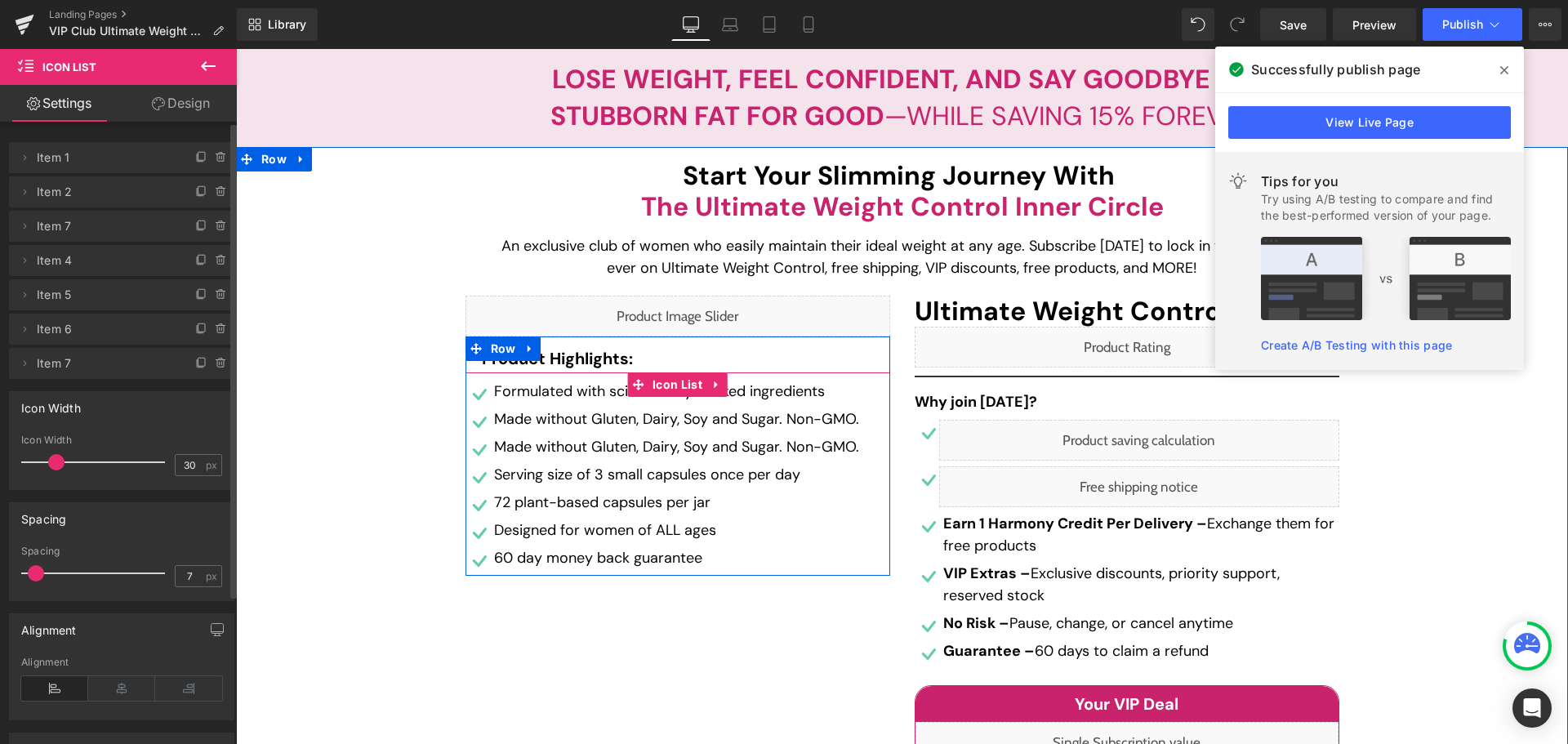
click at [559, 443] on p "Made without Gluten, Dairy, Soy and Sugar. Non-GMO." at bounding box center [676, 447] width 365 height 22
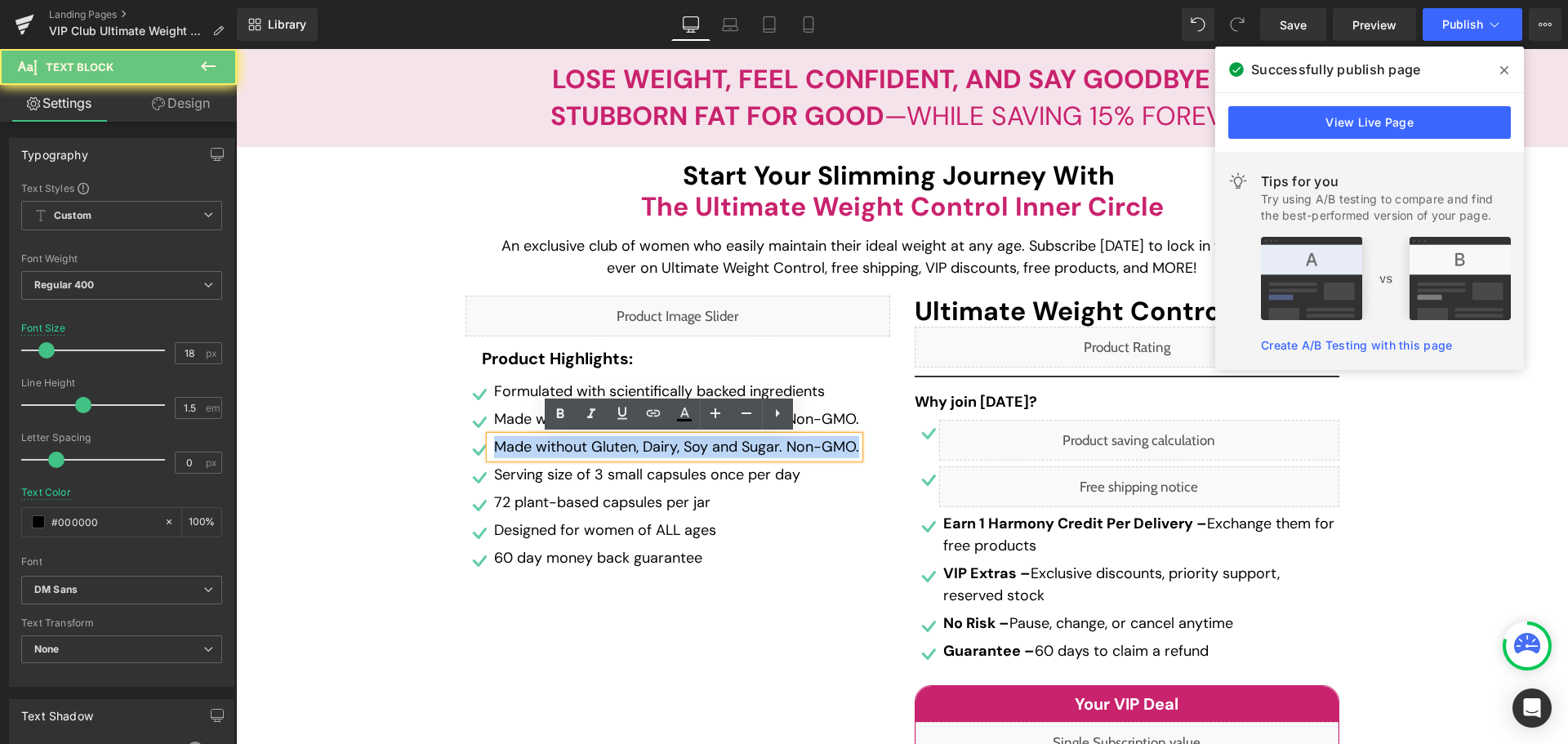
click at [559, 443] on p "Made without Gluten, Dairy, Soy and Sugar. Non-GMO." at bounding box center [676, 447] width 365 height 22
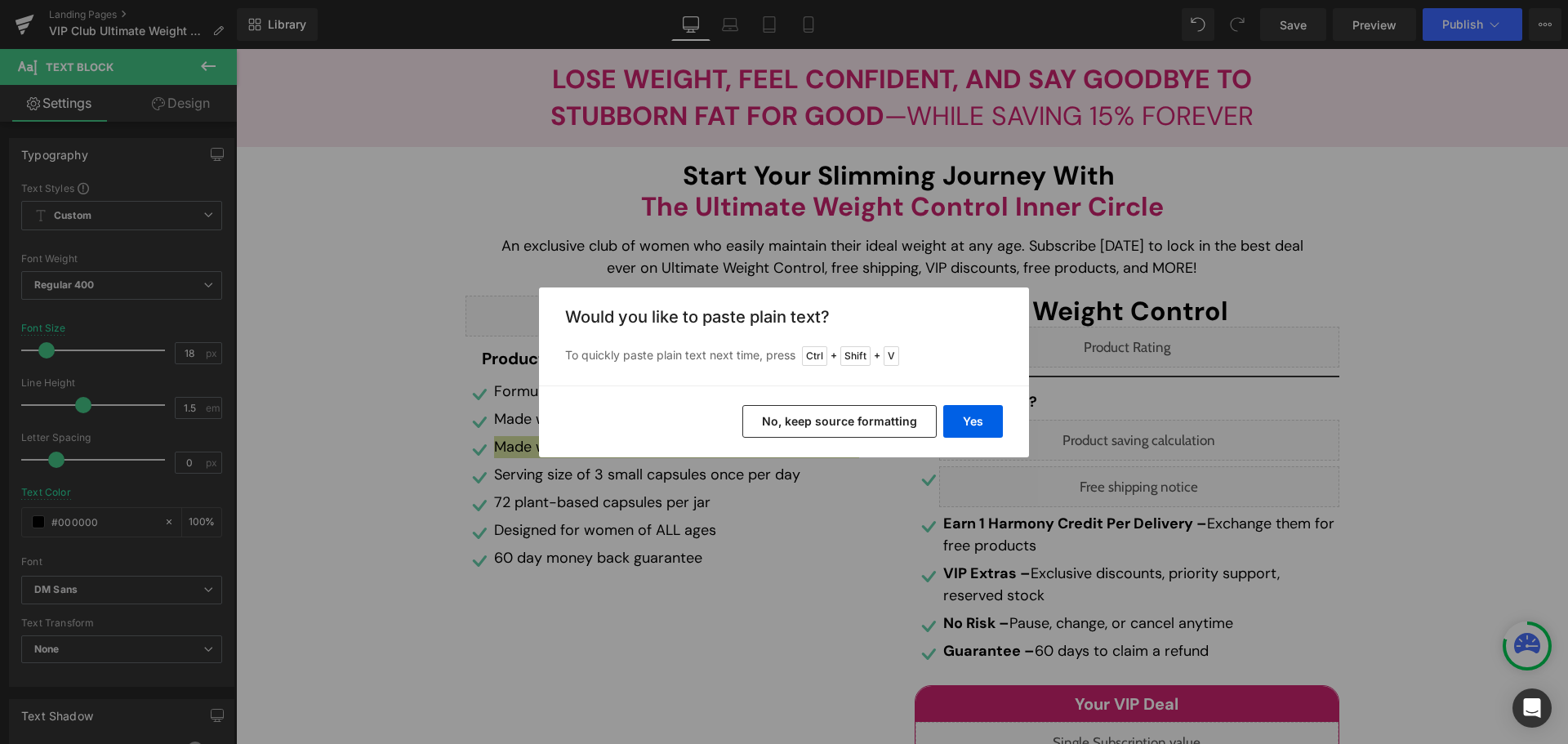
click at [902, 418] on button "No, keep source formatting" at bounding box center [839, 421] width 195 height 33
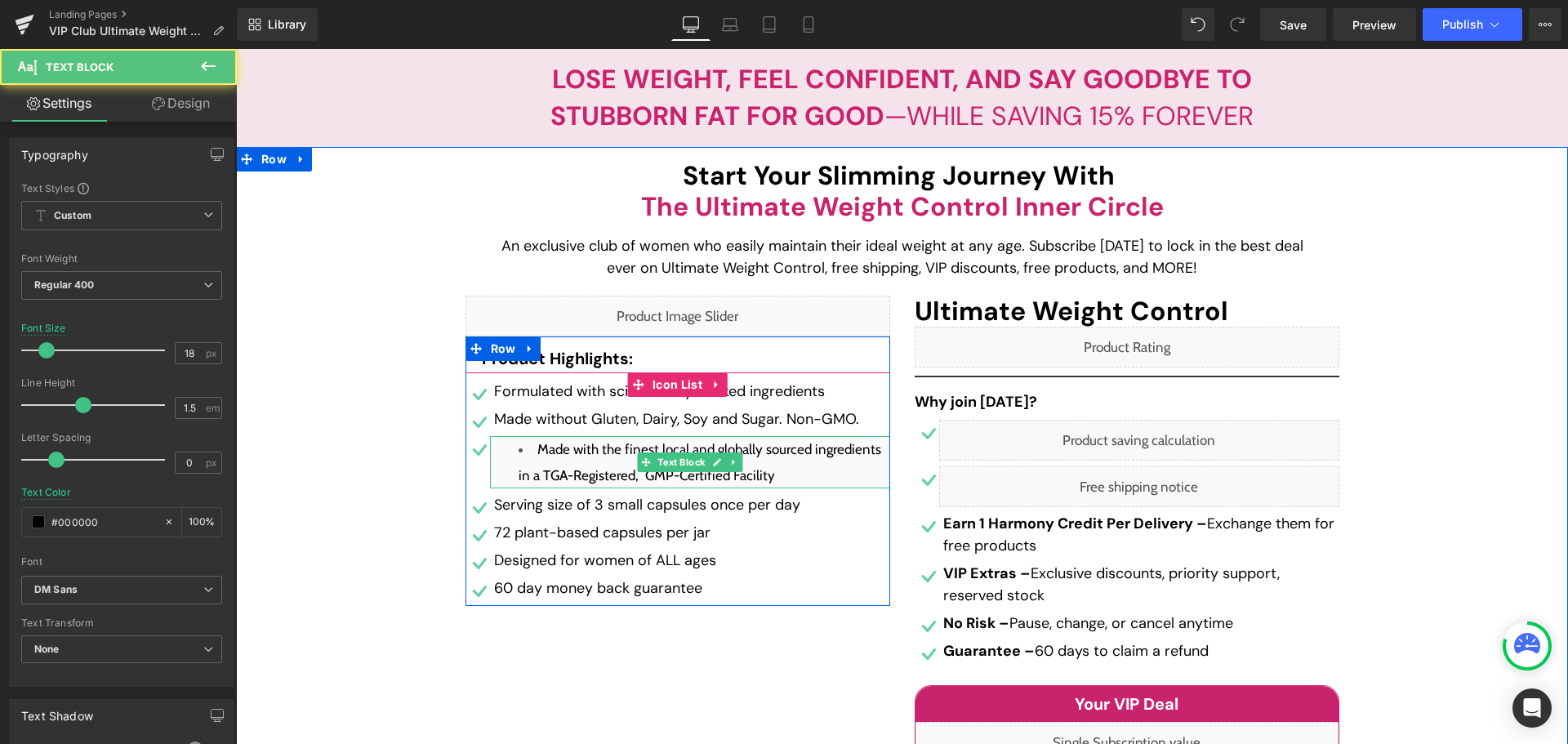
click at [596, 463] on li "Made with the finest local and globally sourced ingredients in a TGA-Registered…" at bounding box center [692, 462] width 396 height 52
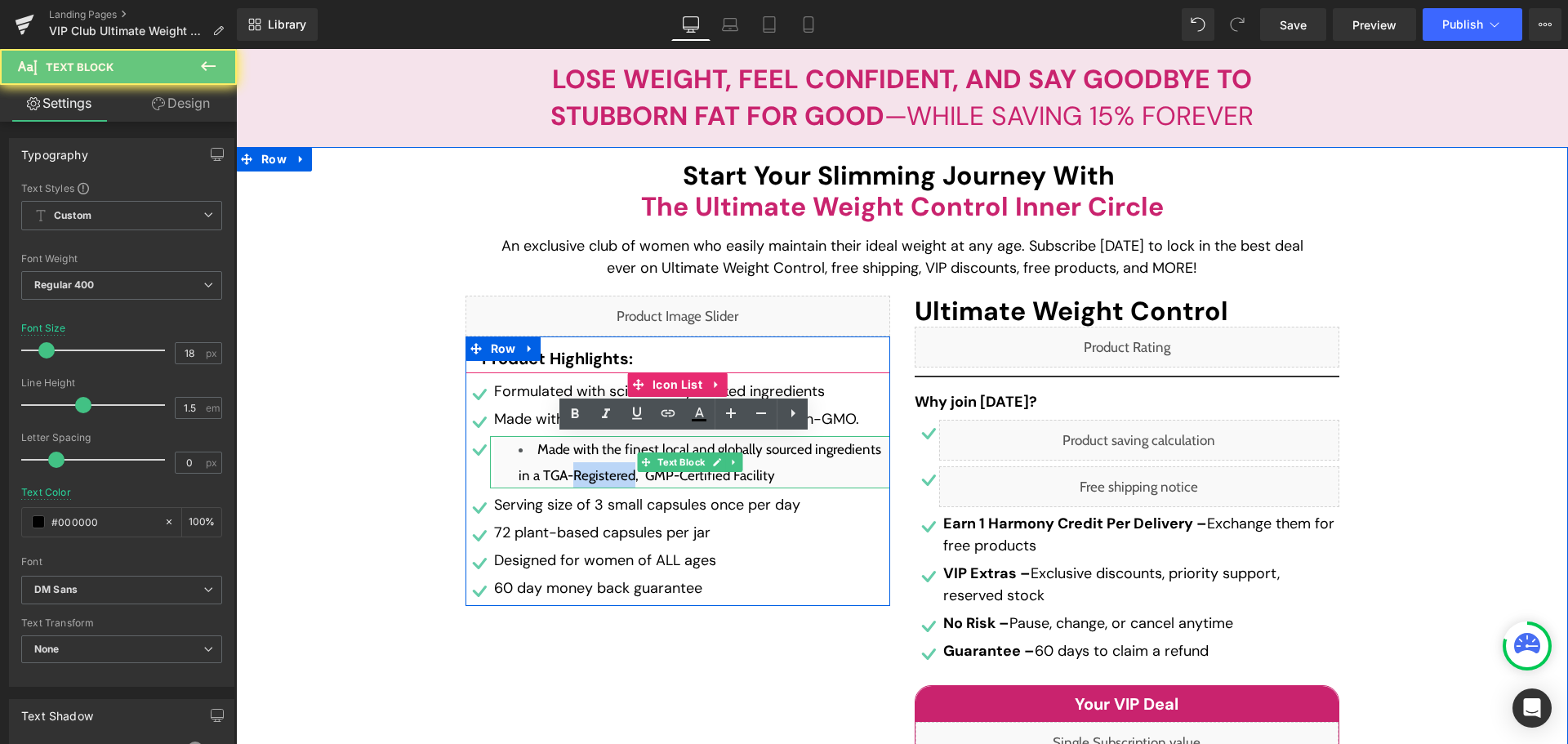
click at [596, 463] on li "Made with the finest local and globally sourced ingredients in a TGA-Registered…" at bounding box center [692, 462] width 396 height 52
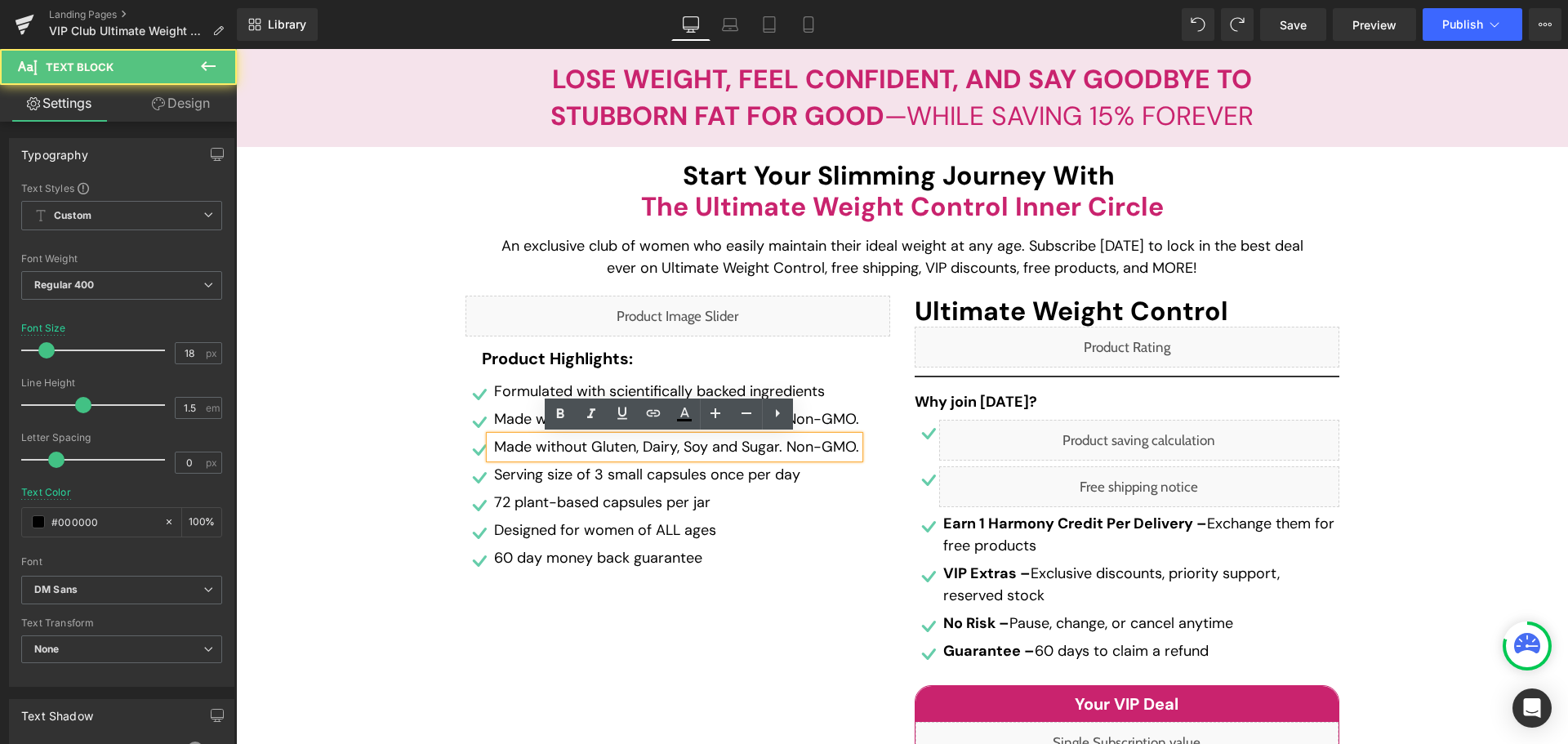
click at [543, 453] on p "Made without Gluten, Dairy, Soy and Sugar. Non-GMO." at bounding box center [676, 447] width 365 height 22
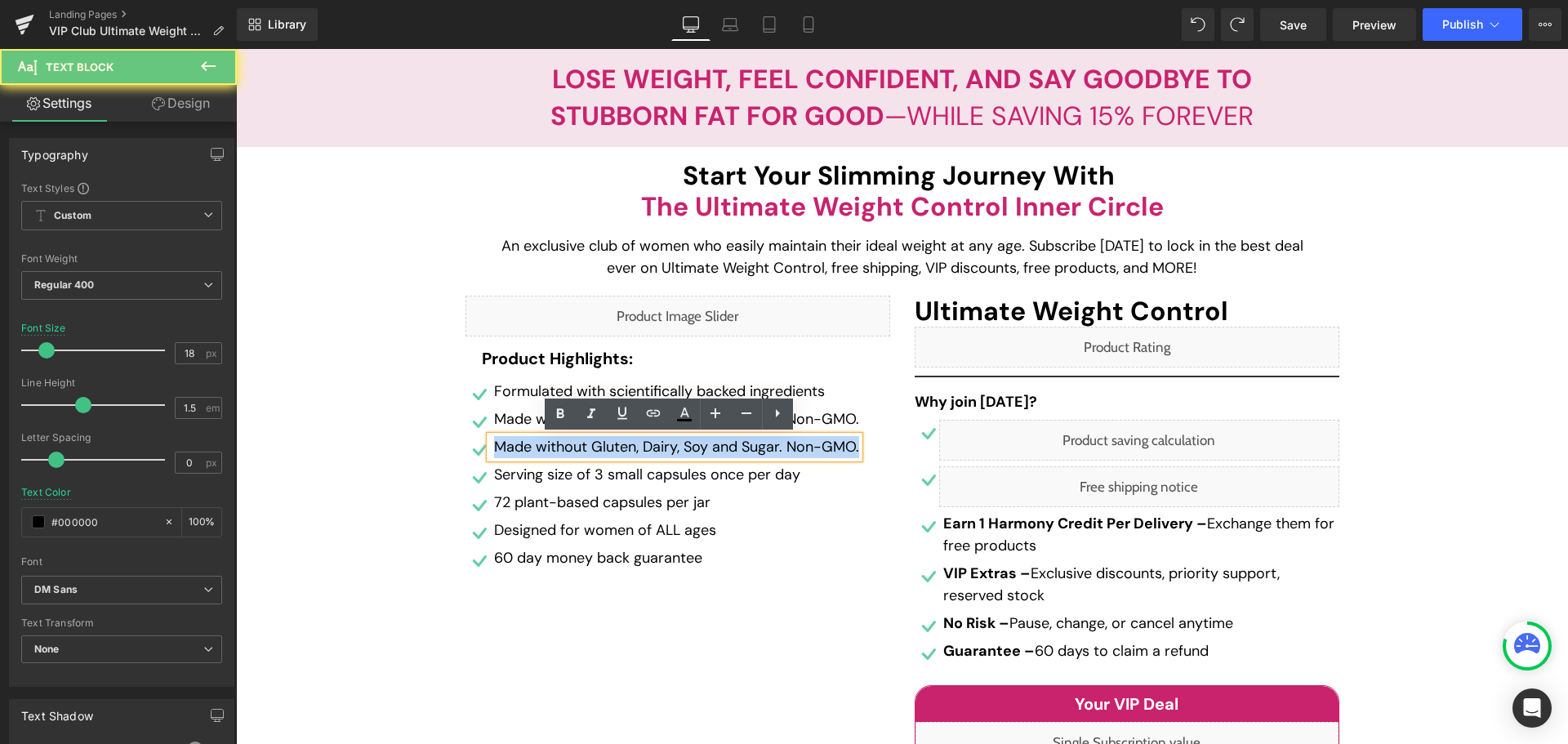
click at [543, 453] on p "Made without Gluten, Dairy, Soy and Sugar. Non-GMO." at bounding box center [676, 447] width 365 height 22
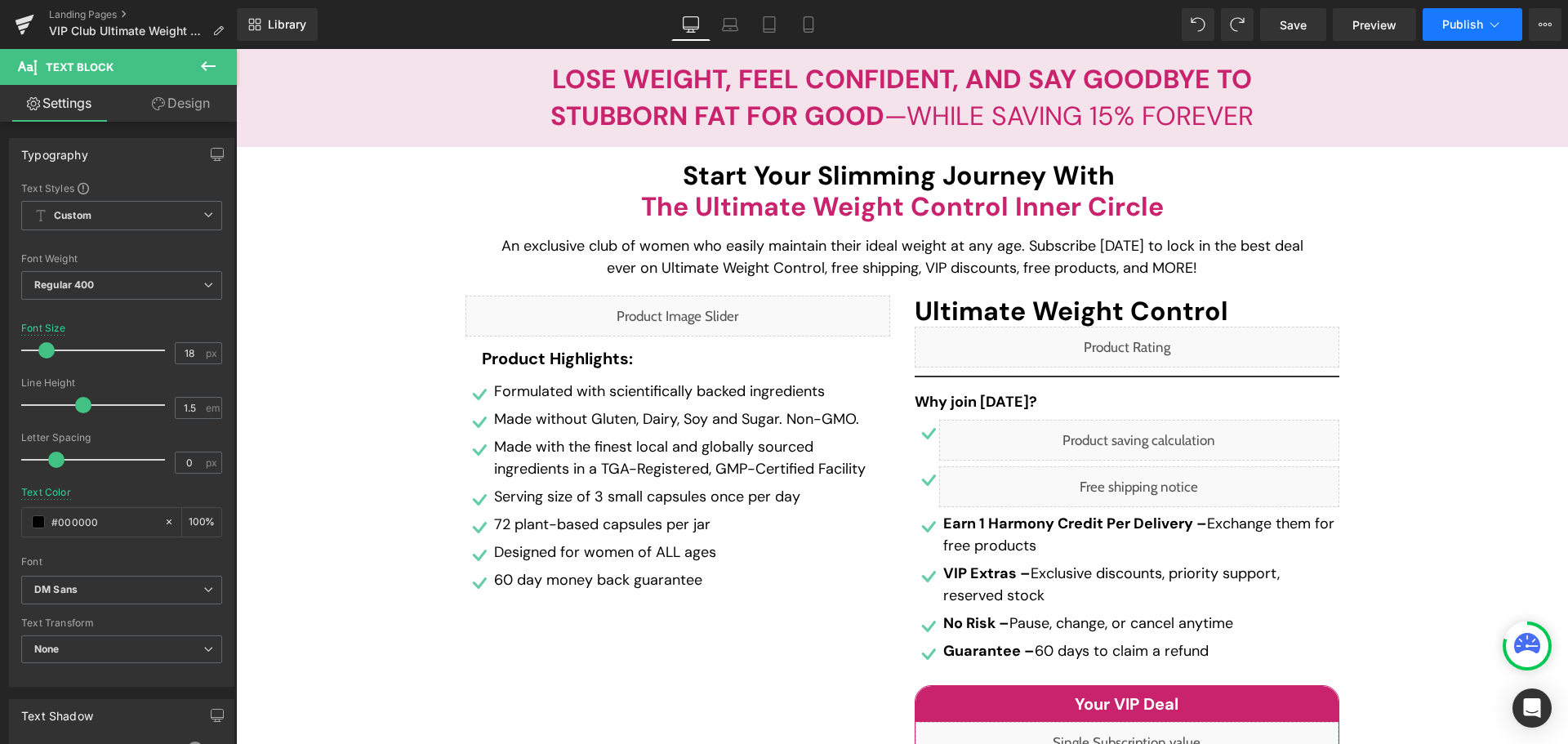
click at [1460, 29] on span "Publish" at bounding box center [1463, 24] width 41 height 13
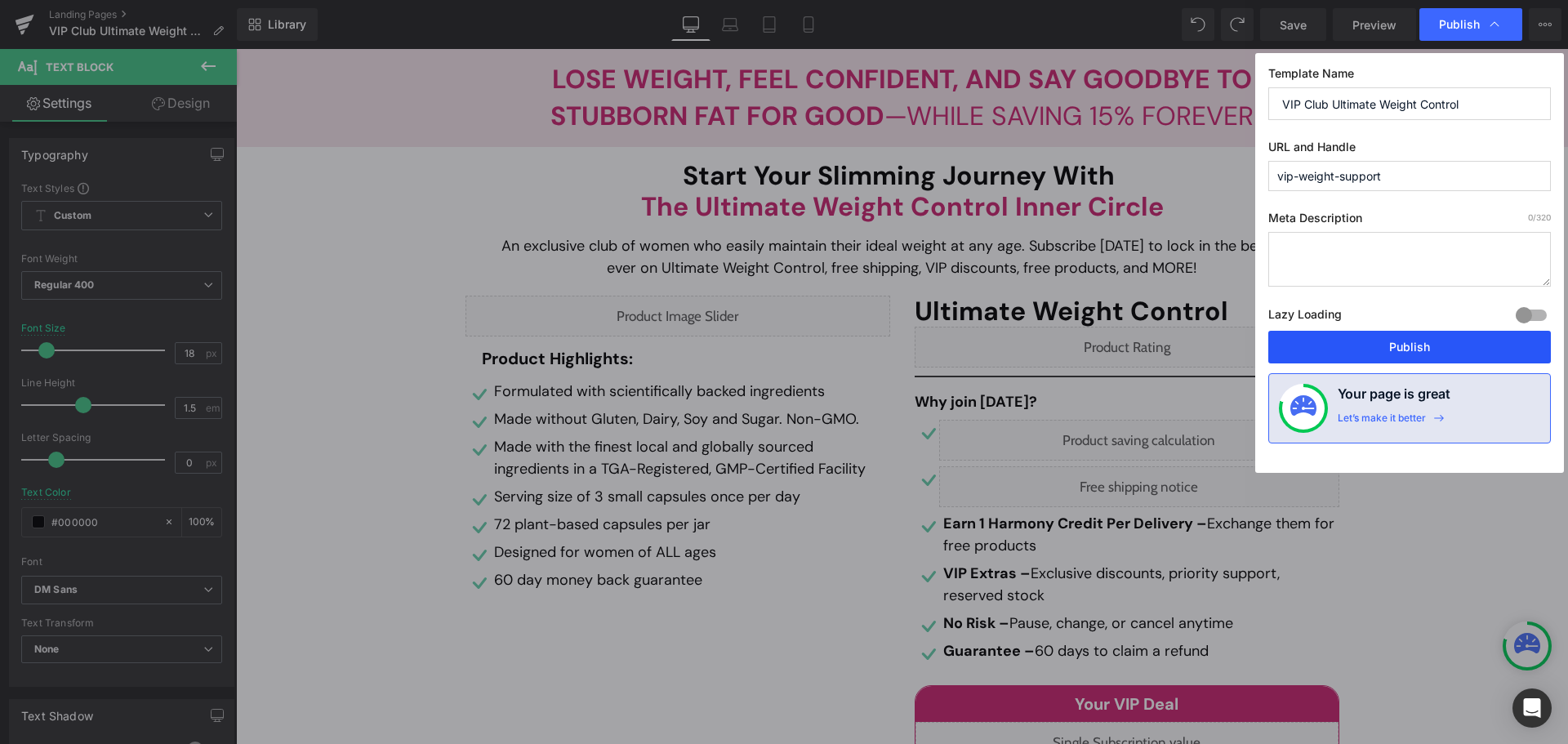
click at [0, 0] on button "Publish" at bounding box center [0, 0] width 0 height 0
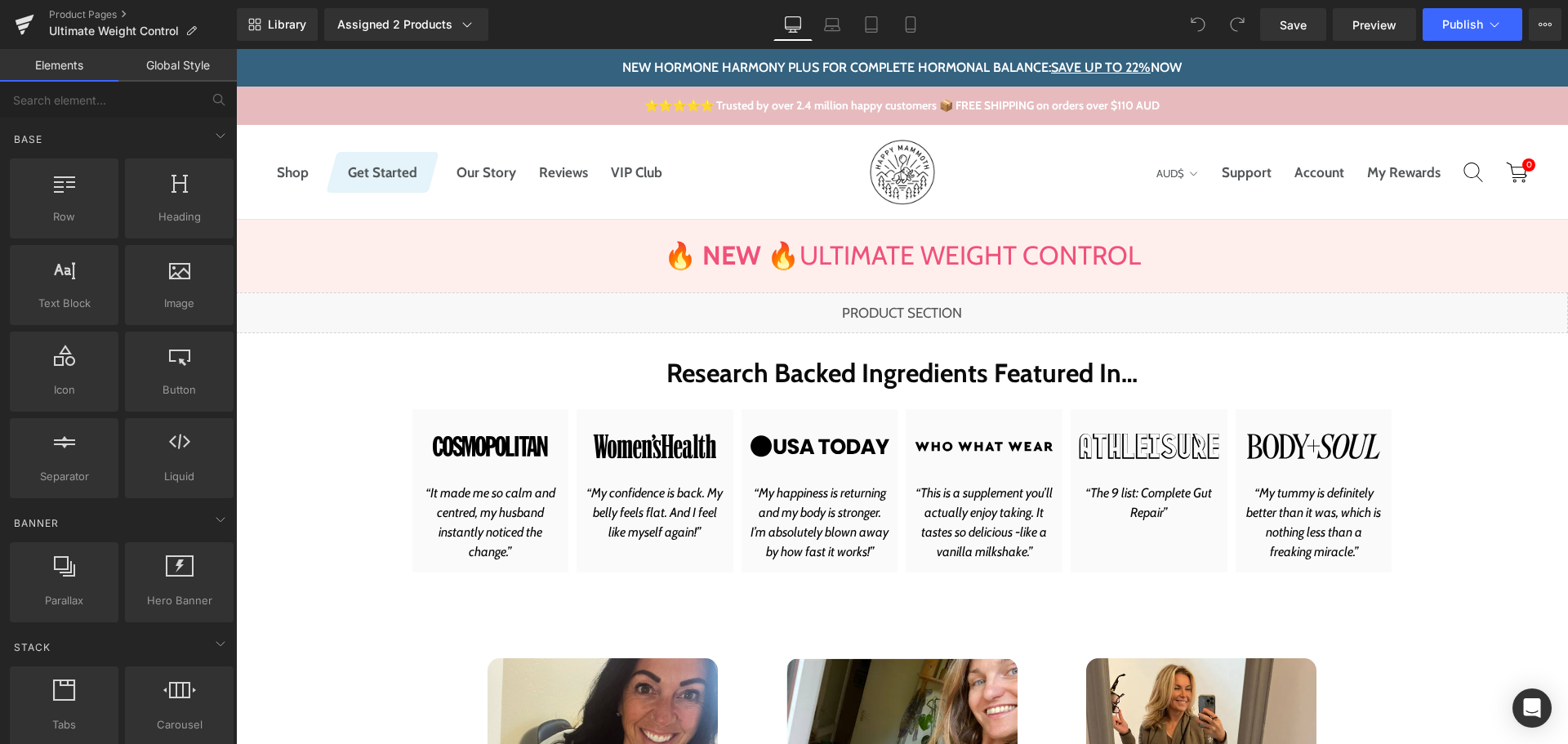
click at [924, 313] on div "Liquid" at bounding box center [902, 313] width 1333 height 41
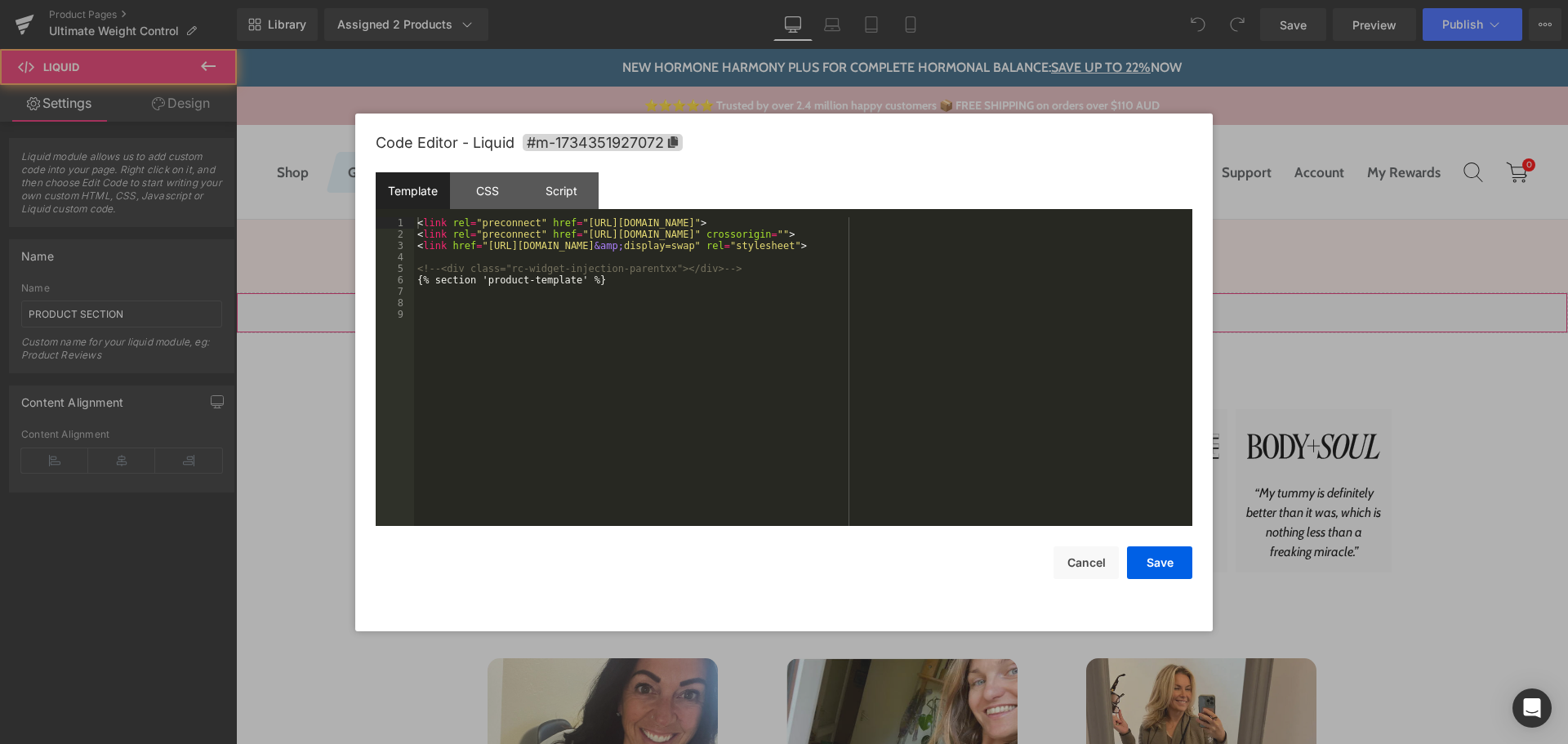
click at [922, 305] on div "Liquid" at bounding box center [902, 313] width 1333 height 41
click at [1075, 579] on div "Code Editor - Liquid #m-1734351927072 Template CSS Script Data 1 2 3 4 5 6 7 8 …" at bounding box center [784, 372] width 817 height 517
drag, startPoint x: 1076, startPoint y: 572, endPoint x: 840, endPoint y: 522, distance: 241.2
click at [1076, 572] on button "Cancel" at bounding box center [1085, 563] width 65 height 33
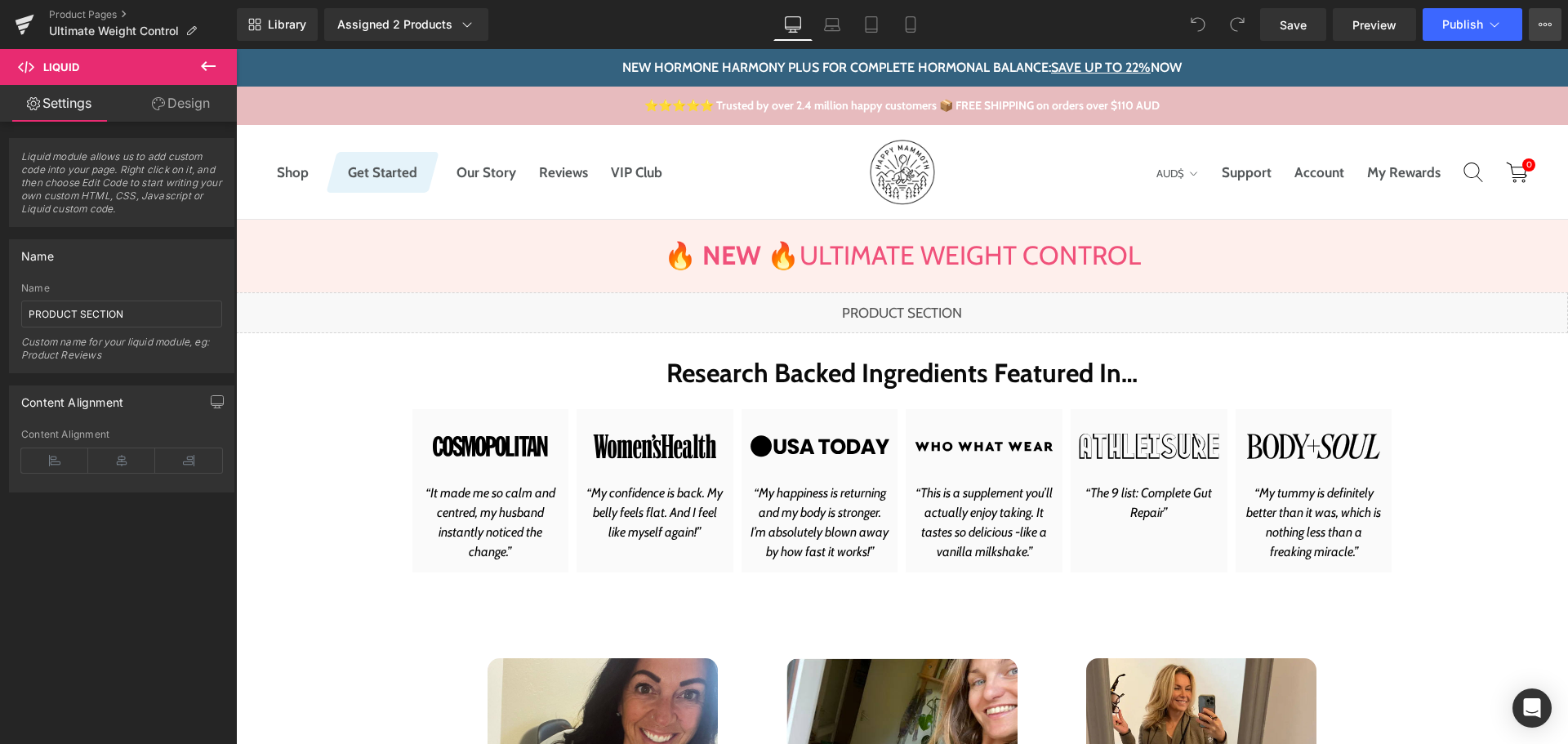
click at [1546, 30] on button "View Live Page View with current Template Save Template to Library Schedule Pub…" at bounding box center [1546, 24] width 33 height 33
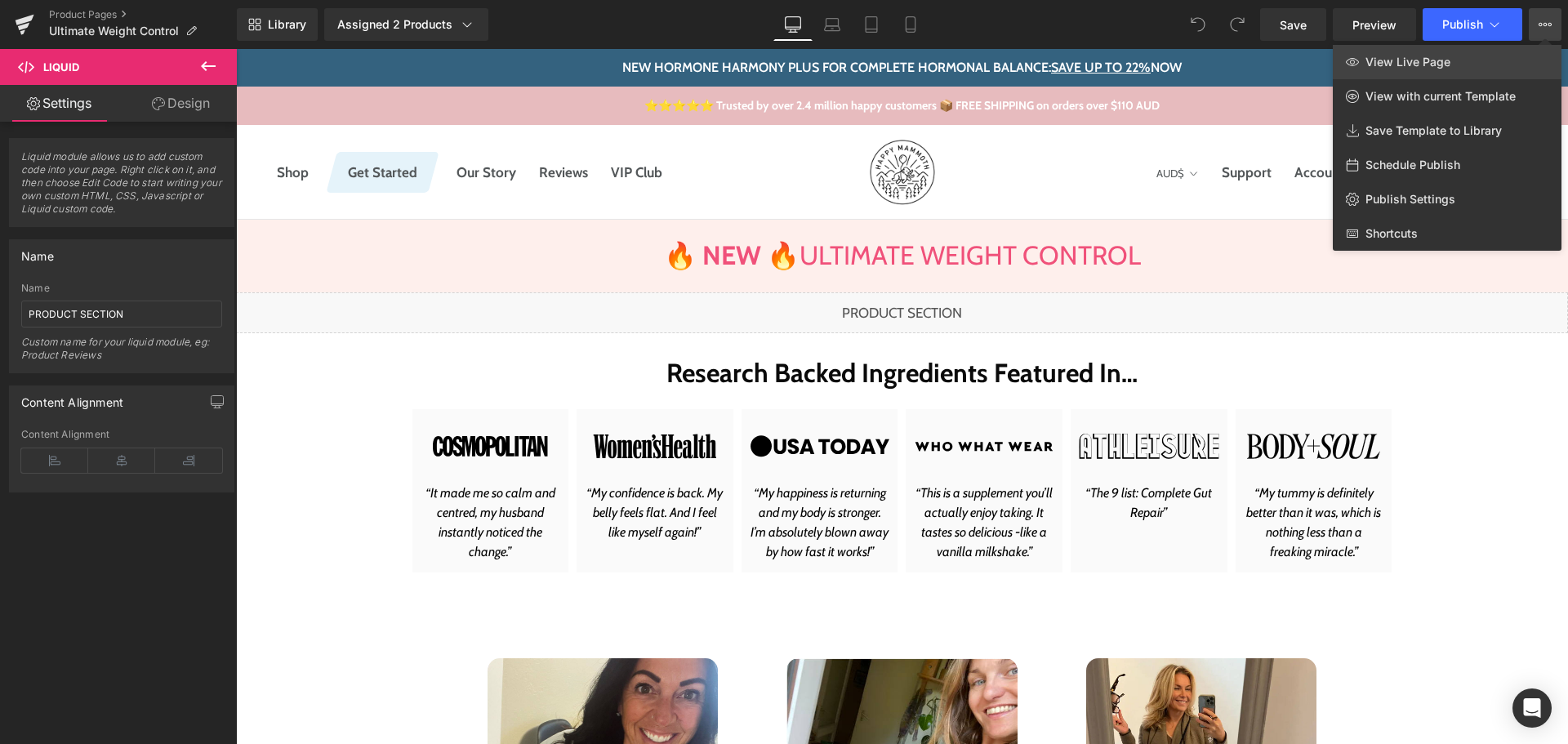
click at [1456, 65] on link "View Live Page" at bounding box center [1448, 61] width 229 height 34
